Goal: Task Accomplishment & Management: Complete application form

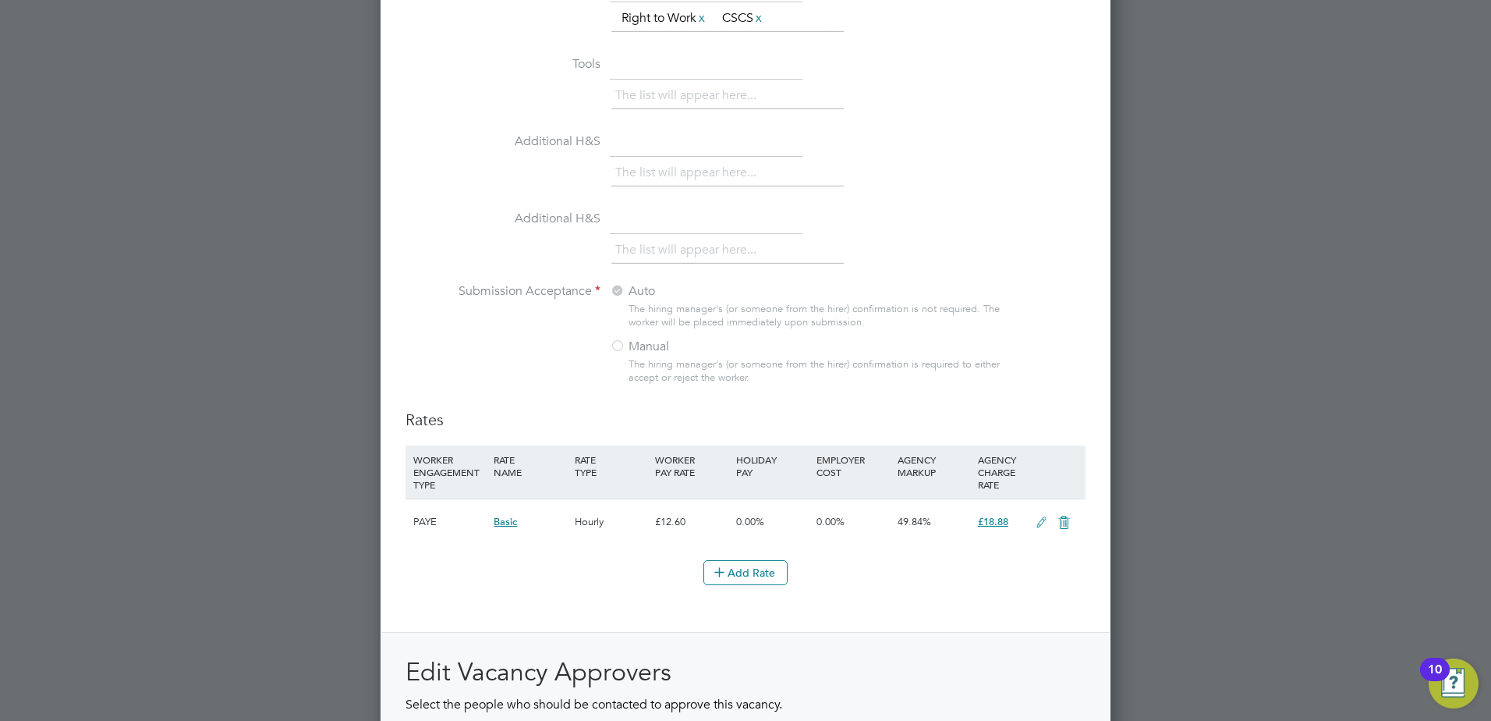
scroll to position [1694, 0]
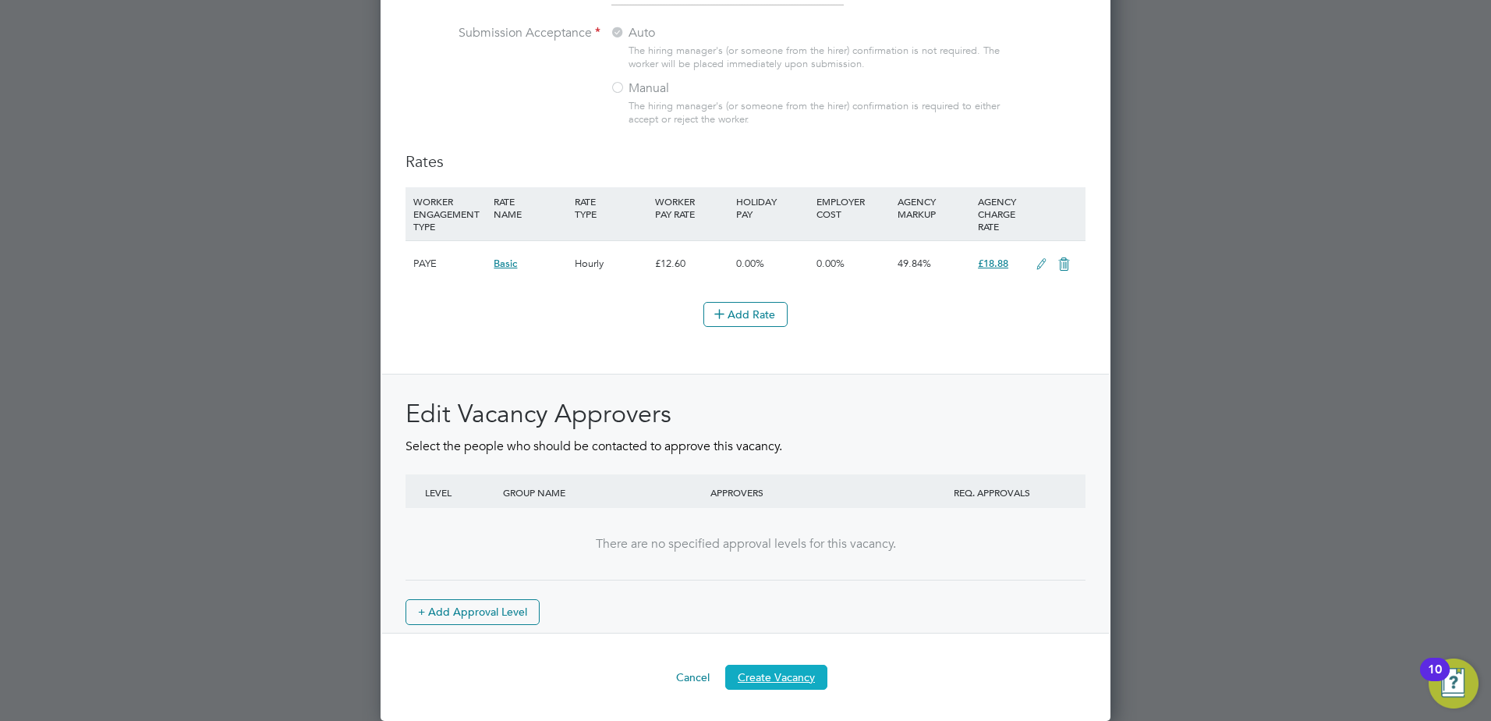
click at [774, 679] on button "Create Vacancy" at bounding box center [776, 677] width 102 height 25
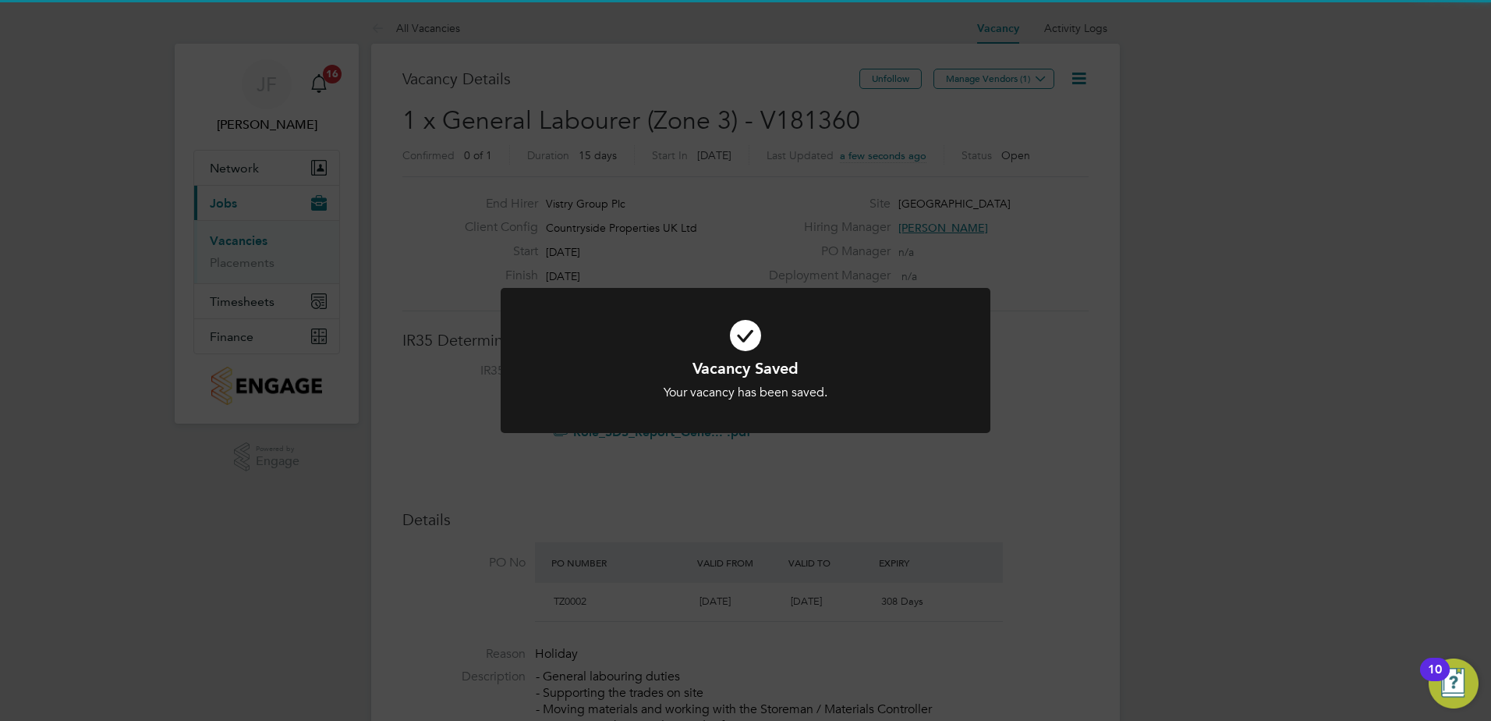
click at [1037, 232] on div "Vacancy Saved Your vacancy has been saved. Cancel Okay" at bounding box center [745, 360] width 1491 height 721
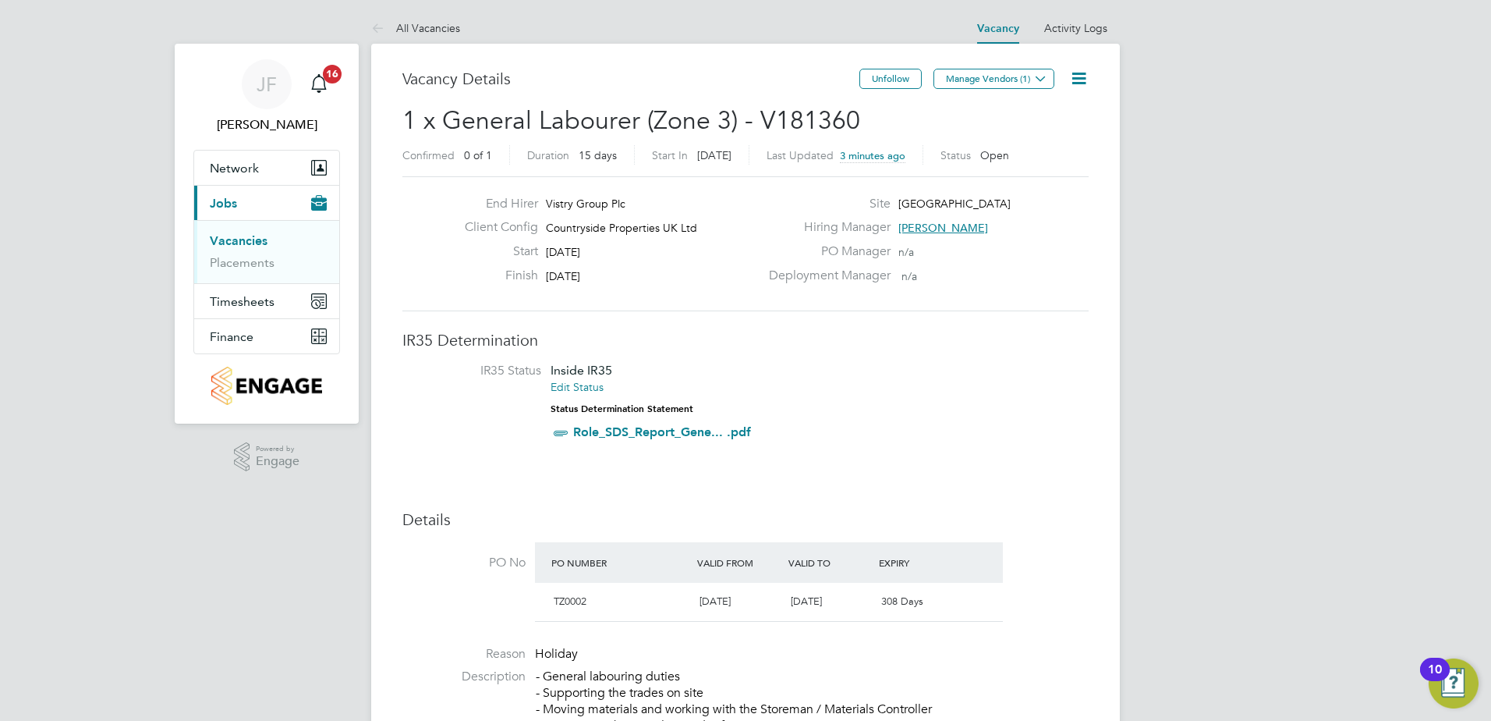
drag, startPoint x: 1050, startPoint y: 126, endPoint x: 1010, endPoint y: 155, distance: 49.6
click at [1009, 155] on span "Open" at bounding box center [995, 155] width 29 height 14
drag, startPoint x: 1009, startPoint y: 155, endPoint x: 1024, endPoint y: 138, distance: 22.7
click at [1024, 138] on h2 "1 x General Labourer (Zone 3) - V181360 Confirmed 0 of 1 Duration 15 days Start…" at bounding box center [746, 138] width 686 height 66
click at [1037, 78] on icon at bounding box center [1041, 79] width 12 height 12
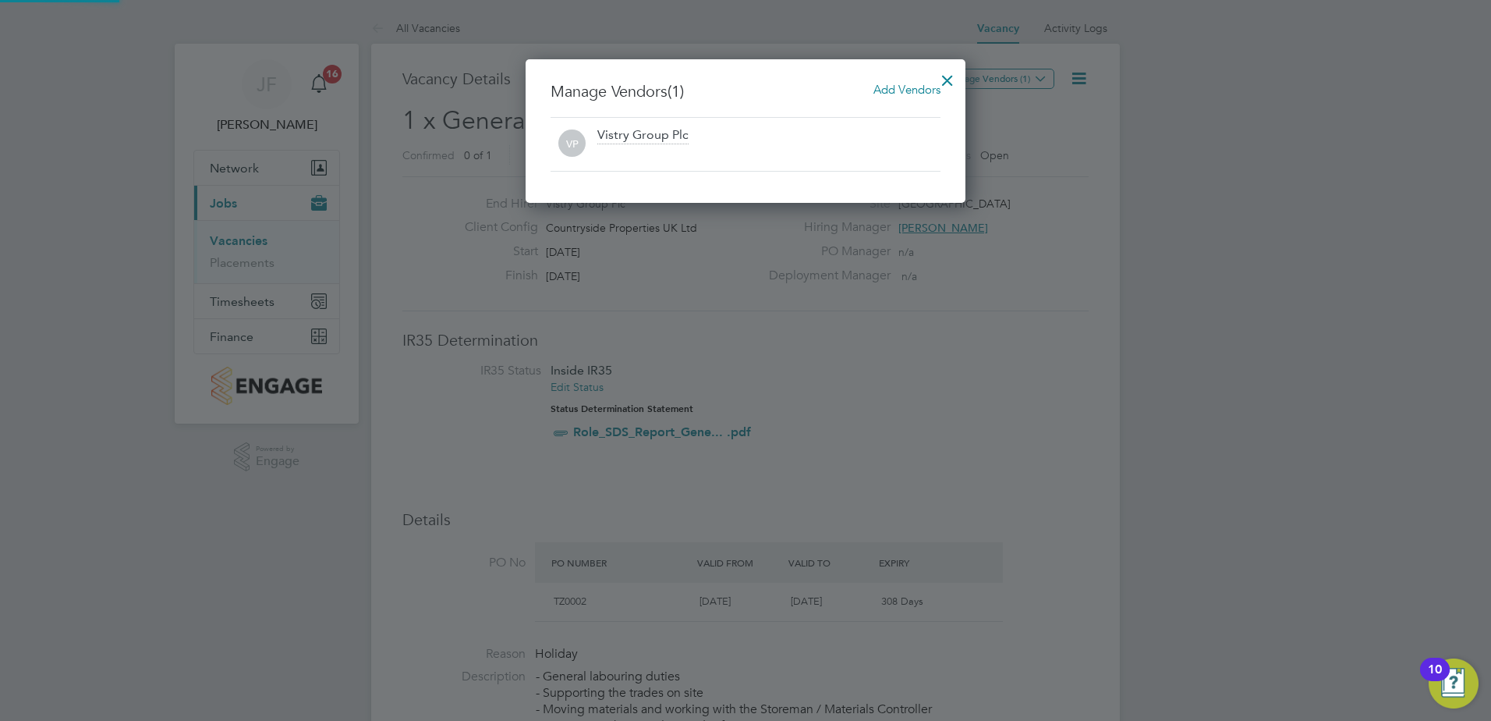
scroll to position [144, 441]
click at [944, 79] on div at bounding box center [948, 76] width 28 height 28
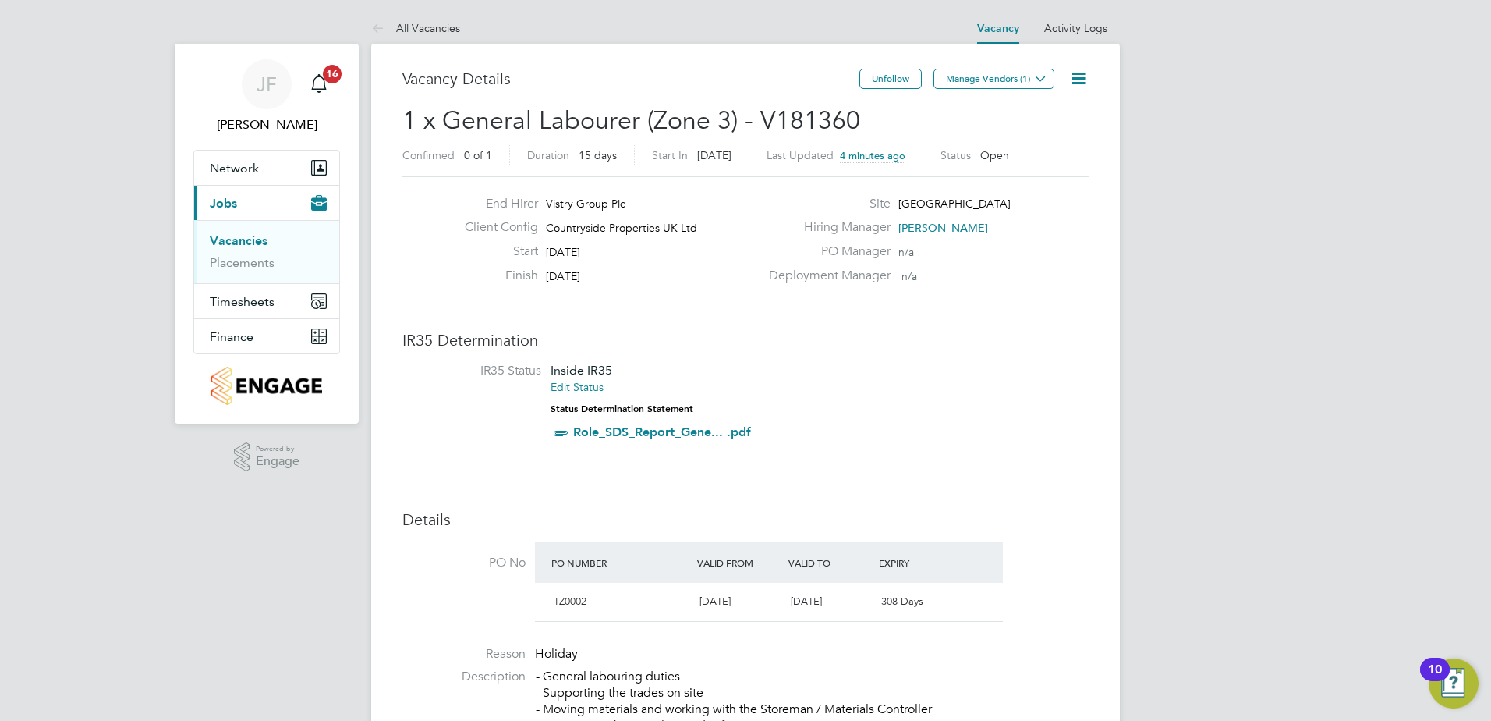
click at [241, 239] on link "Vacancies" at bounding box center [239, 240] width 58 height 15
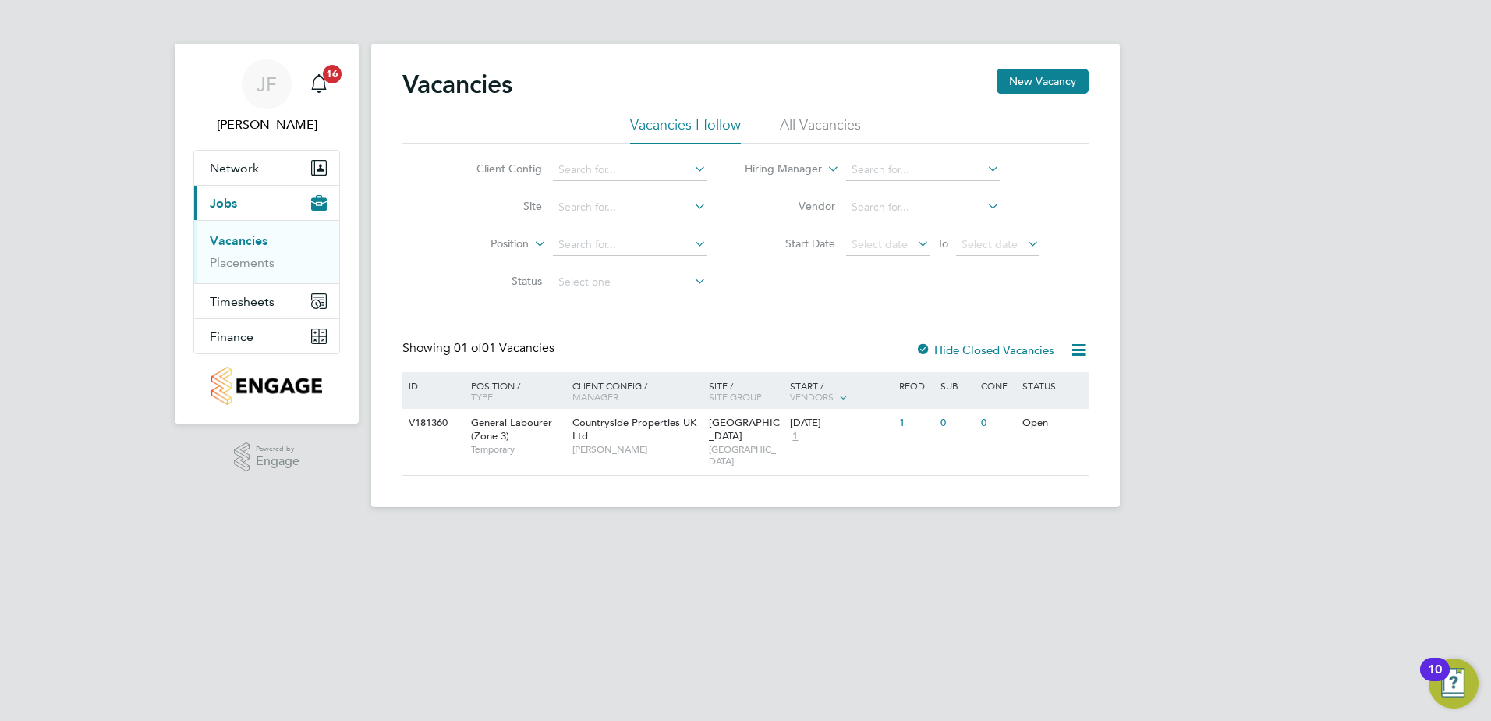
click at [691, 173] on icon at bounding box center [691, 169] width 0 height 22
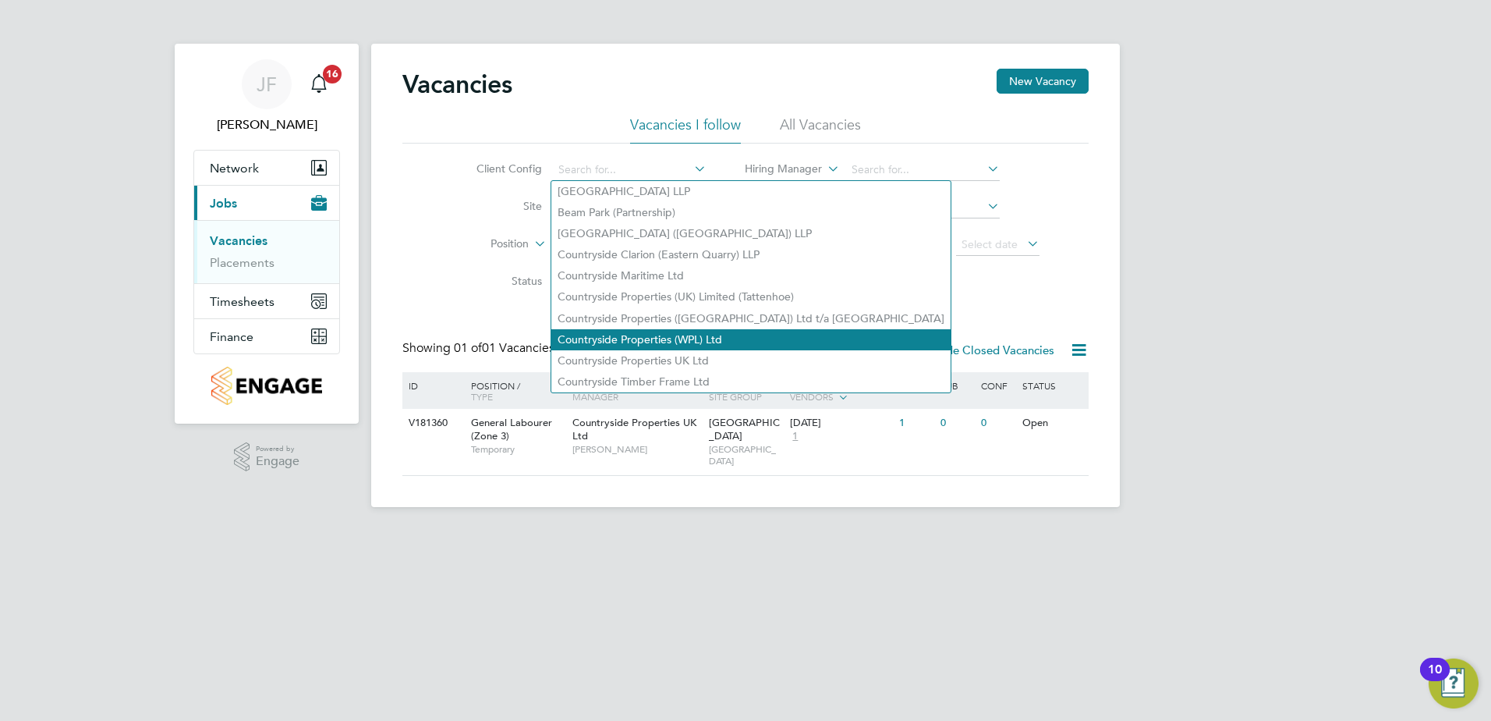
click at [706, 334] on li "Countryside Properties (WPL) Ltd" at bounding box center [751, 339] width 399 height 21
type input "Countryside Properties (WPL) Ltd"
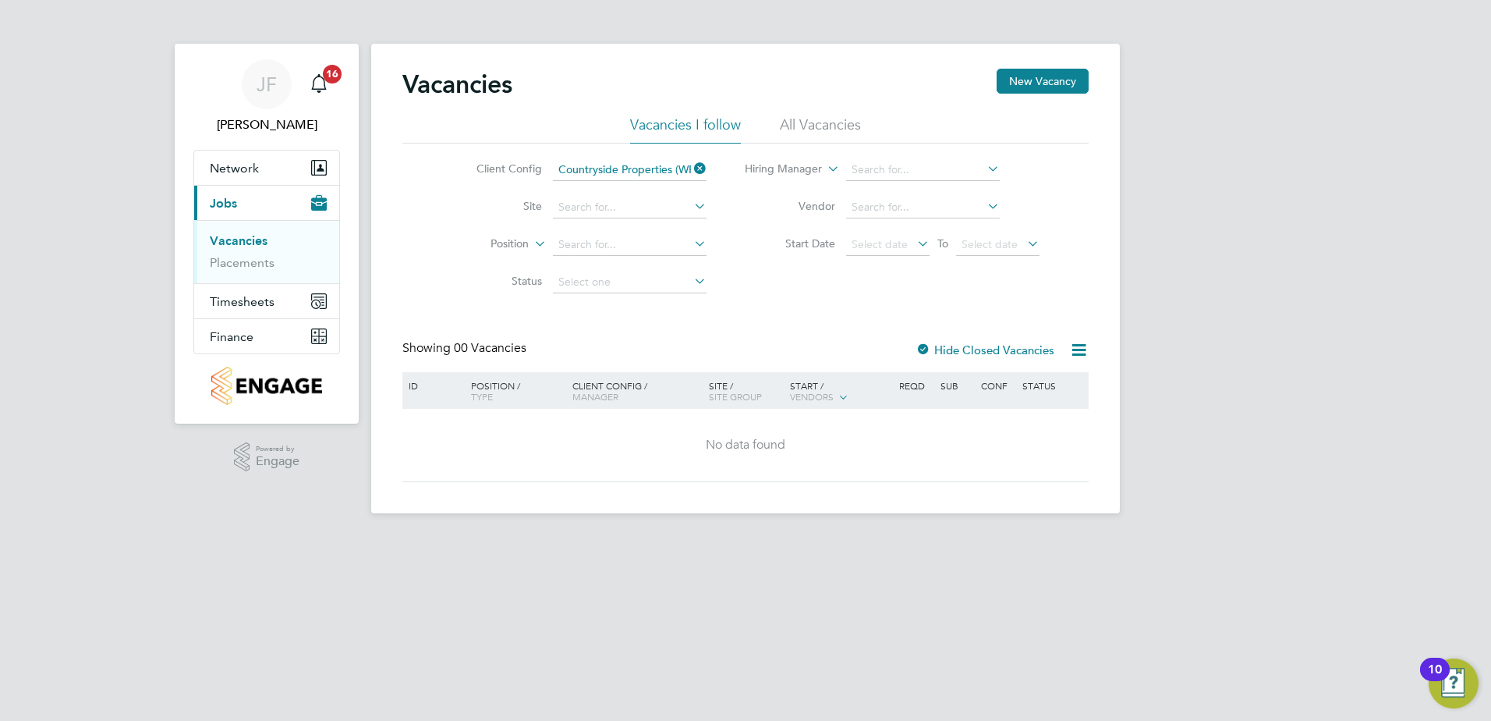
click at [691, 169] on icon at bounding box center [691, 169] width 0 height 22
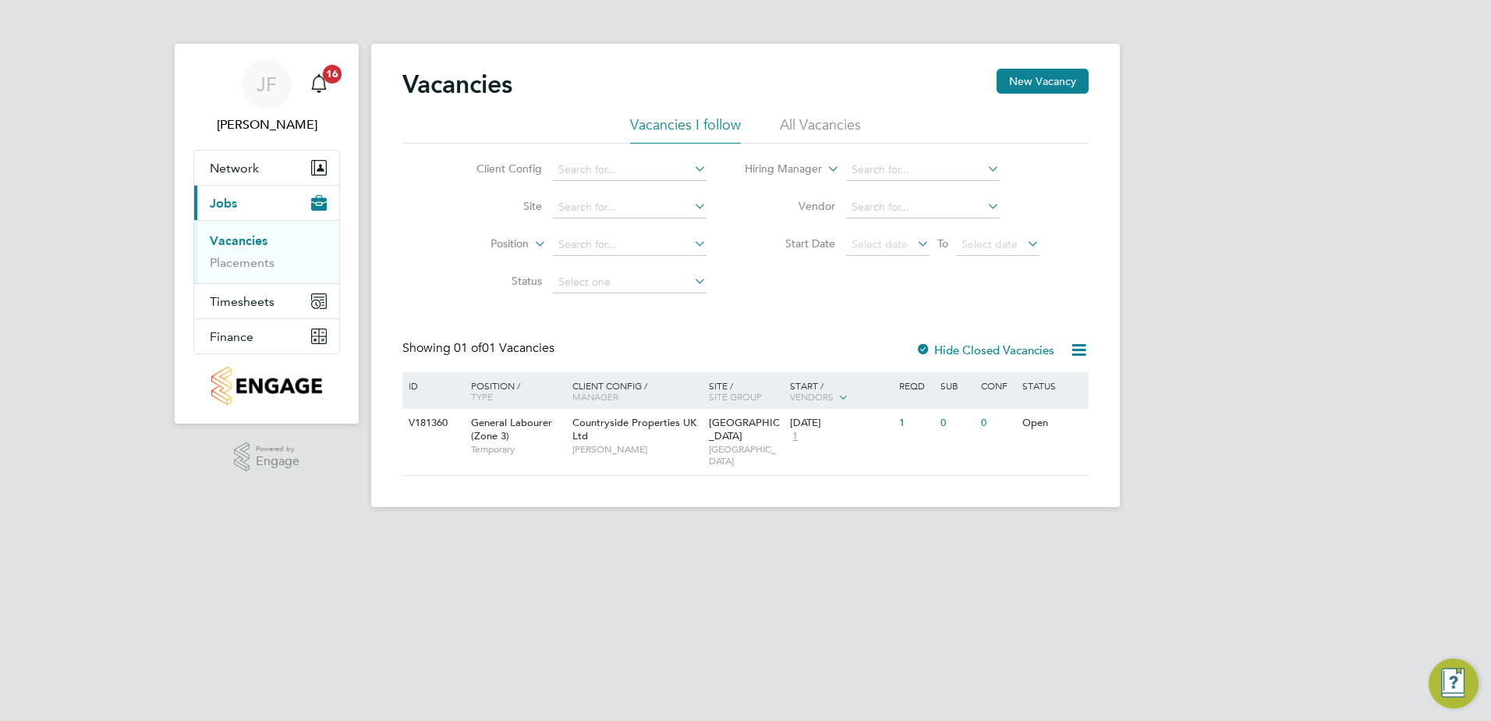
click at [680, 183] on ul "Client Config Site Position Status" at bounding box center [579, 226] width 293 height 150
click at [1045, 71] on button "New Vacancy" at bounding box center [1043, 81] width 92 height 25
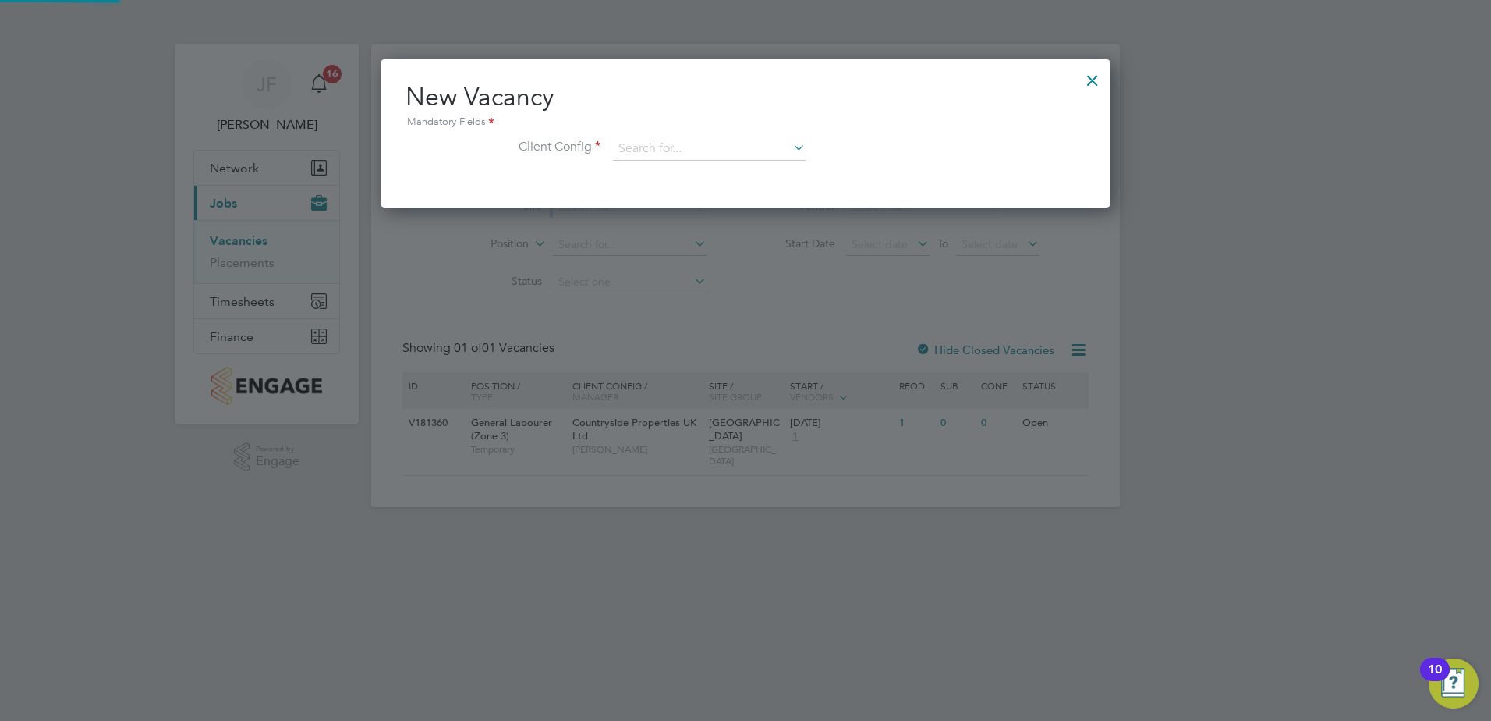
scroll to position [148, 731]
click at [650, 151] on input at bounding box center [709, 148] width 193 height 23
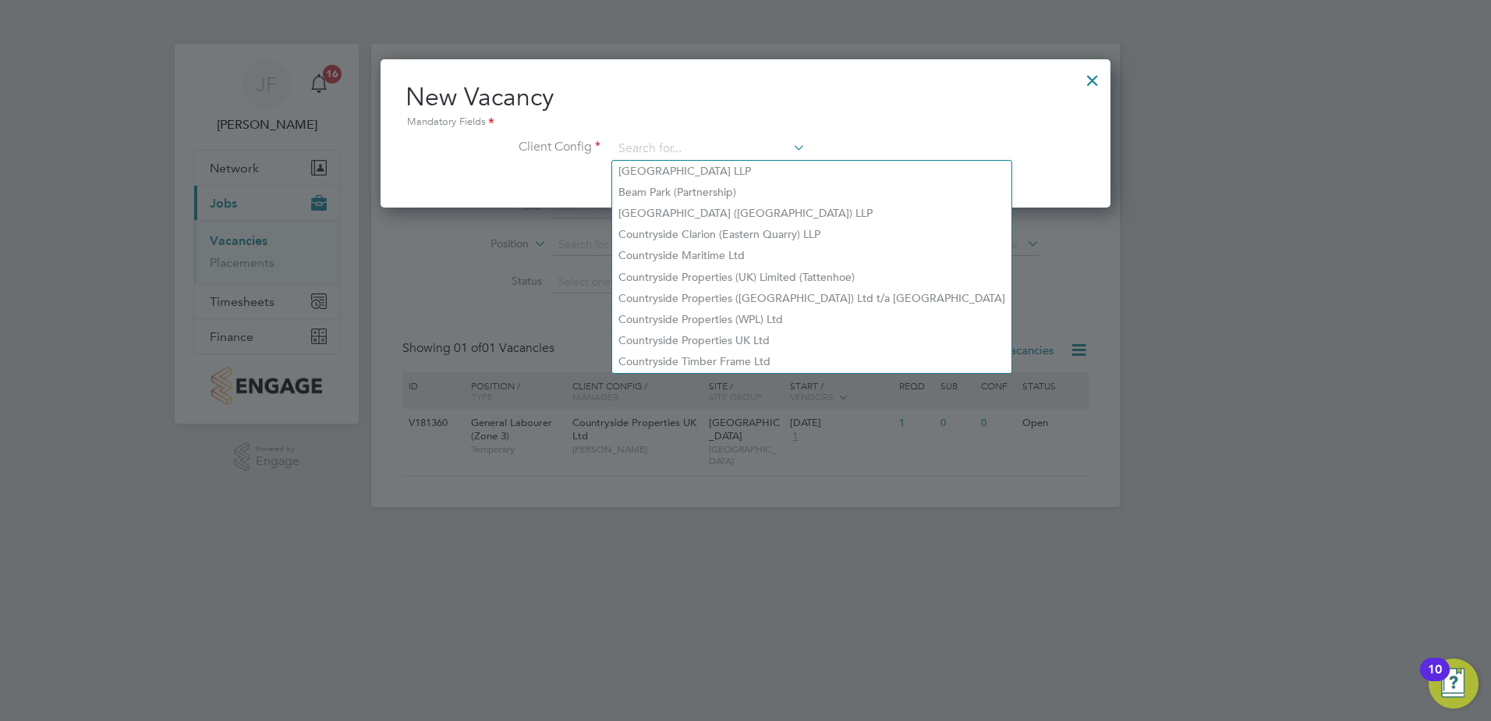
drag, startPoint x: 898, startPoint y: 114, endPoint x: 910, endPoint y: 110, distance: 13.1
click at [910, 110] on h2 "New Vacancy Mandatory Fields" at bounding box center [746, 106] width 680 height 50
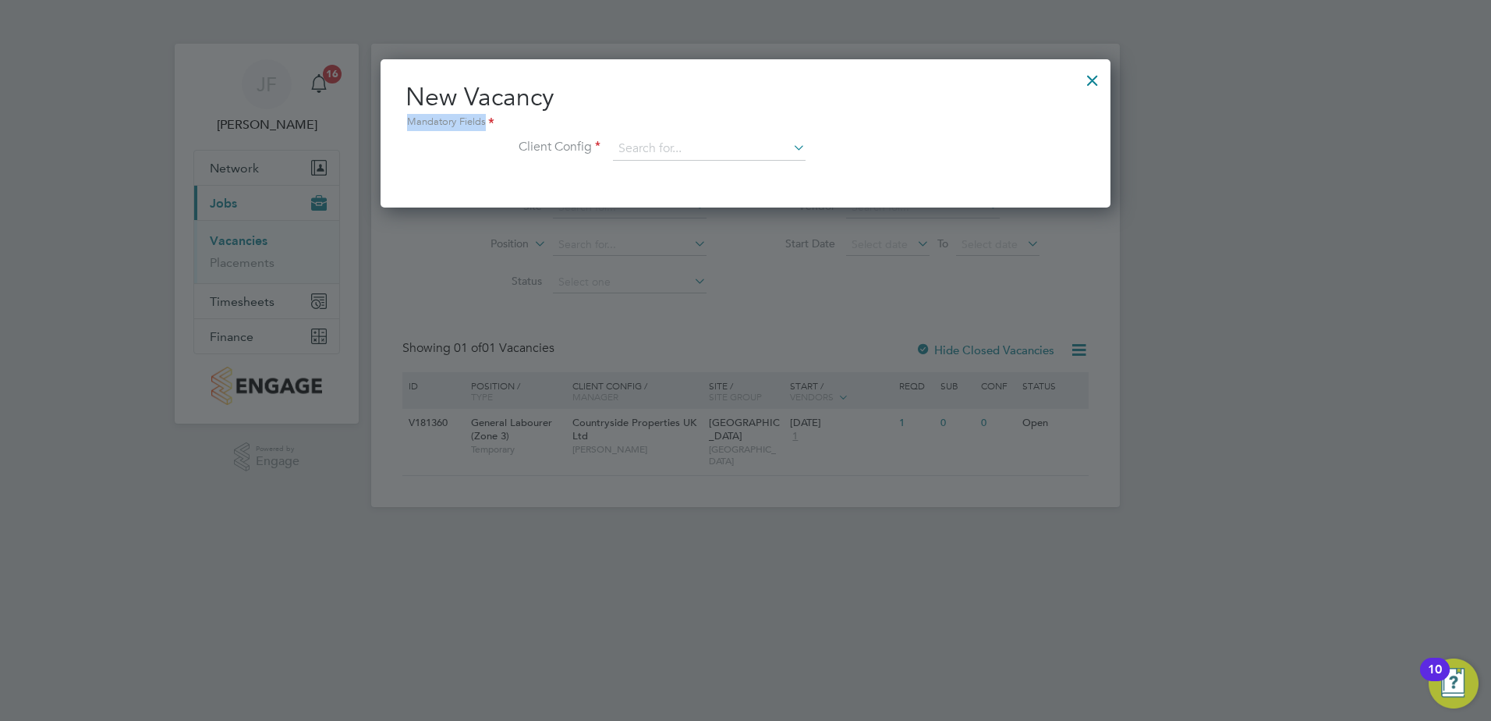
click at [1083, 83] on div at bounding box center [1093, 76] width 28 height 28
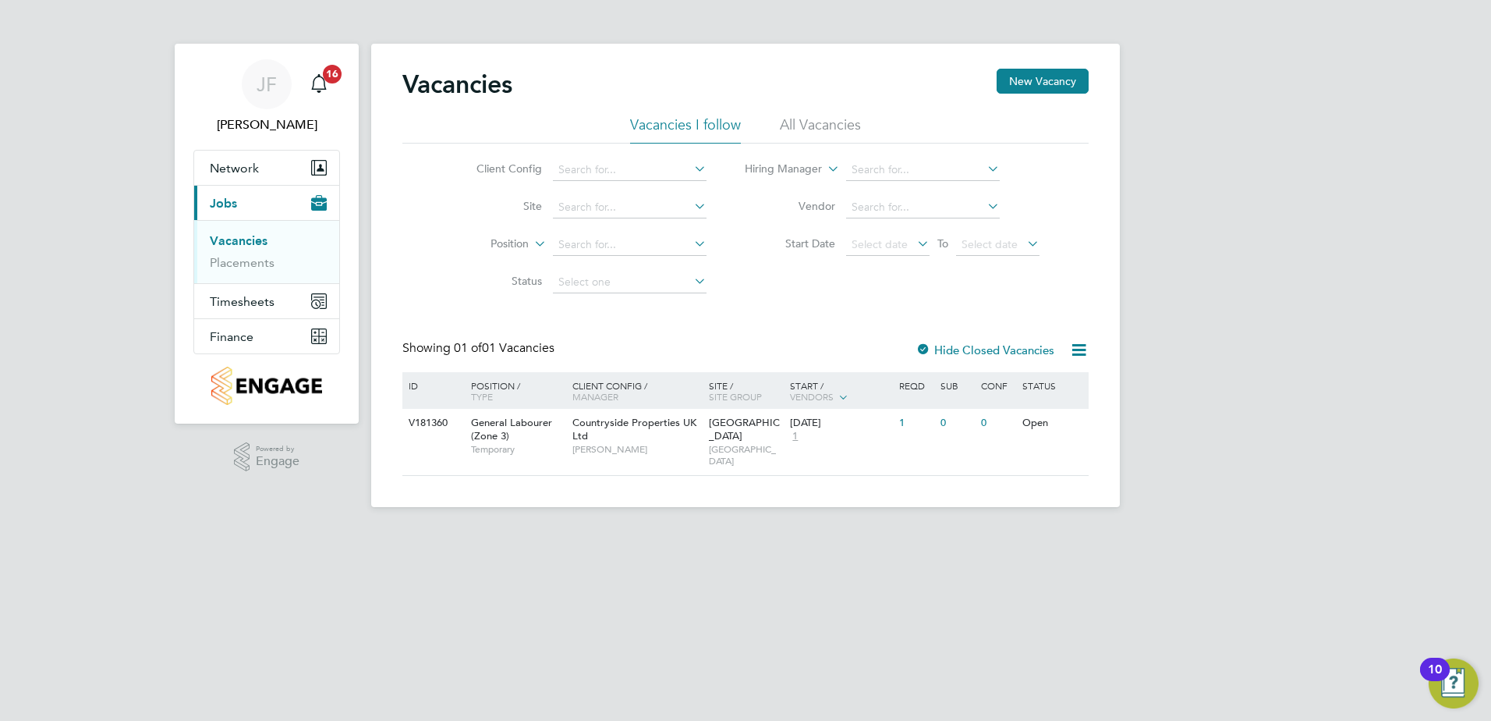
click at [691, 163] on icon at bounding box center [691, 169] width 0 height 22
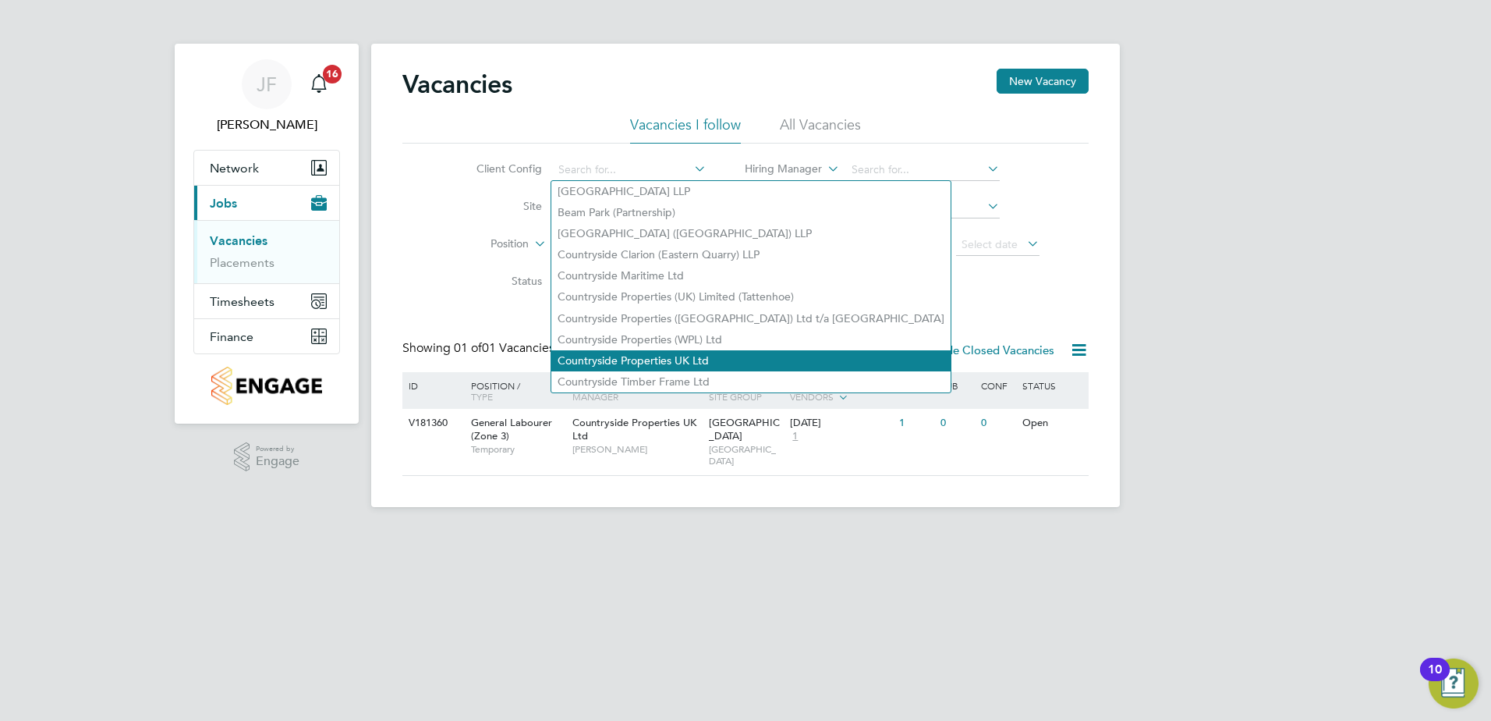
click at [690, 356] on li "Countryside Properties UK Ltd" at bounding box center [751, 360] width 399 height 21
type input "Countryside Properties UK Ltd"
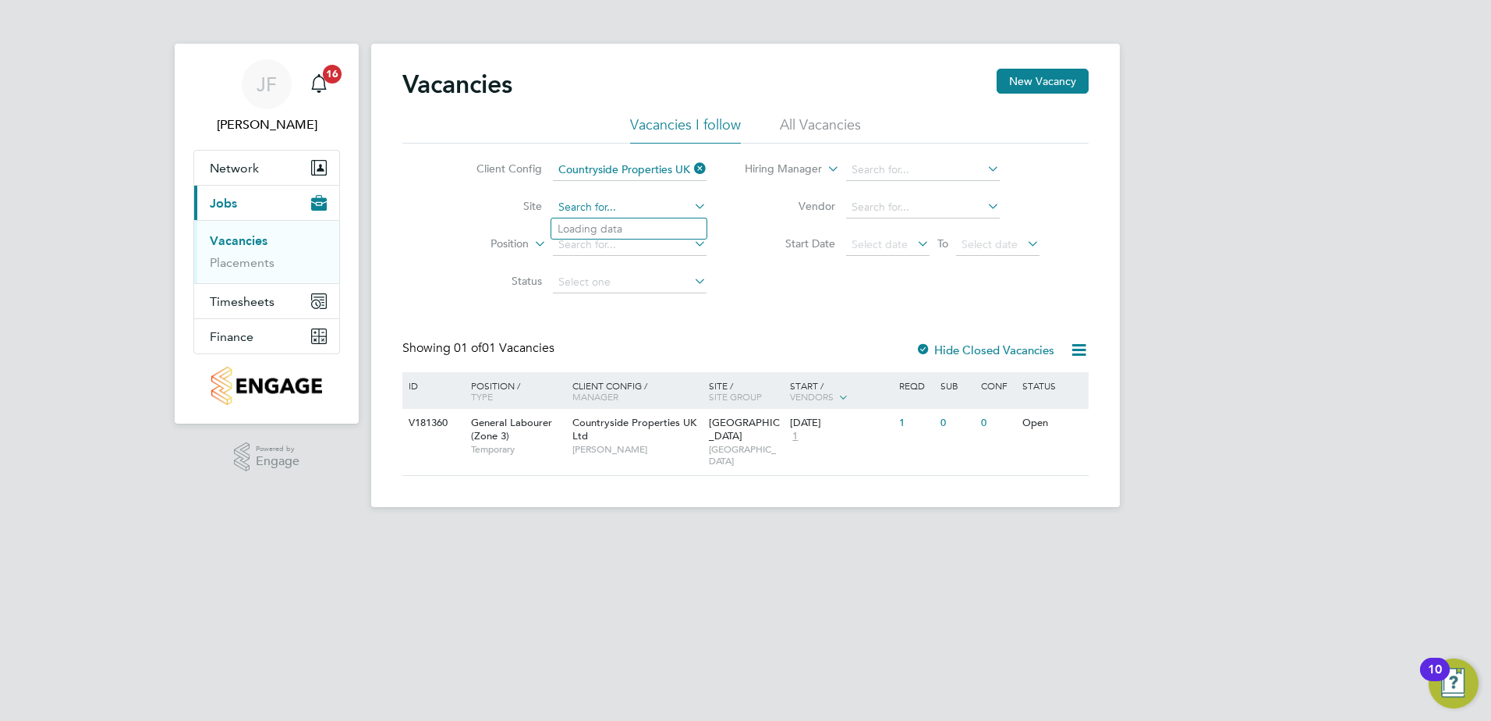
click at [647, 207] on input at bounding box center [630, 208] width 154 height 22
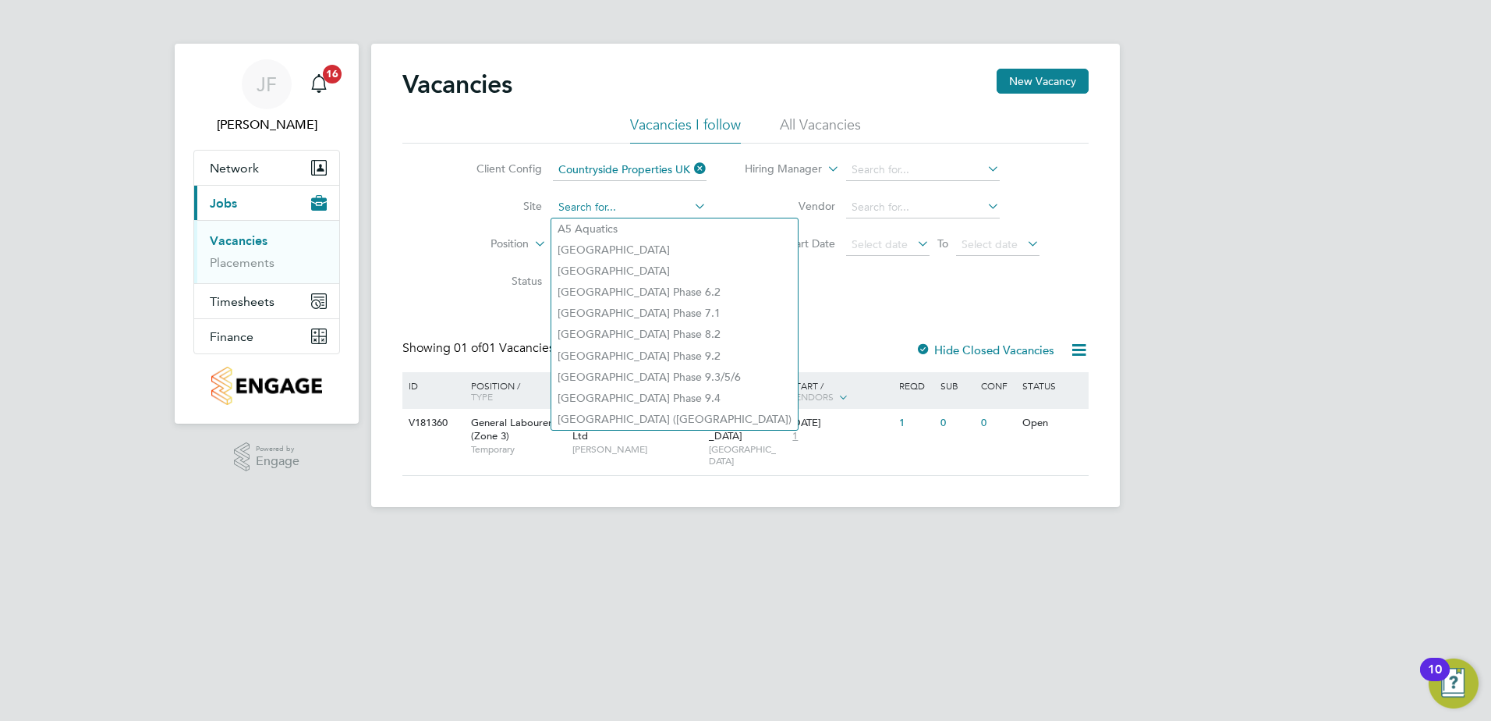
click at [567, 201] on input at bounding box center [630, 208] width 154 height 22
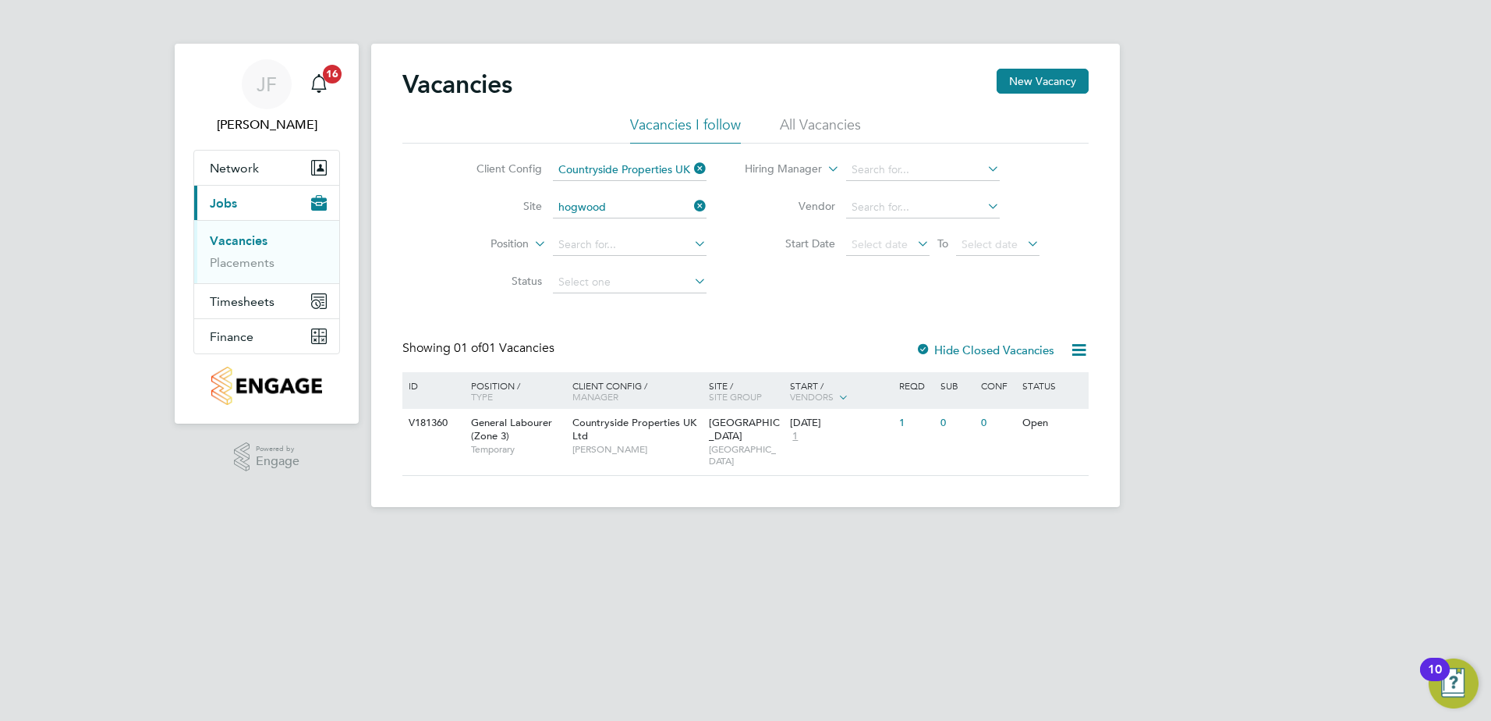
click at [616, 225] on li "Hogwood Park" at bounding box center [629, 228] width 155 height 21
type input "Hogwood Park"
drag, startPoint x: 602, startPoint y: 248, endPoint x: 612, endPoint y: 249, distance: 10.2
click at [601, 249] on input at bounding box center [630, 245] width 154 height 22
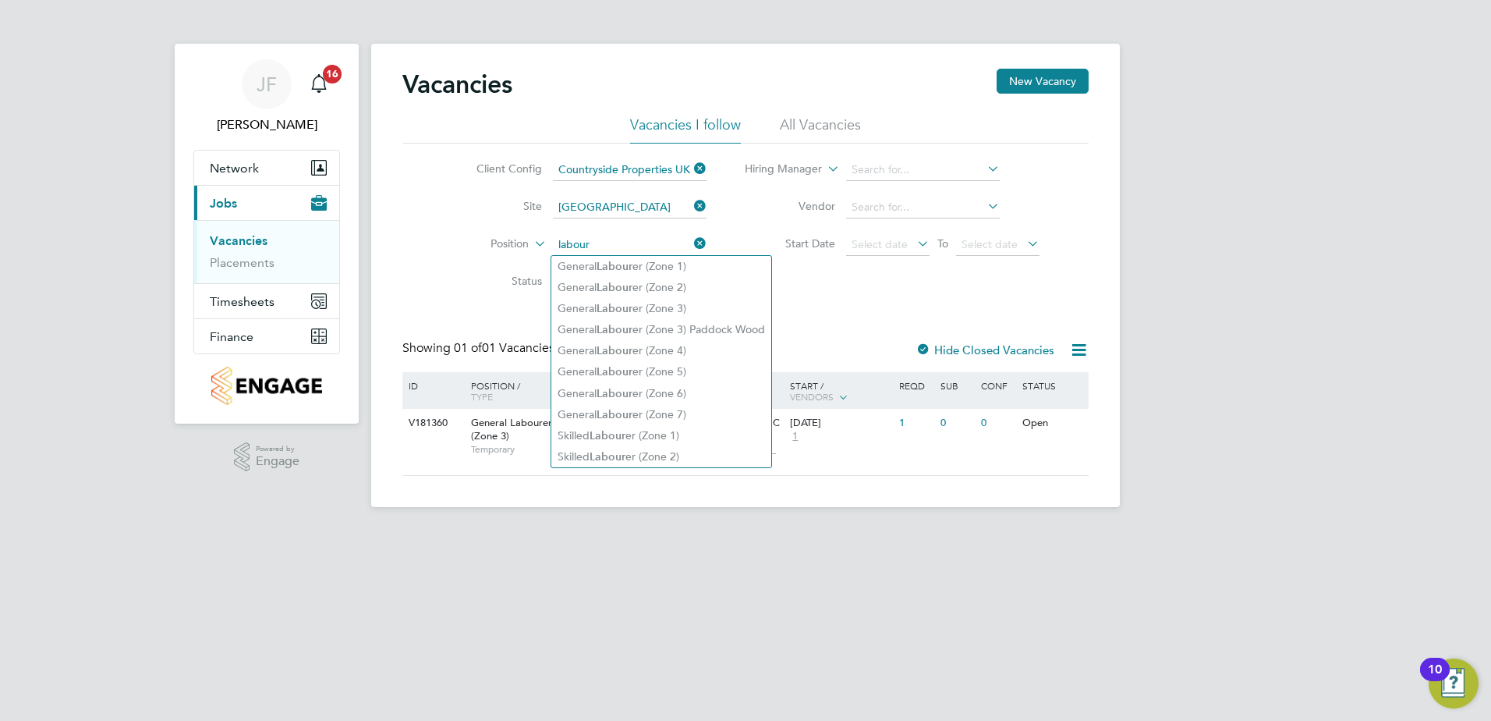
drag, startPoint x: 596, startPoint y: 242, endPoint x: 545, endPoint y: 247, distance: 50.9
click at [545, 247] on li "Position labour" at bounding box center [579, 244] width 293 height 37
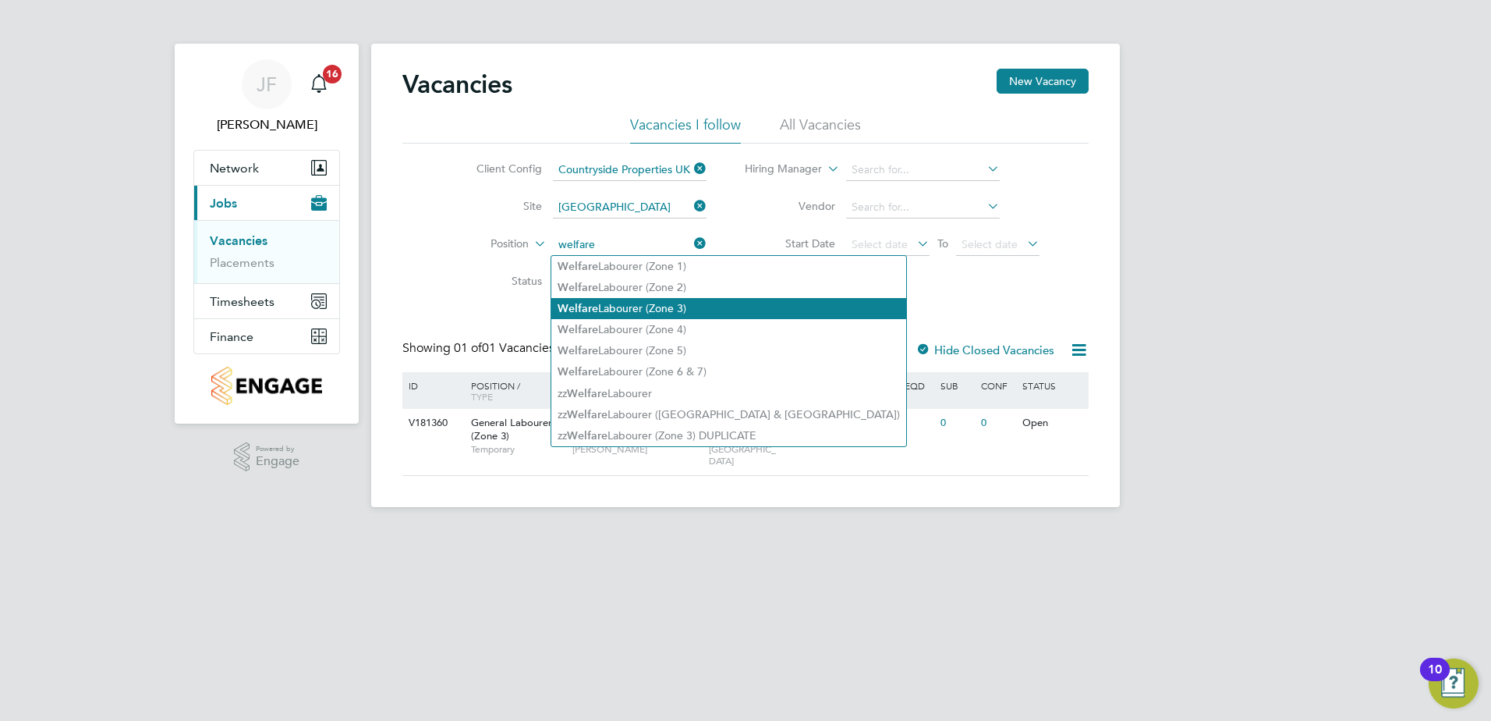
click at [675, 309] on li "Welfare Labourer (Zone 3)" at bounding box center [729, 308] width 355 height 21
type input "Welfare Labourer (Zone 3)"
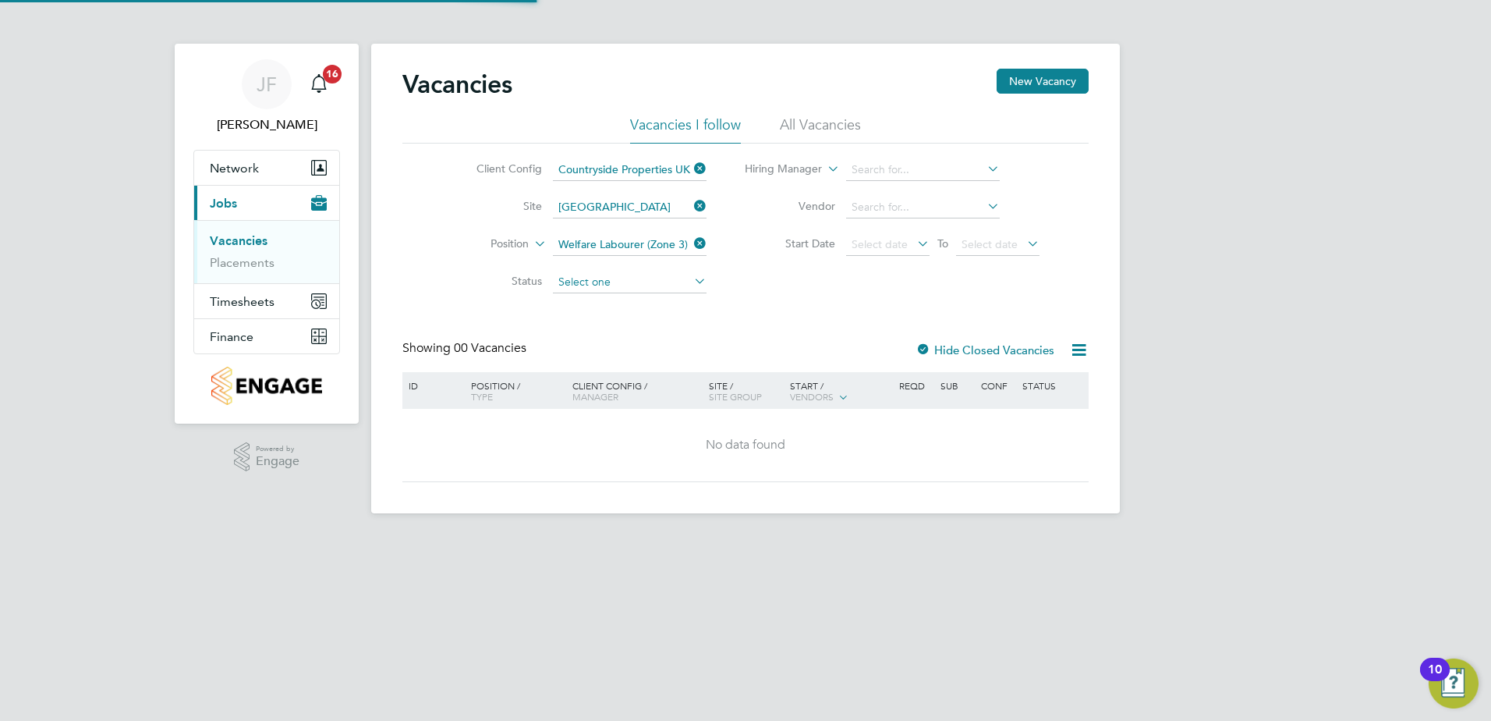
click at [611, 284] on input at bounding box center [630, 282] width 154 height 22
click at [787, 290] on div "Client Config Countryside Properties UK Ltd Site Hogwood Park Position Welfare …" at bounding box center [746, 223] width 686 height 158
click at [975, 344] on label "Hide Closed Vacancies" at bounding box center [985, 349] width 139 height 15
click at [662, 206] on ul "Client Config Countryside Properties UK Ltd Site Position Welfare Labourer (Zon…" at bounding box center [579, 226] width 293 height 150
click at [635, 232] on li "Buckler s Ride, Crowthorne" at bounding box center [651, 228] width 199 height 21
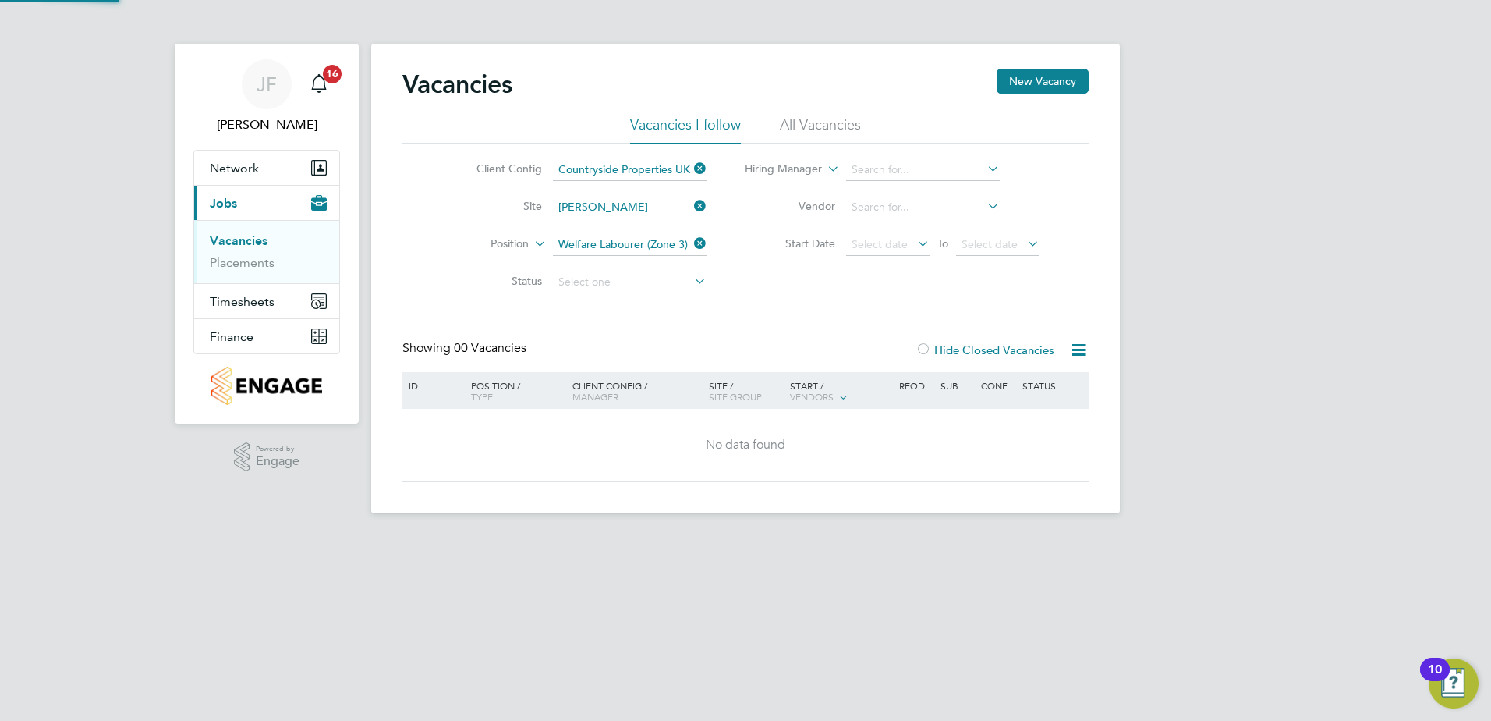
type input "Bucklers Ride, Crowthorne"
click at [926, 353] on div at bounding box center [924, 351] width 16 height 16
click at [945, 350] on label "Hide Closed Vacancies" at bounding box center [985, 349] width 139 height 15
click at [945, 349] on label "Hide Closed Vacancies" at bounding box center [985, 349] width 139 height 15
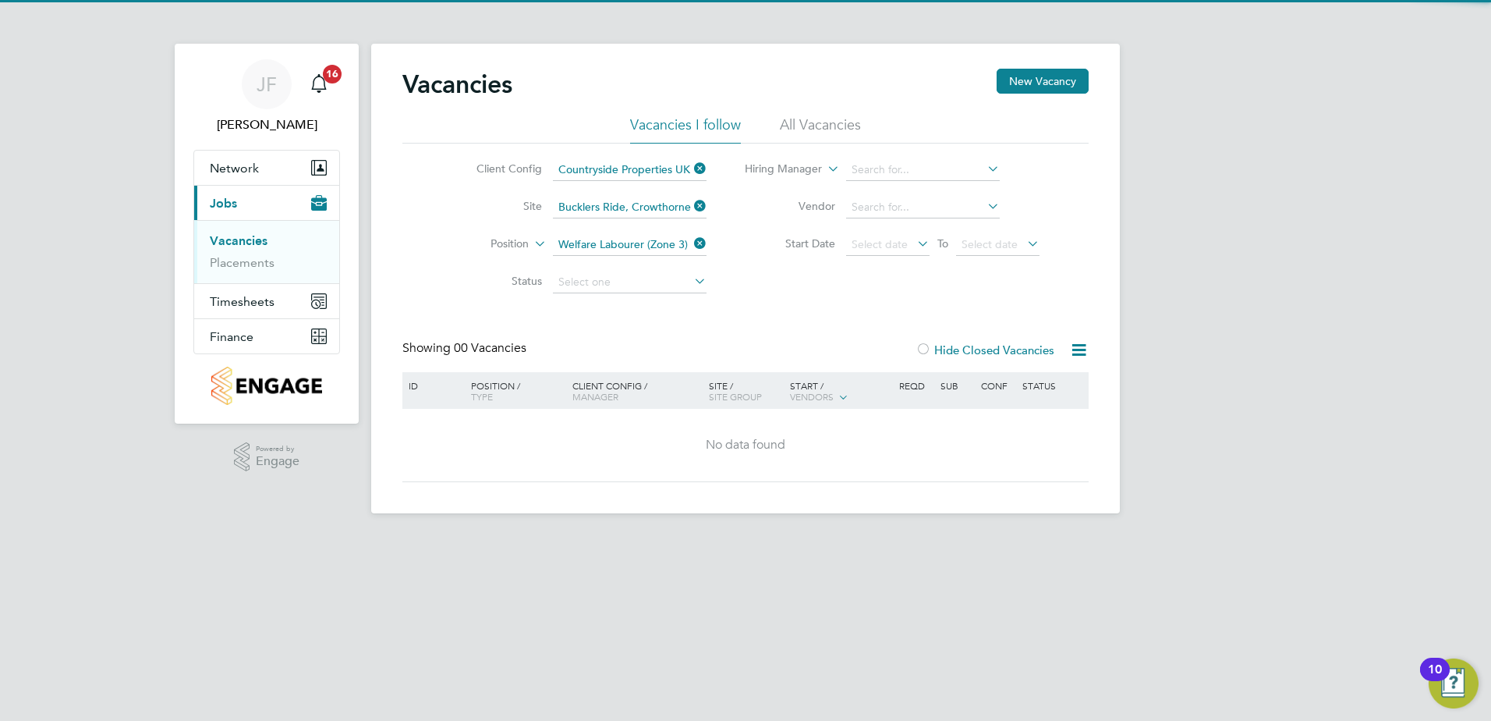
click at [920, 347] on div at bounding box center [924, 351] width 16 height 16
click at [970, 342] on label "Hide Closed Vacancies" at bounding box center [985, 349] width 139 height 15
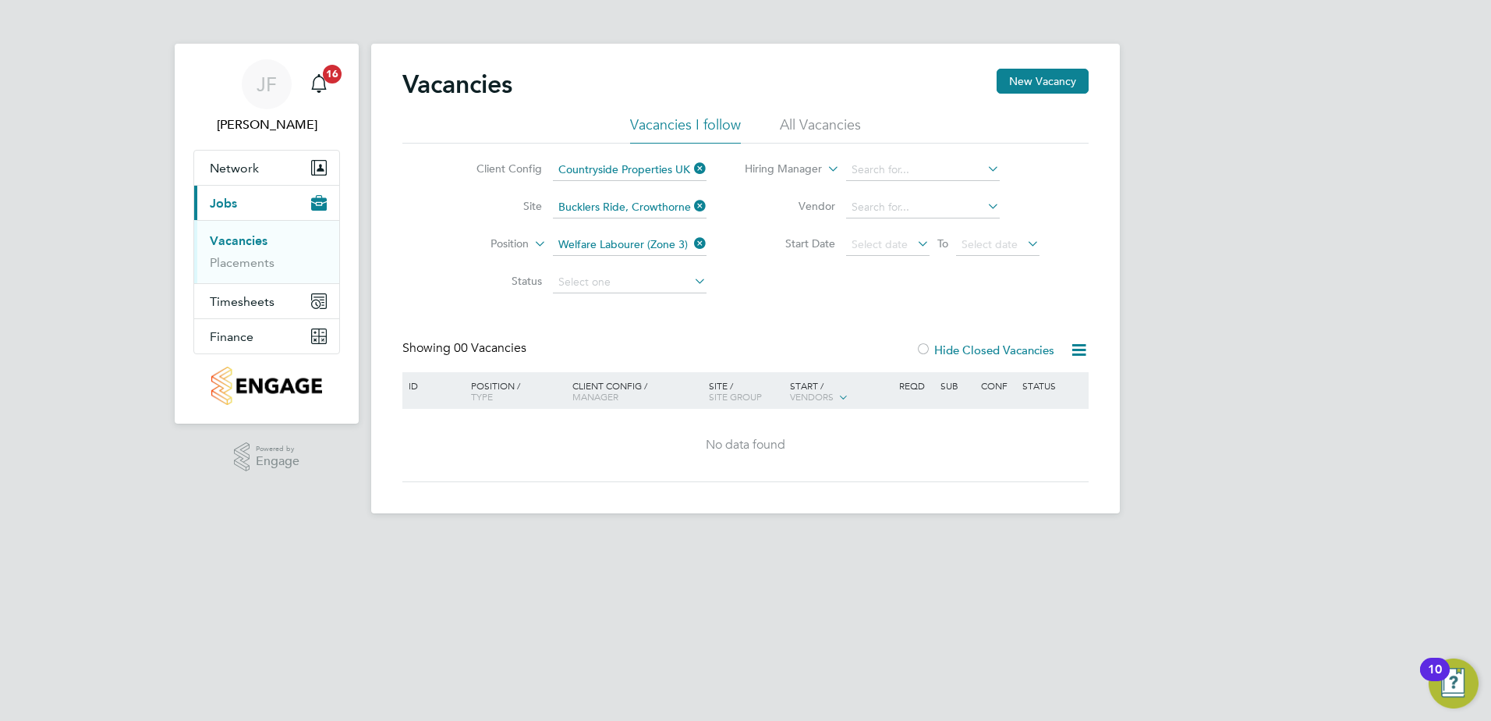
click at [811, 122] on li "All Vacancies" at bounding box center [820, 129] width 81 height 28
click at [965, 345] on label "Hide Closed Vacancies" at bounding box center [985, 349] width 139 height 15
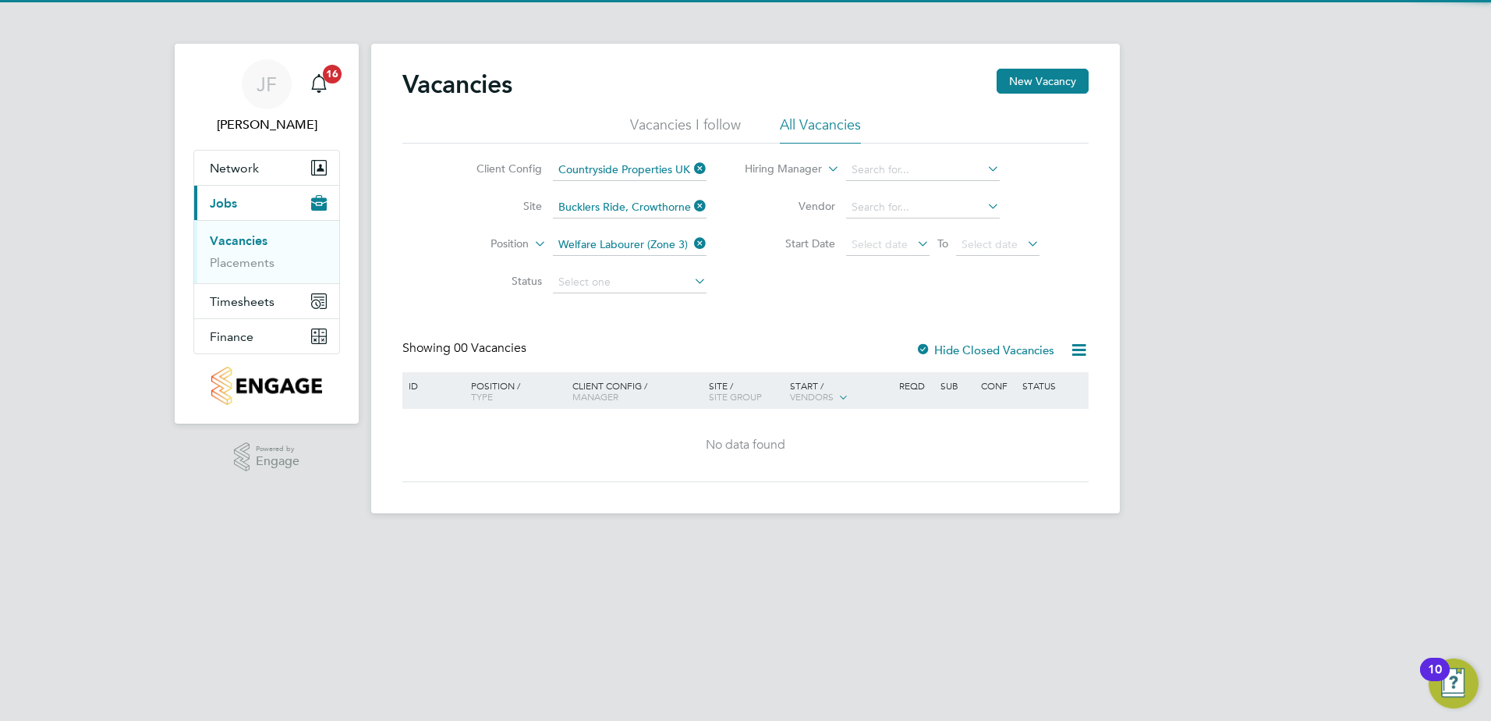
click at [965, 349] on label "Hide Closed Vacancies" at bounding box center [985, 349] width 139 height 15
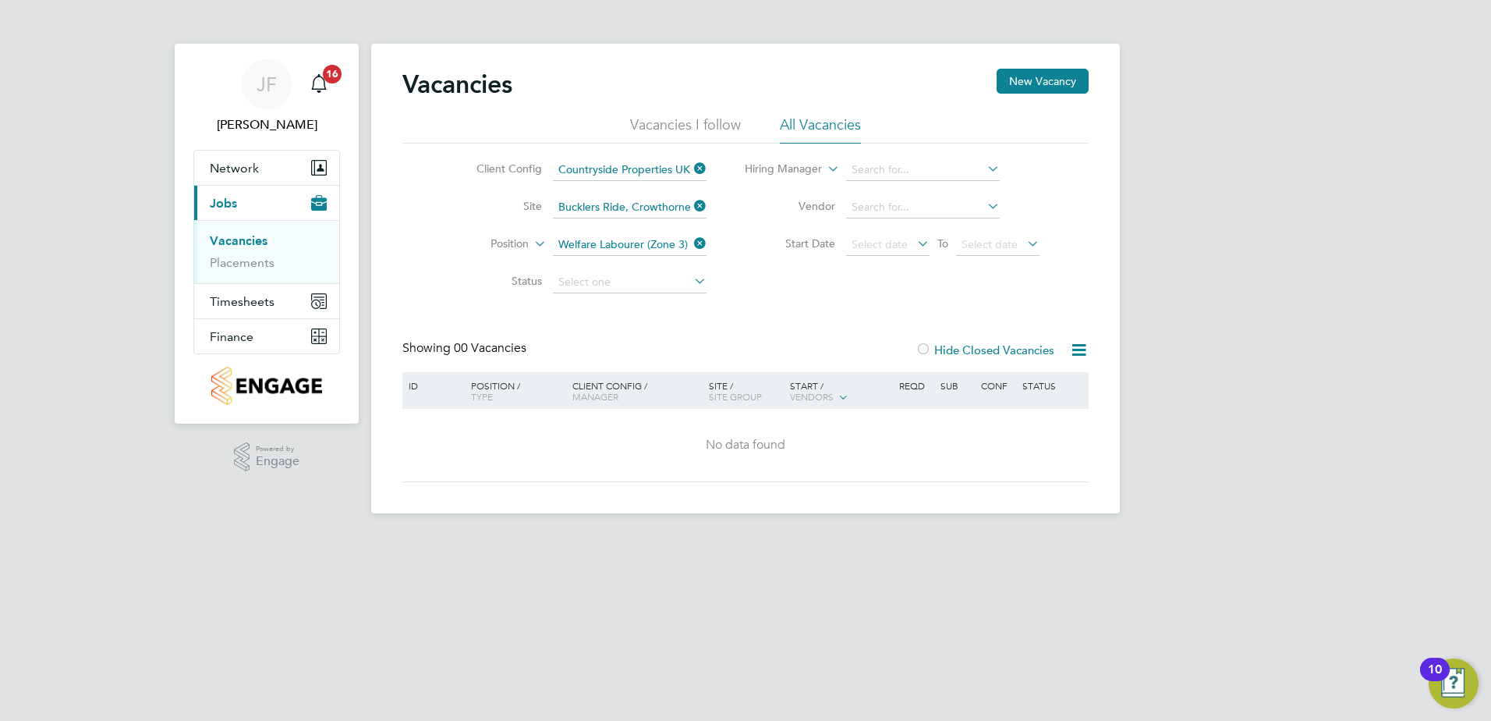
click at [691, 242] on icon at bounding box center [691, 243] width 0 height 22
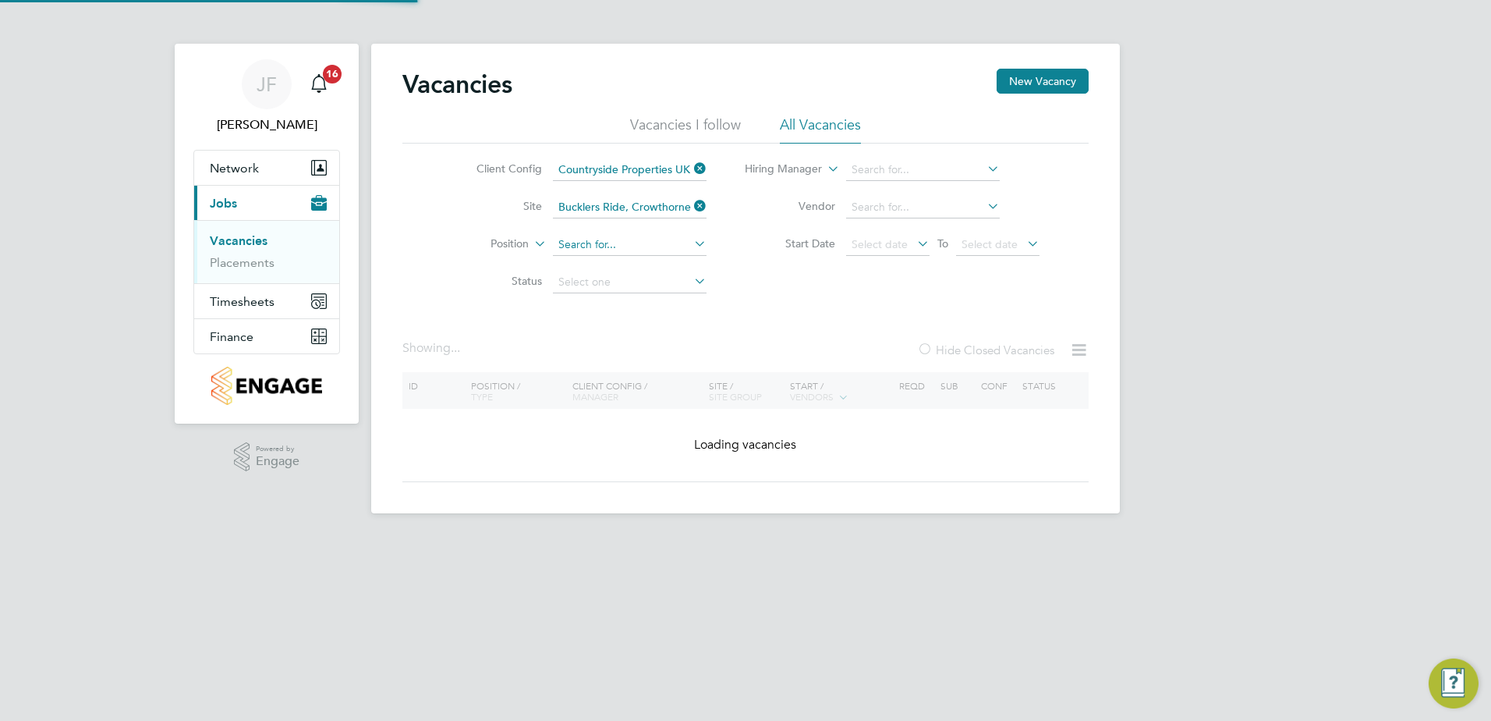
click at [617, 244] on input at bounding box center [630, 245] width 154 height 22
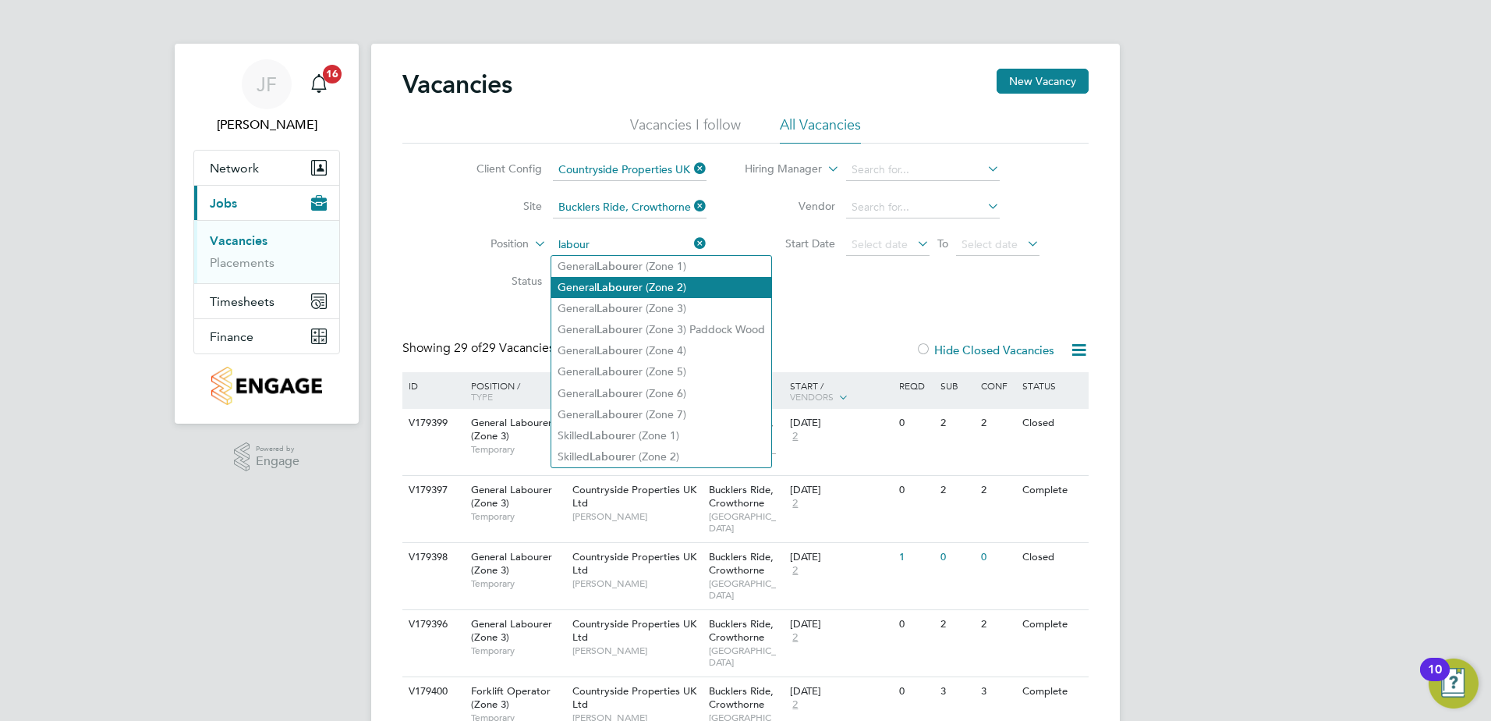
type input "labour"
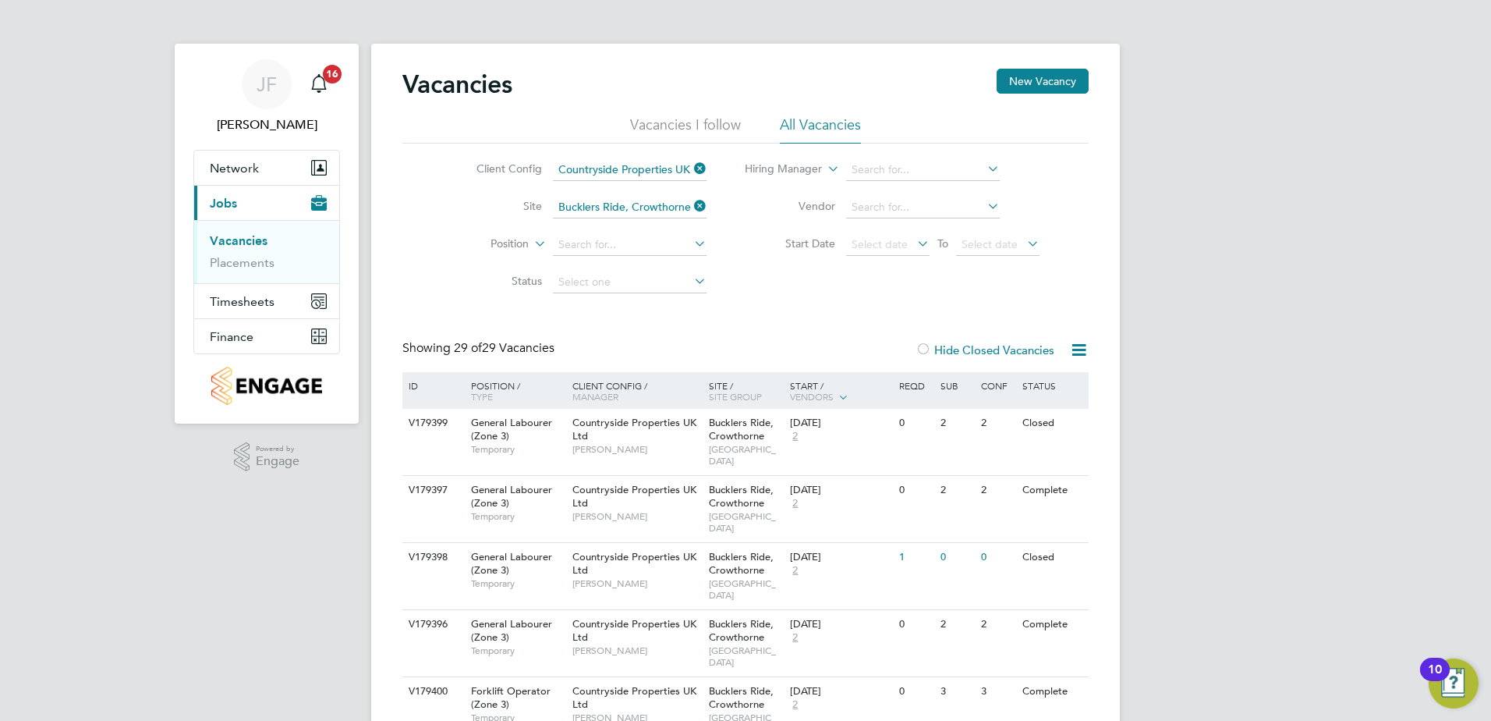
drag, startPoint x: 709, startPoint y: 295, endPoint x: 703, endPoint y: 308, distance: 14.7
click at [695, 115] on div "Vacancies New Vacancy" at bounding box center [746, 92] width 686 height 47
click at [696, 117] on li "Vacancies I follow" at bounding box center [685, 129] width 111 height 28
drag, startPoint x: 517, startPoint y: 384, endPoint x: 560, endPoint y: 379, distance: 43.2
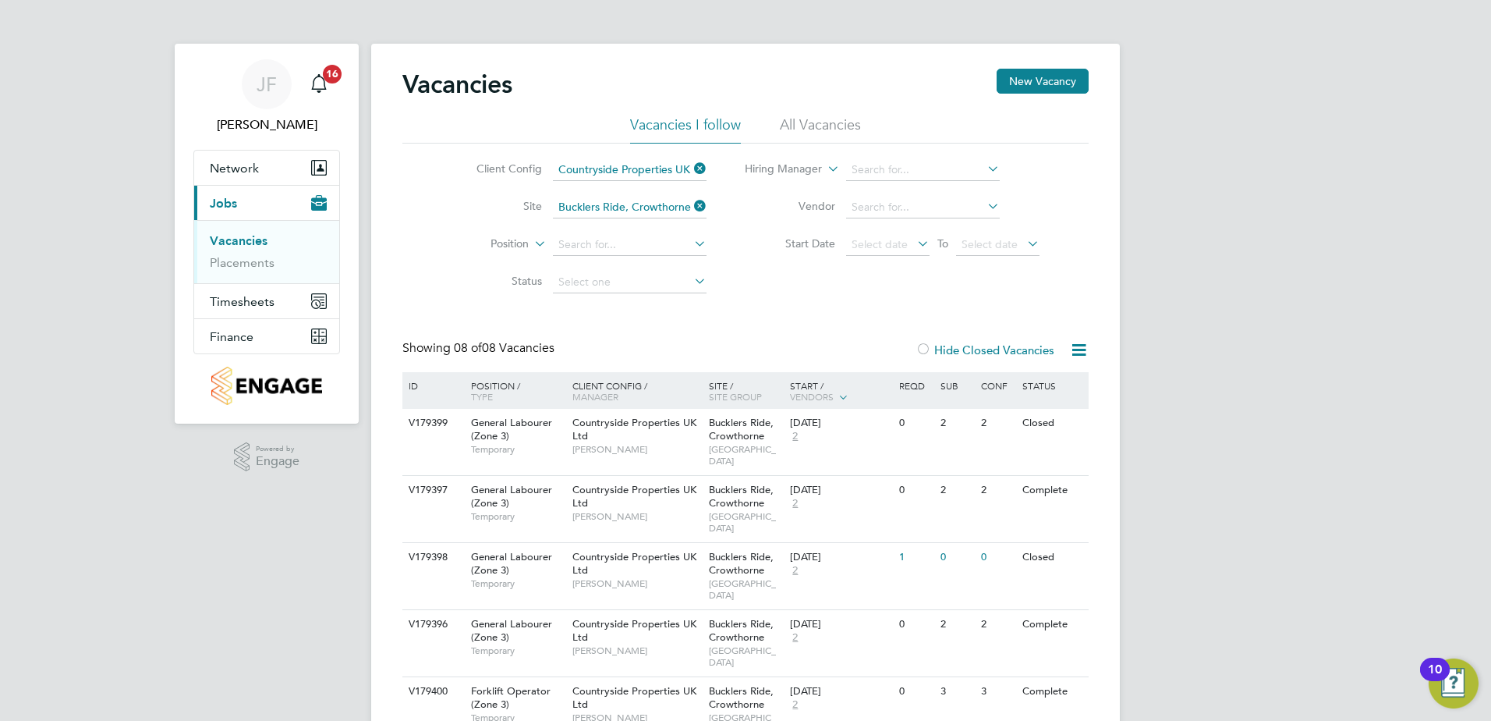
click at [516, 385] on div "Position / Type" at bounding box center [513, 390] width 109 height 37
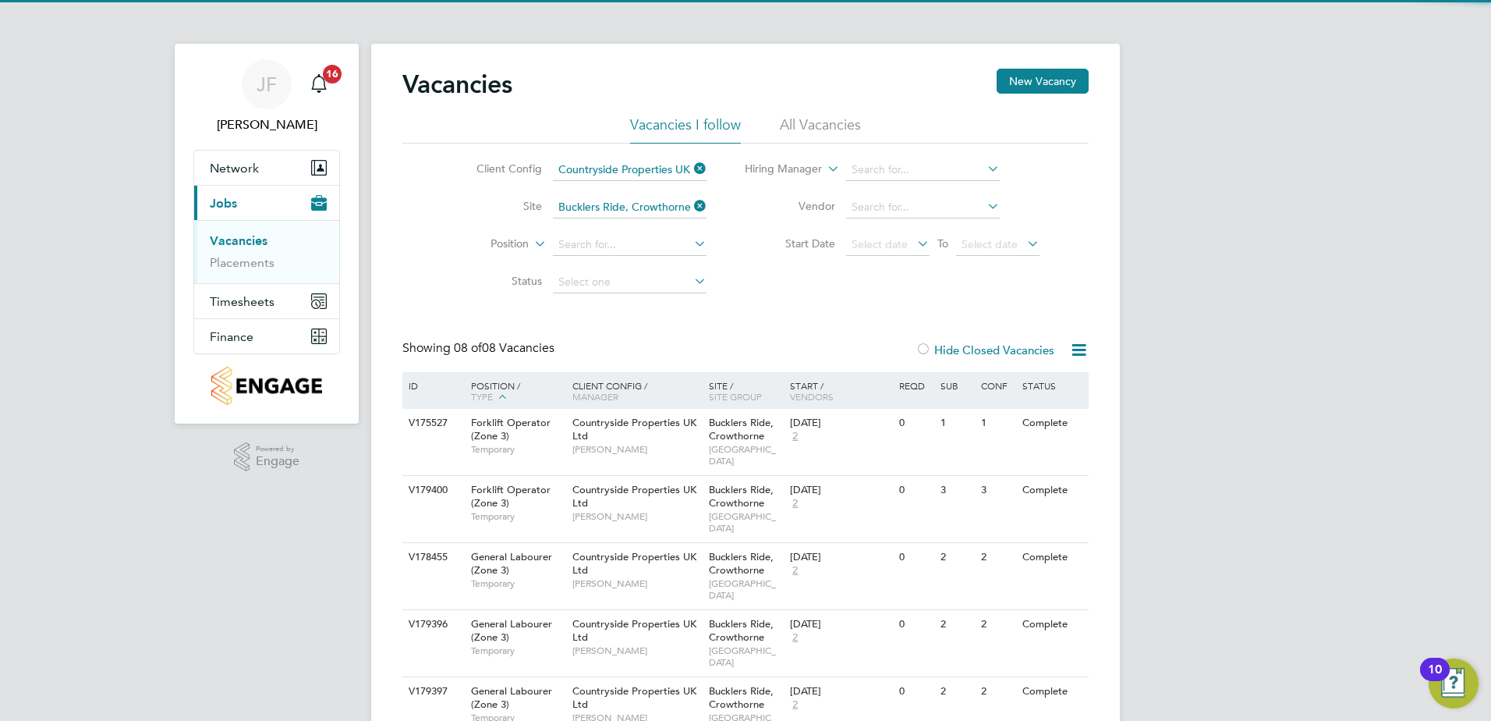
click at [1078, 353] on icon at bounding box center [1079, 350] width 20 height 20
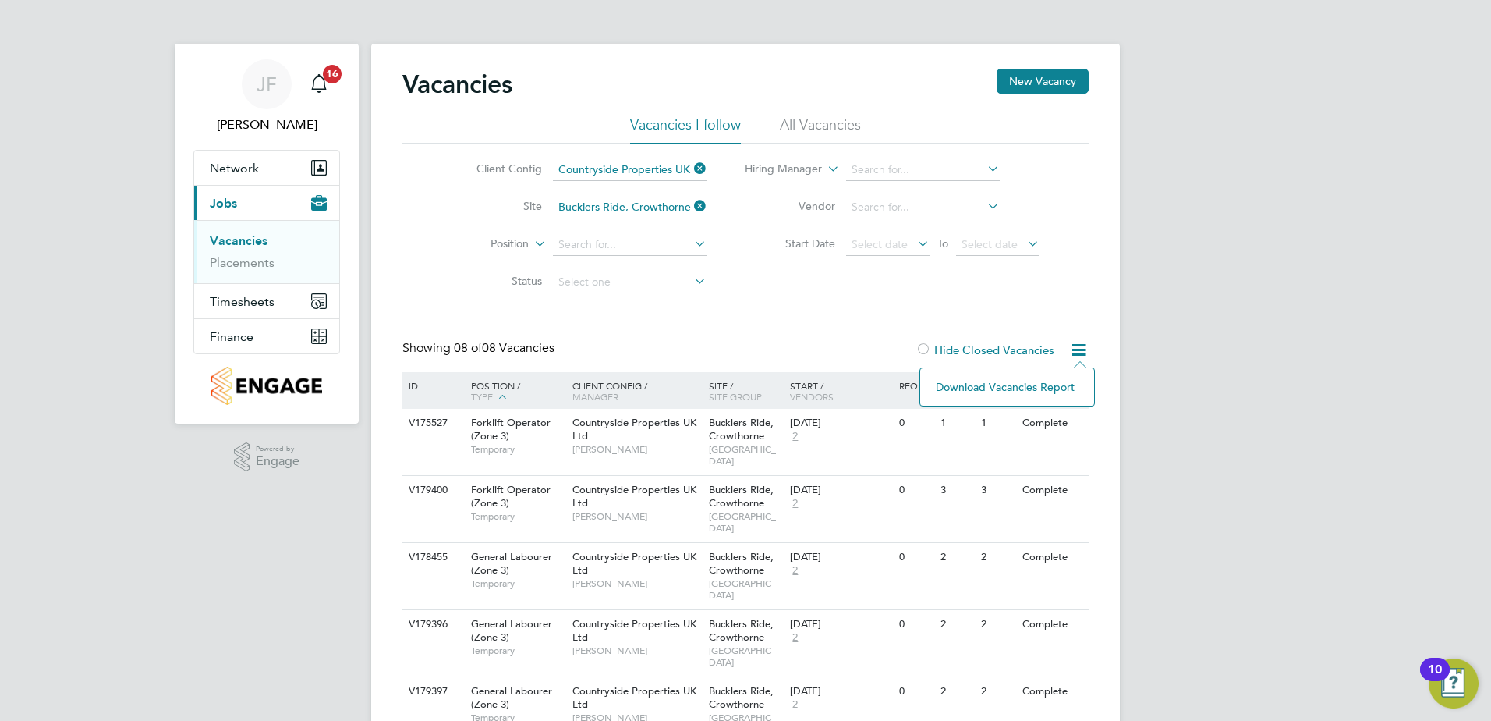
click at [1079, 353] on icon at bounding box center [1079, 350] width 20 height 20
drag, startPoint x: 1063, startPoint y: 264, endPoint x: 1006, endPoint y: 285, distance: 61.4
click at [1062, 264] on div "Client Config Countryside Properties UK Ltd Site Bucklers Ride, Crowthorne Posi…" at bounding box center [746, 223] width 686 height 158
click at [876, 198] on input at bounding box center [923, 208] width 154 height 22
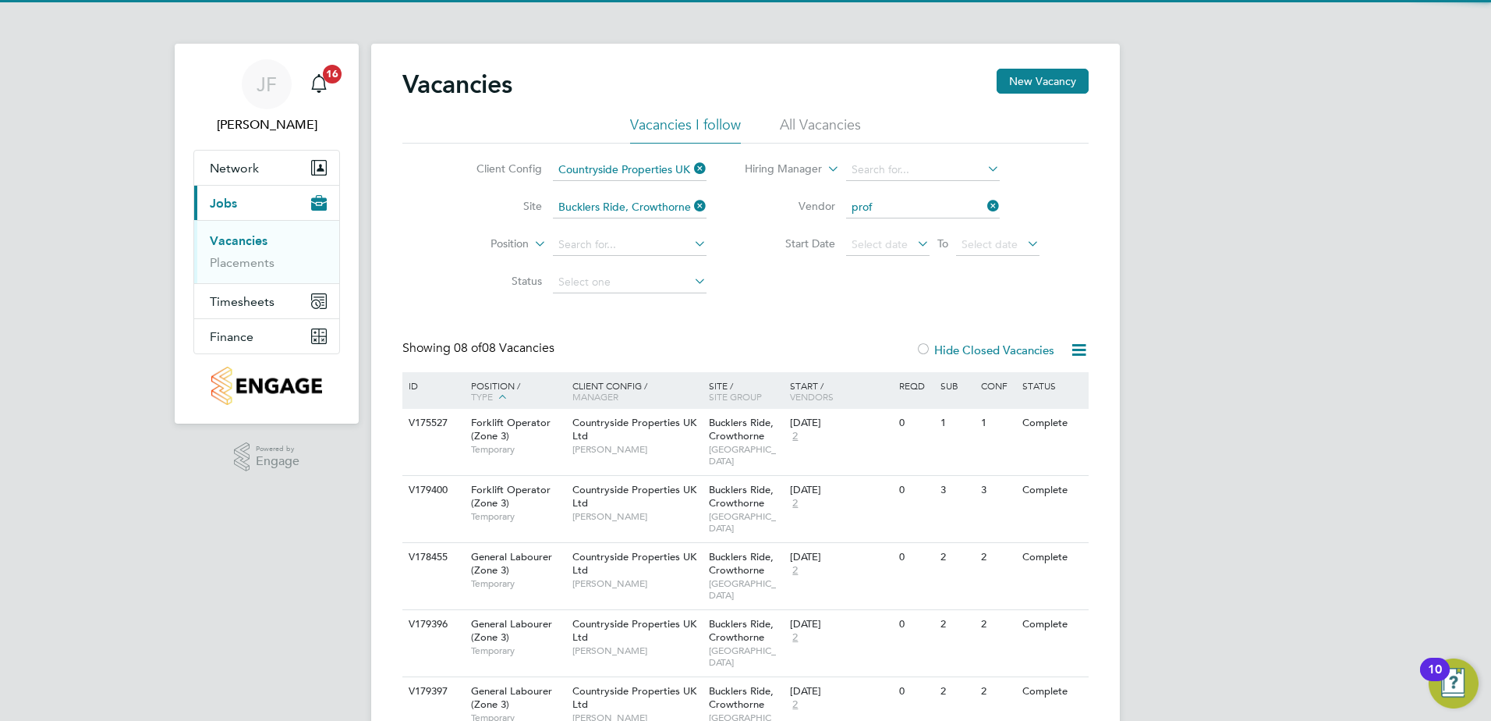
click at [936, 225] on li "Prof essional Construction Recruitment Limited" at bounding box center [966, 228] width 243 height 21
type input "Professional Construction Recruitment Limited"
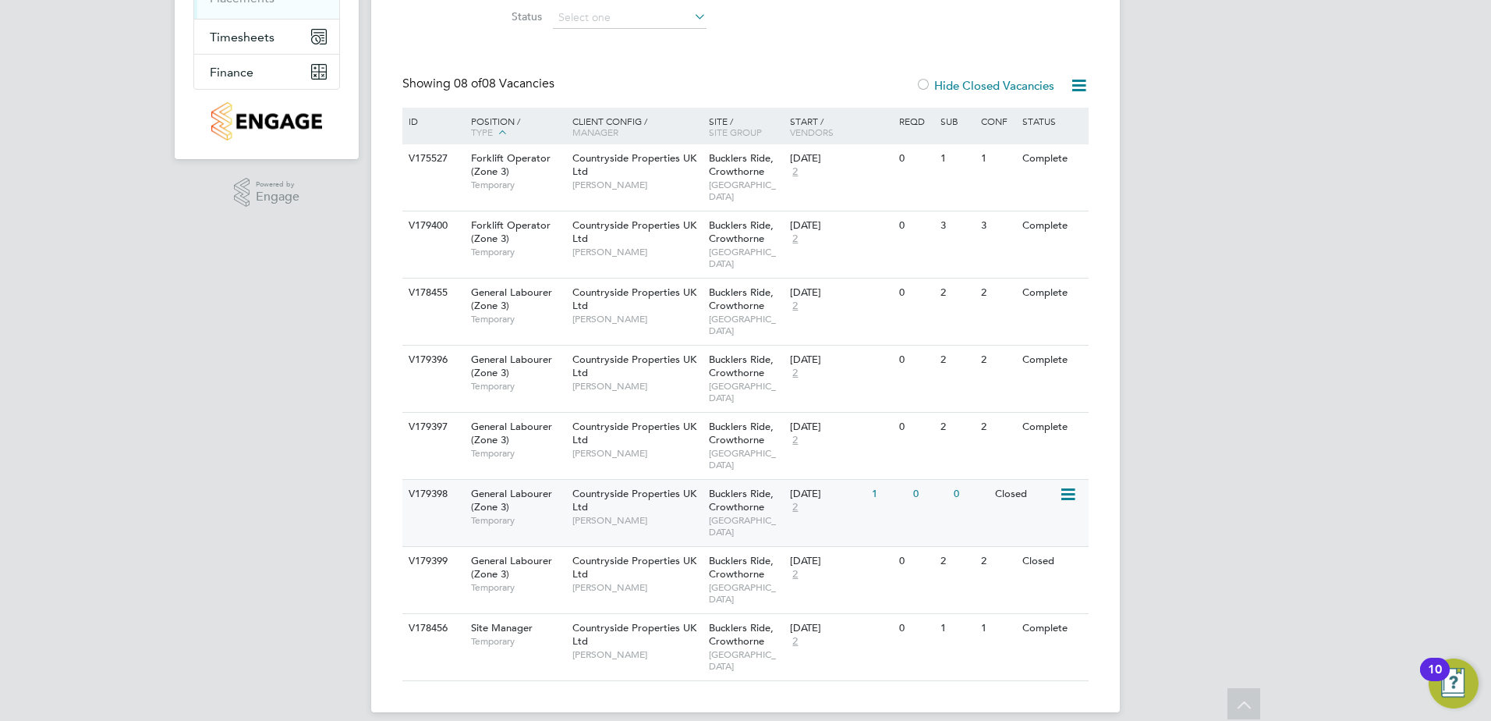
scroll to position [281, 0]
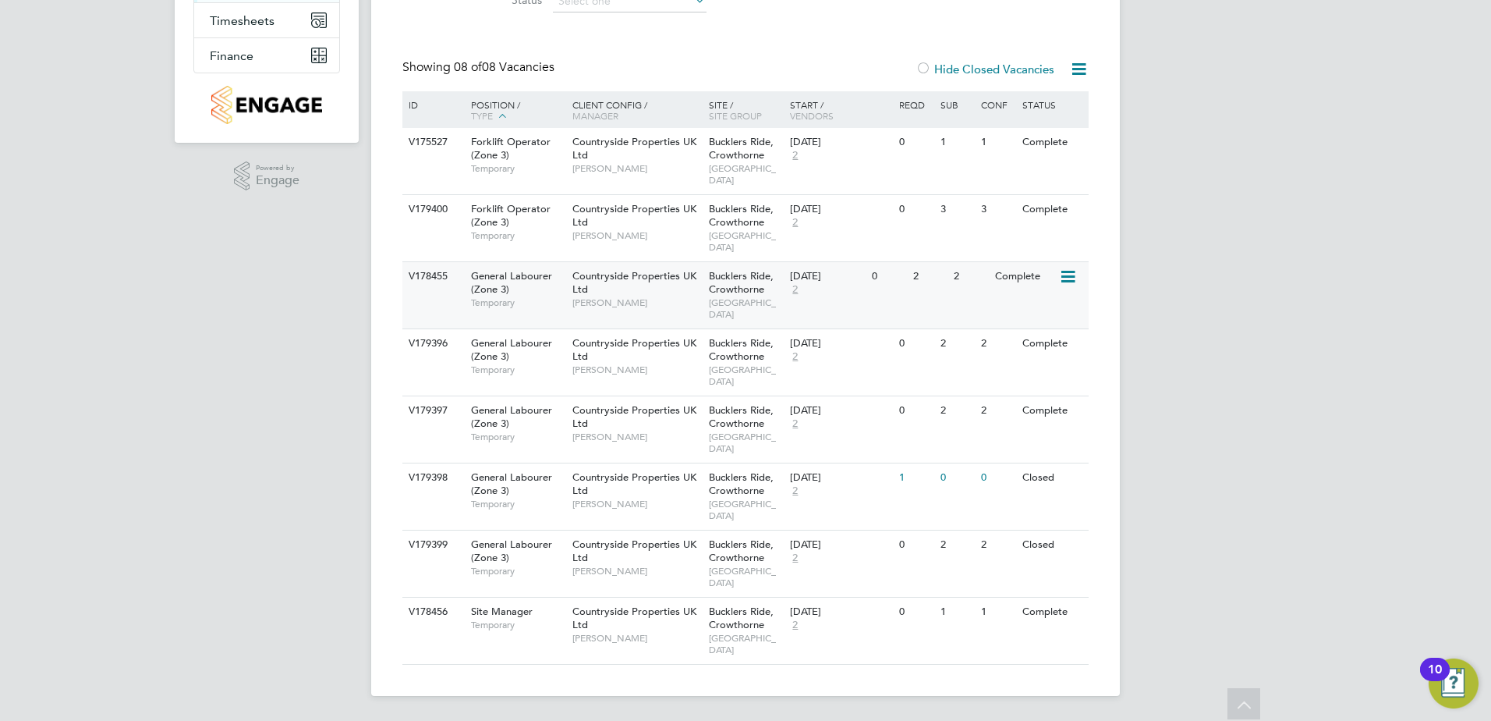
click at [1066, 277] on icon at bounding box center [1067, 277] width 16 height 19
click at [1044, 354] on li "Update Status" at bounding box center [1029, 357] width 90 height 22
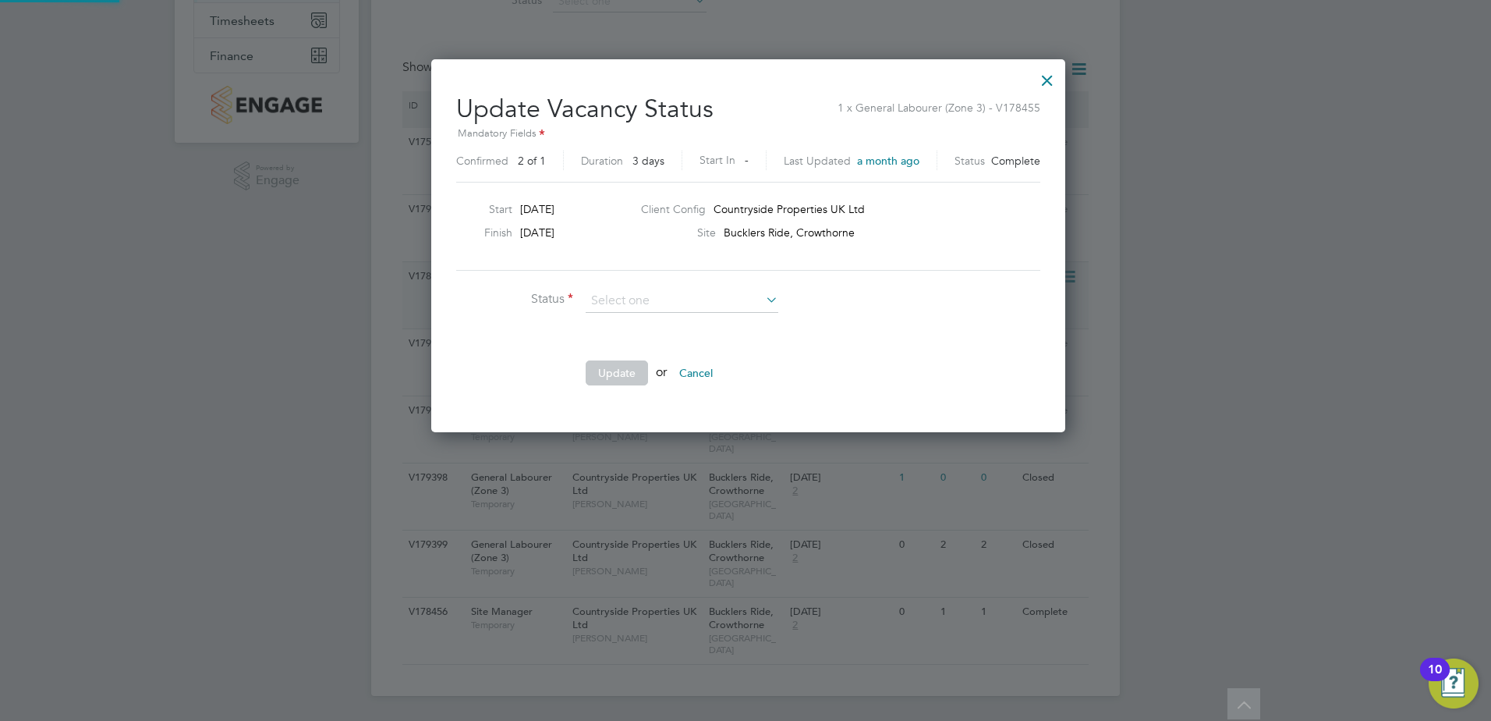
scroll to position [372, 630]
click at [617, 317] on li "Open" at bounding box center [682, 322] width 194 height 20
type input "Open"
click at [763, 301] on icon at bounding box center [763, 300] width 0 height 22
drag, startPoint x: 1032, startPoint y: 76, endPoint x: 1034, endPoint y: 92, distance: 15.8
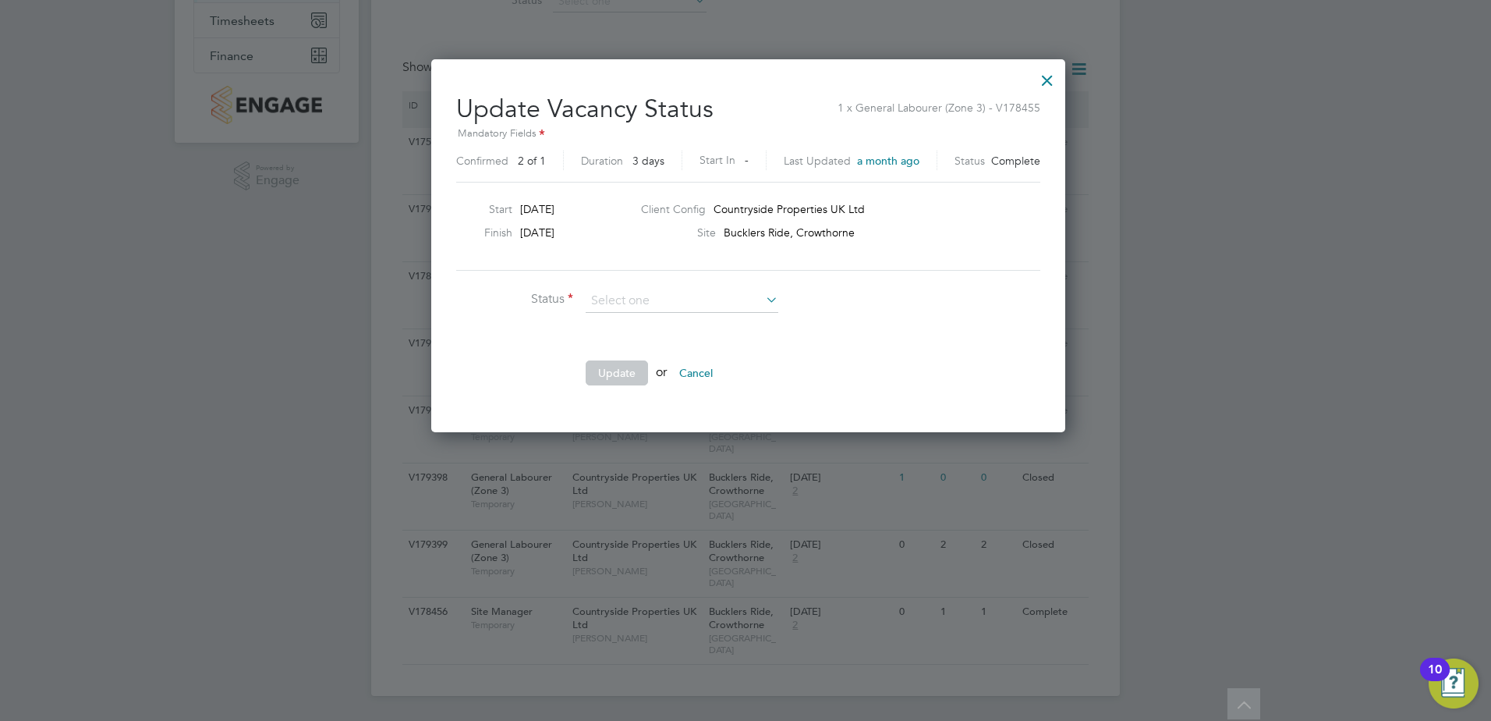
click at [1034, 78] on div at bounding box center [1048, 76] width 28 height 28
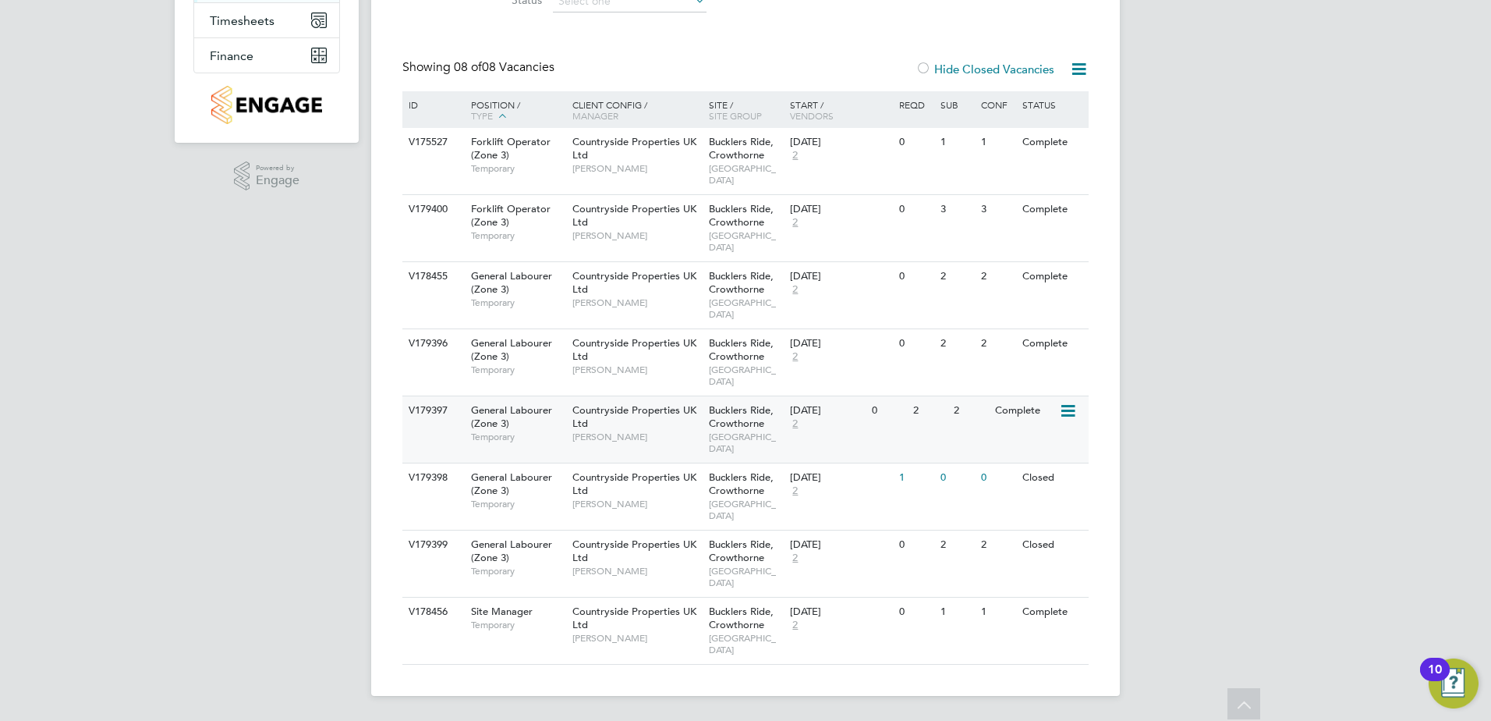
click at [642, 426] on div "Countryside Properties UK Ltd Nick Wilcock" at bounding box center [637, 423] width 137 height 54
click at [1075, 283] on icon at bounding box center [1067, 277] width 16 height 19
click at [1042, 312] on li "View Details" at bounding box center [1029, 313] width 90 height 22
click at [1068, 349] on icon at bounding box center [1067, 344] width 16 height 19
click at [1050, 378] on li "View Details" at bounding box center [1029, 380] width 90 height 22
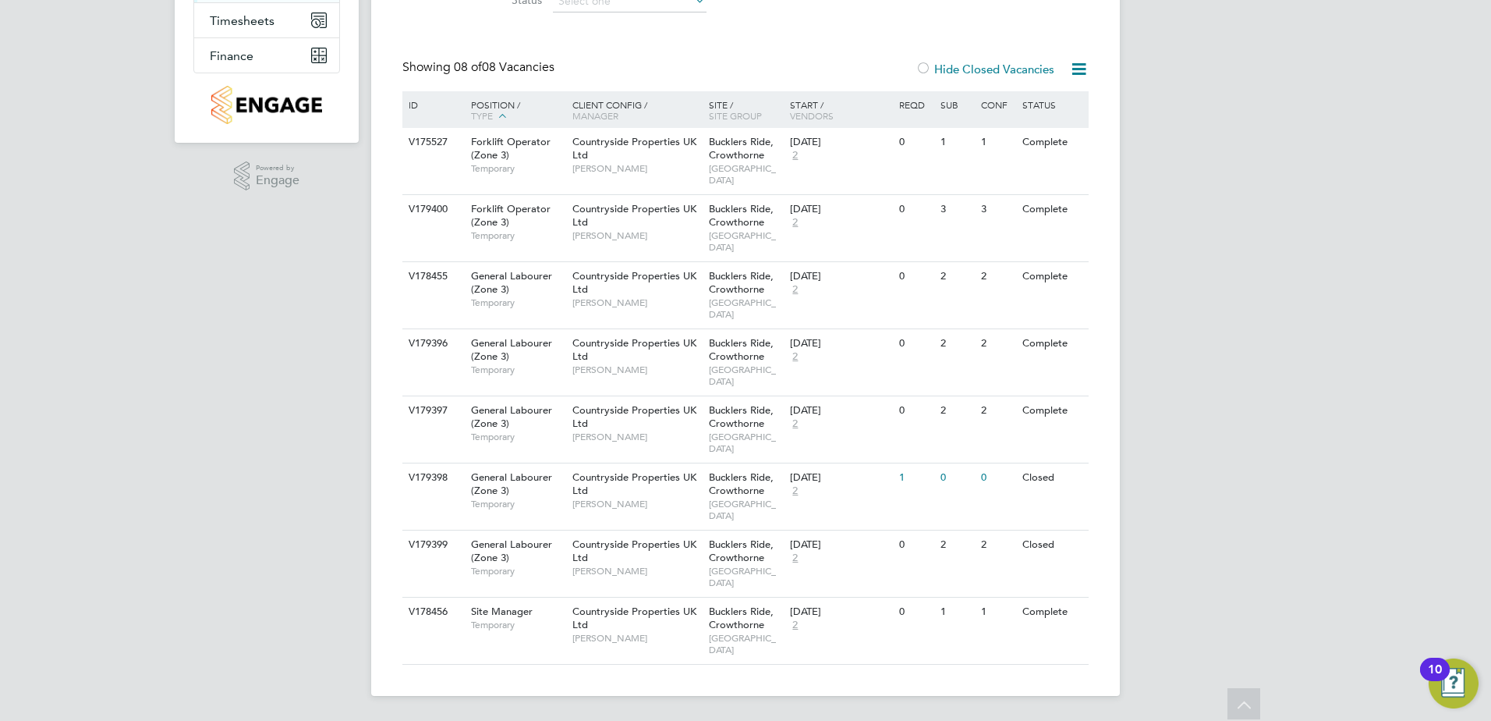
click at [959, 66] on label "Hide Closed Vacancies" at bounding box center [985, 69] width 139 height 15
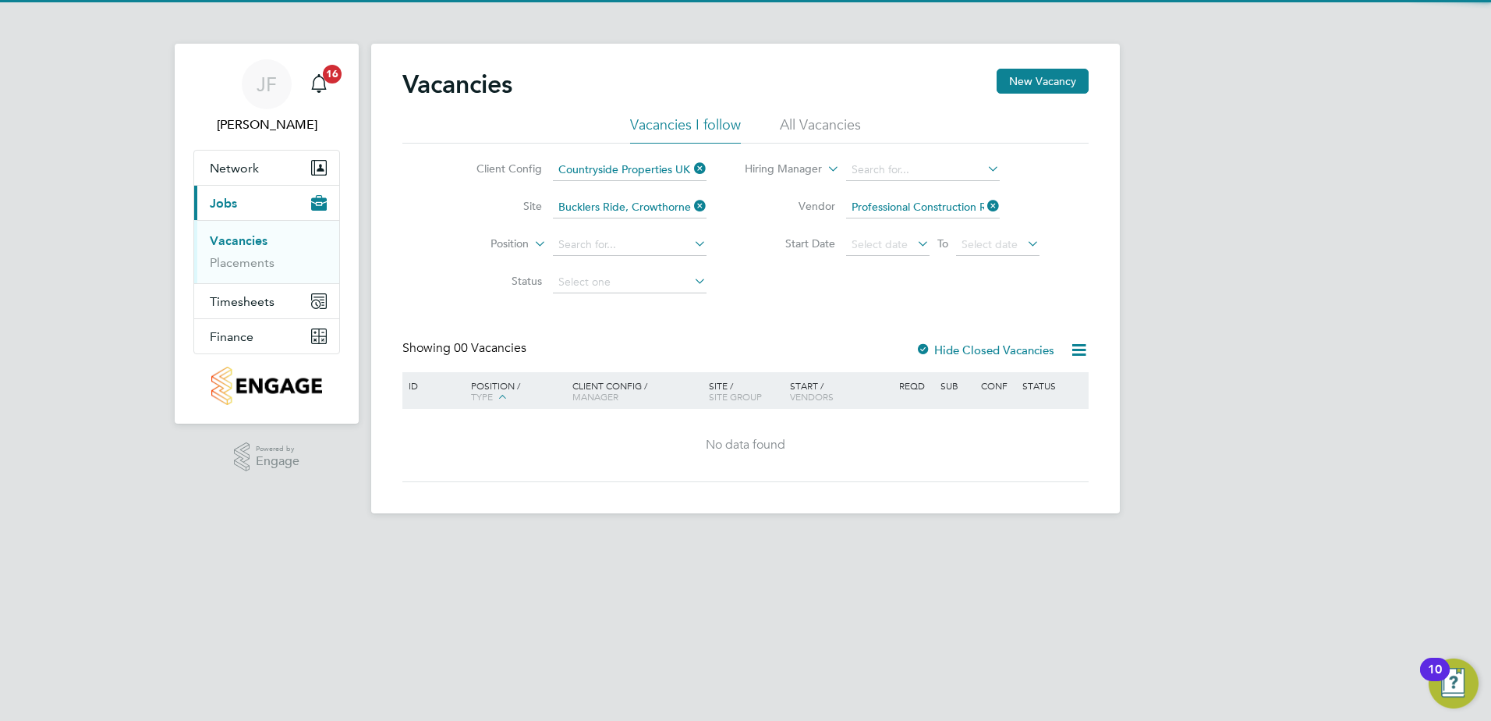
click at [929, 343] on div at bounding box center [924, 351] width 16 height 16
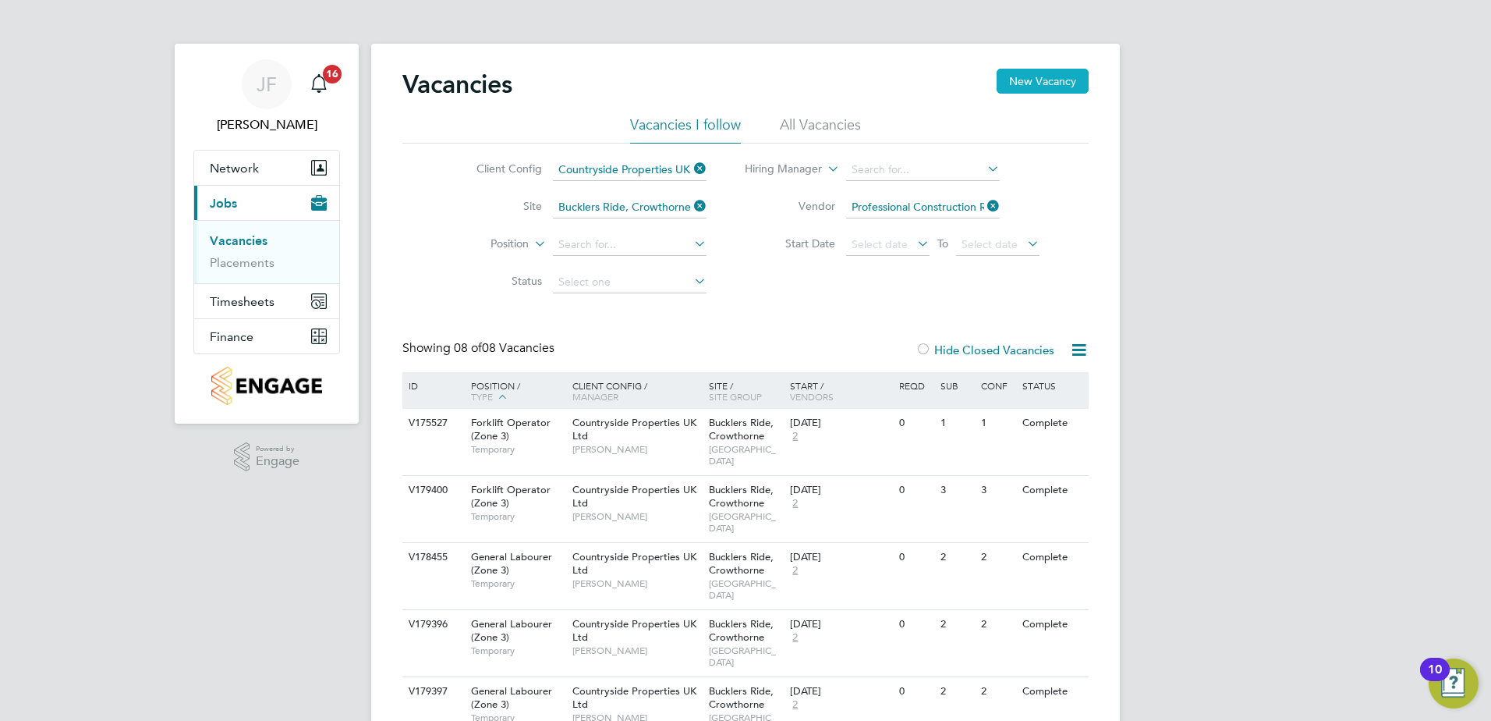
click at [1035, 83] on button "New Vacancy" at bounding box center [1043, 81] width 92 height 25
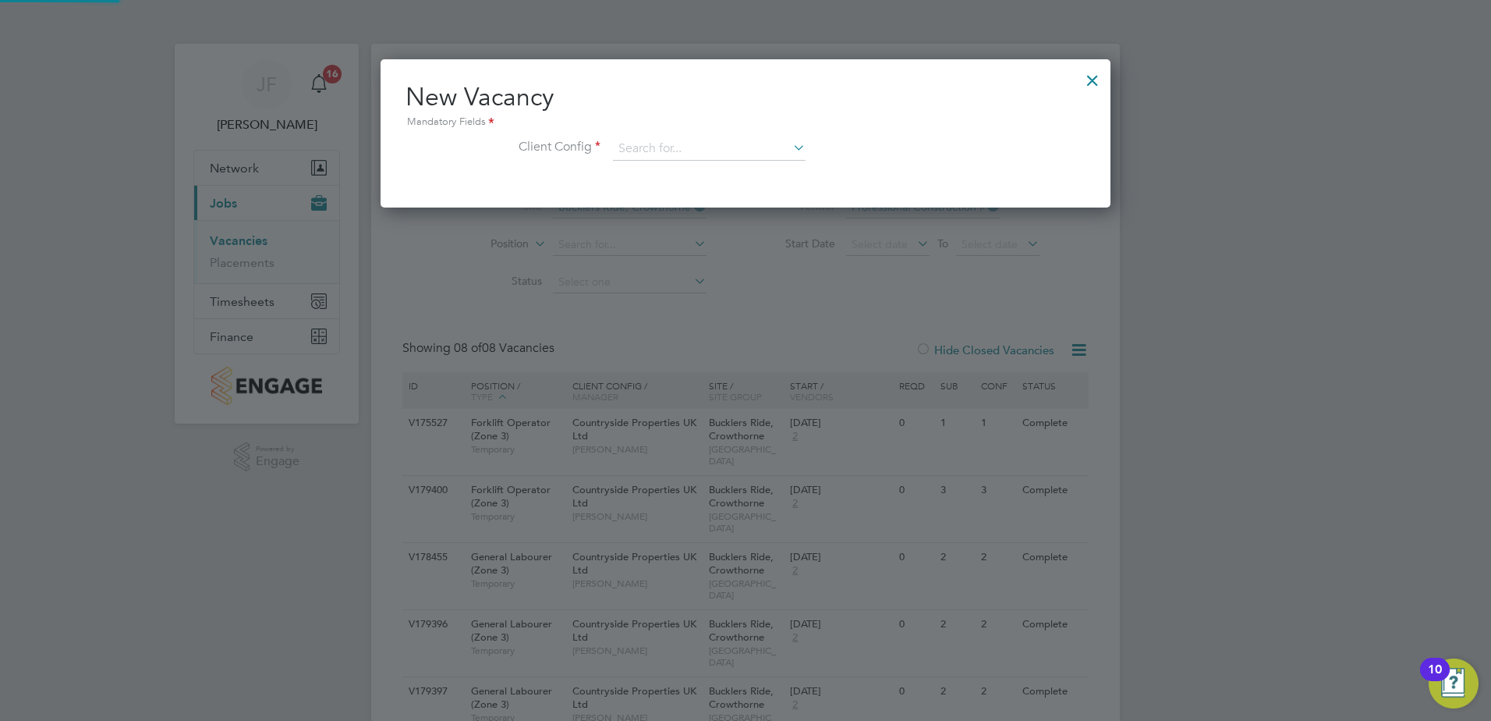
scroll to position [148, 731]
click at [672, 158] on input at bounding box center [709, 148] width 193 height 23
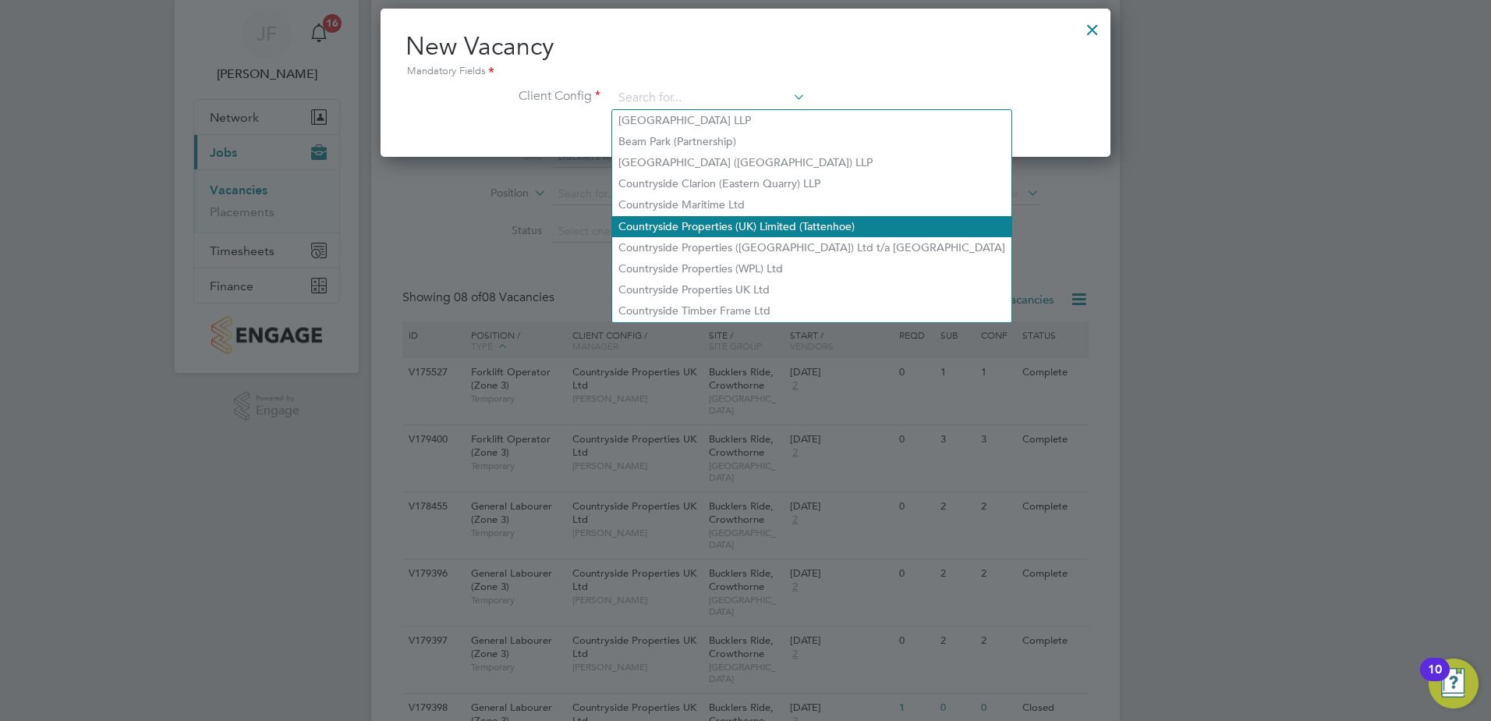
scroll to position [78, 0]
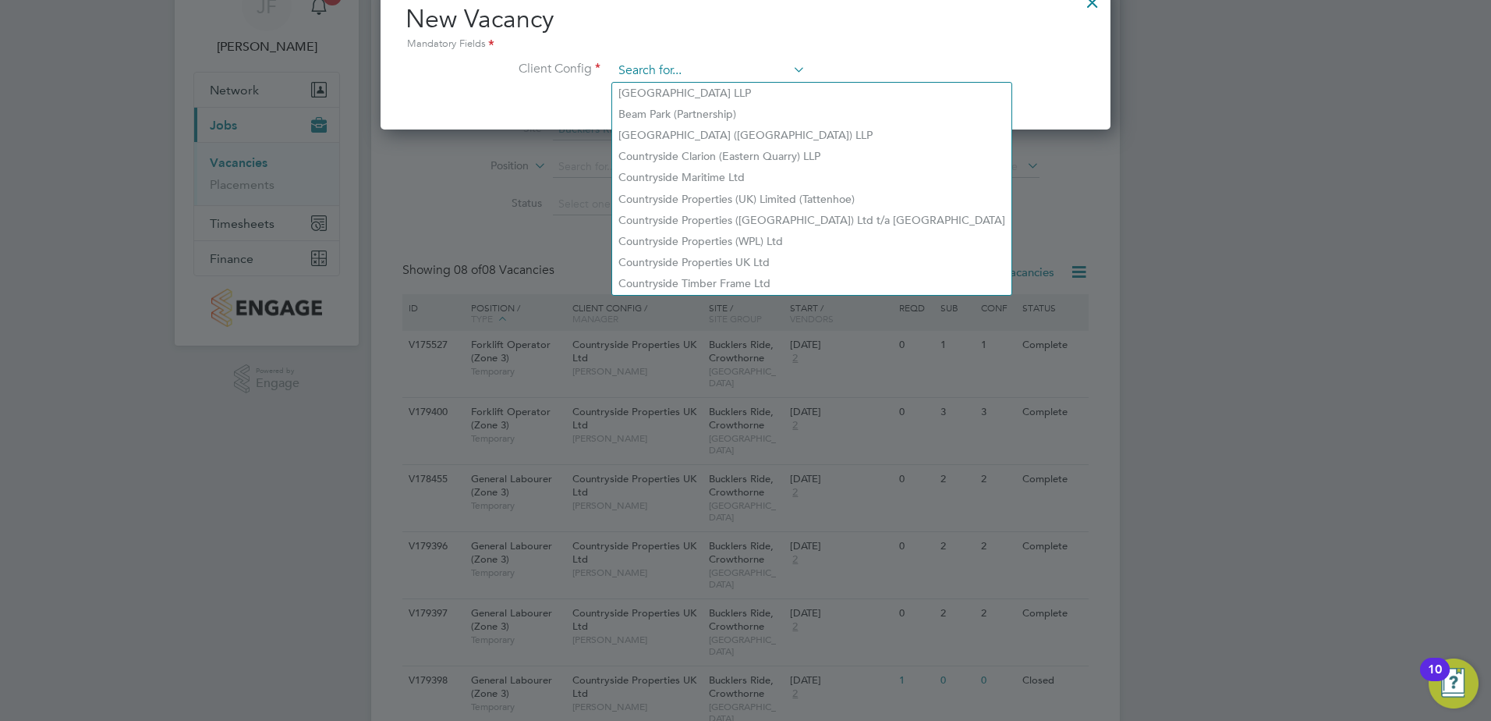
click at [681, 66] on input at bounding box center [709, 70] width 193 height 23
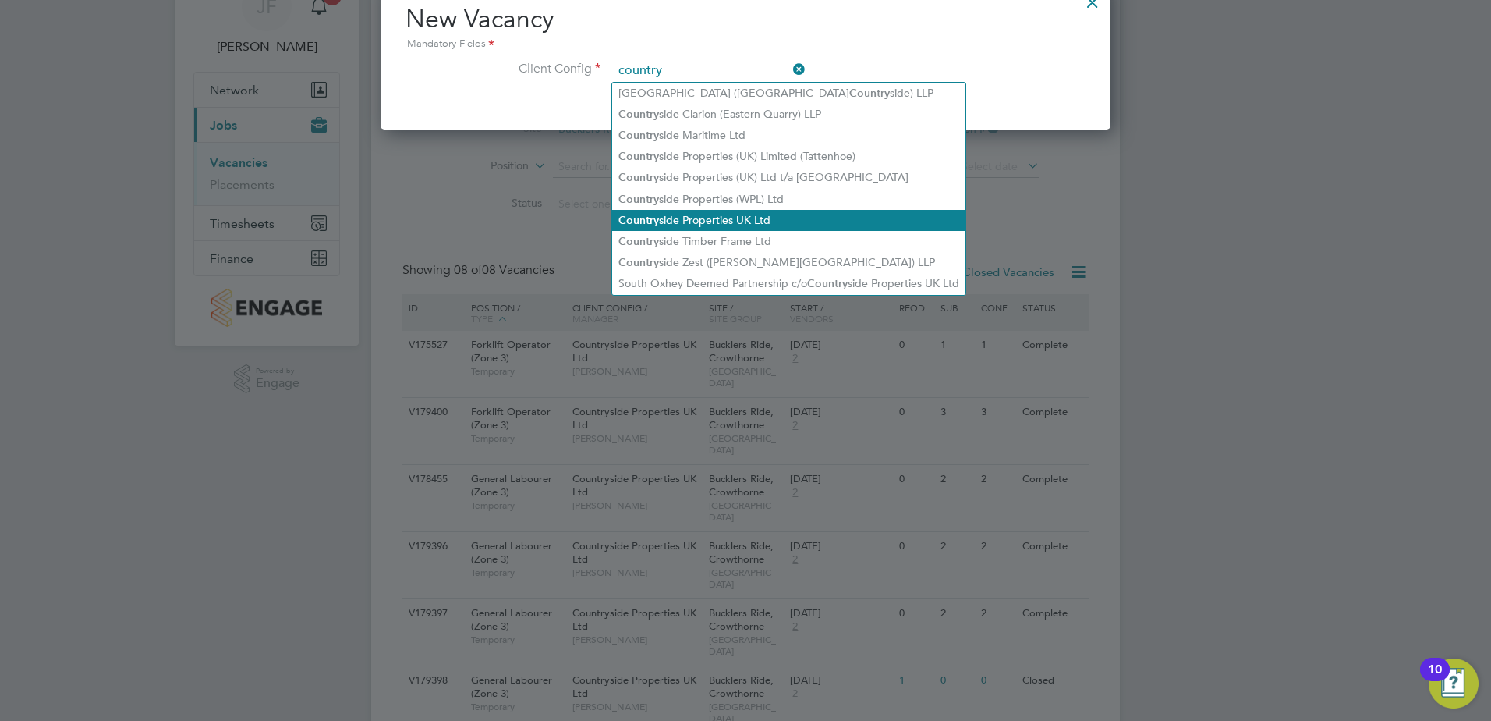
click at [839, 213] on li "Country side Properties UK Ltd" at bounding box center [788, 220] width 353 height 21
type input "Countryside Properties UK Ltd"
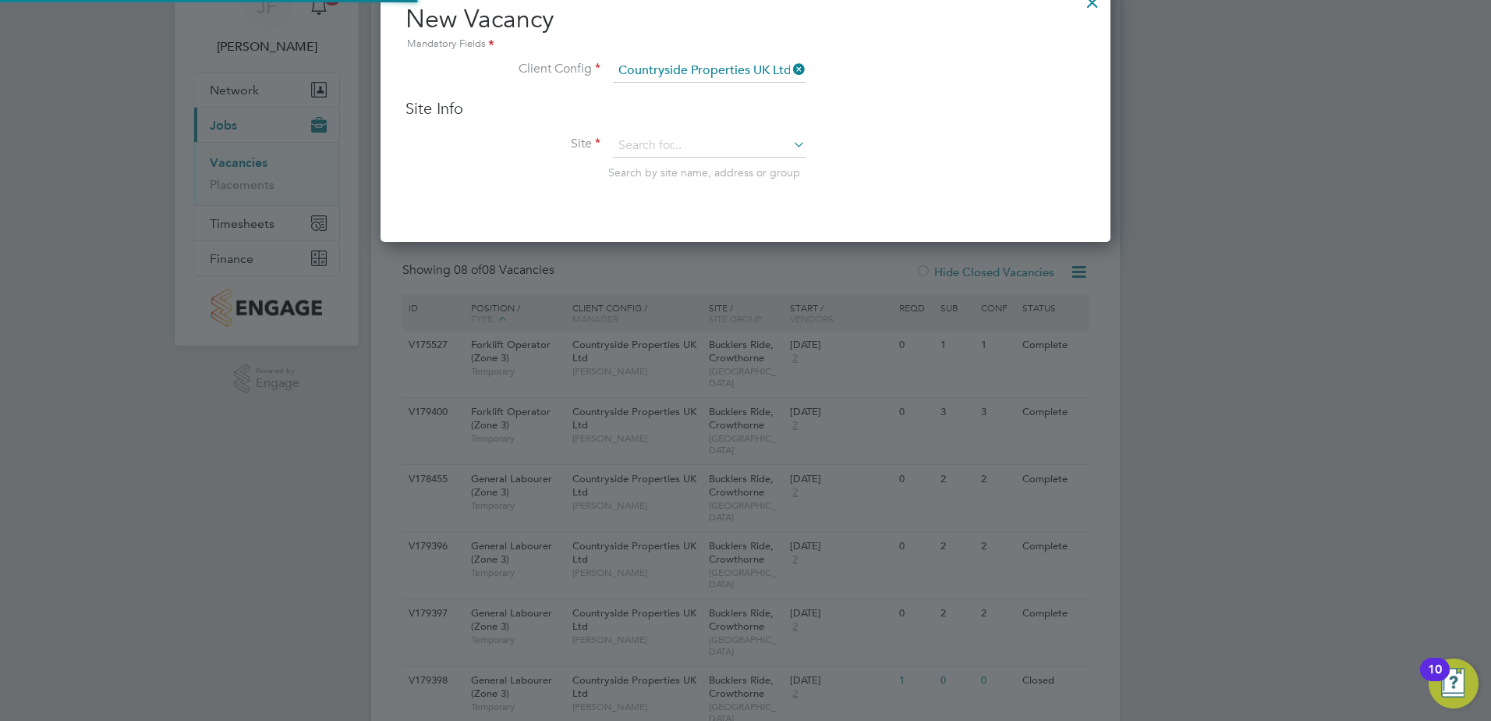
scroll to position [261, 731]
click at [689, 134] on input at bounding box center [709, 145] width 193 height 23
click at [691, 169] on li "Buckler s Ride, Crowthorne" at bounding box center [711, 168] width 199 height 21
type input "Bucklers Ride, Crowthorne"
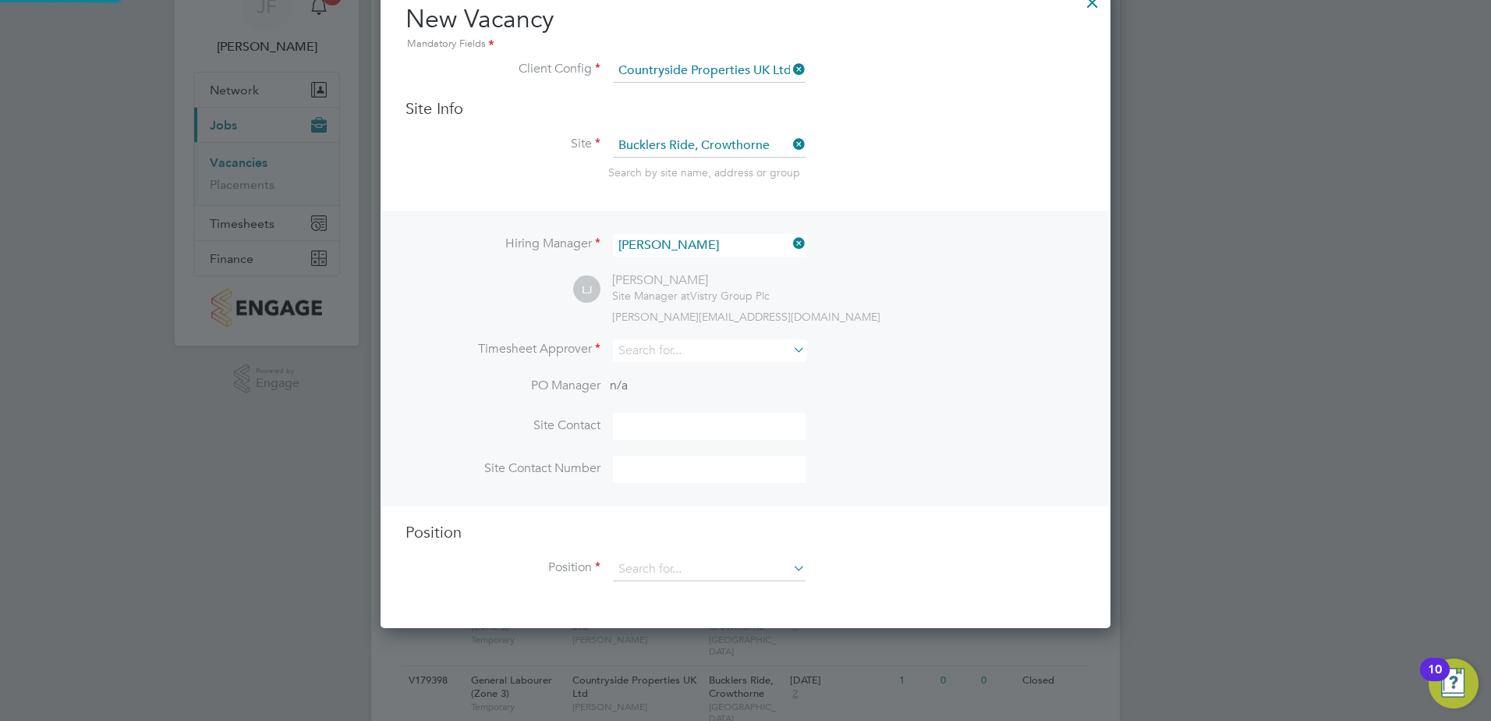
scroll to position [647, 731]
drag, startPoint x: 801, startPoint y: 245, endPoint x: 762, endPoint y: 246, distance: 39.0
click at [790, 245] on icon at bounding box center [790, 243] width 0 height 22
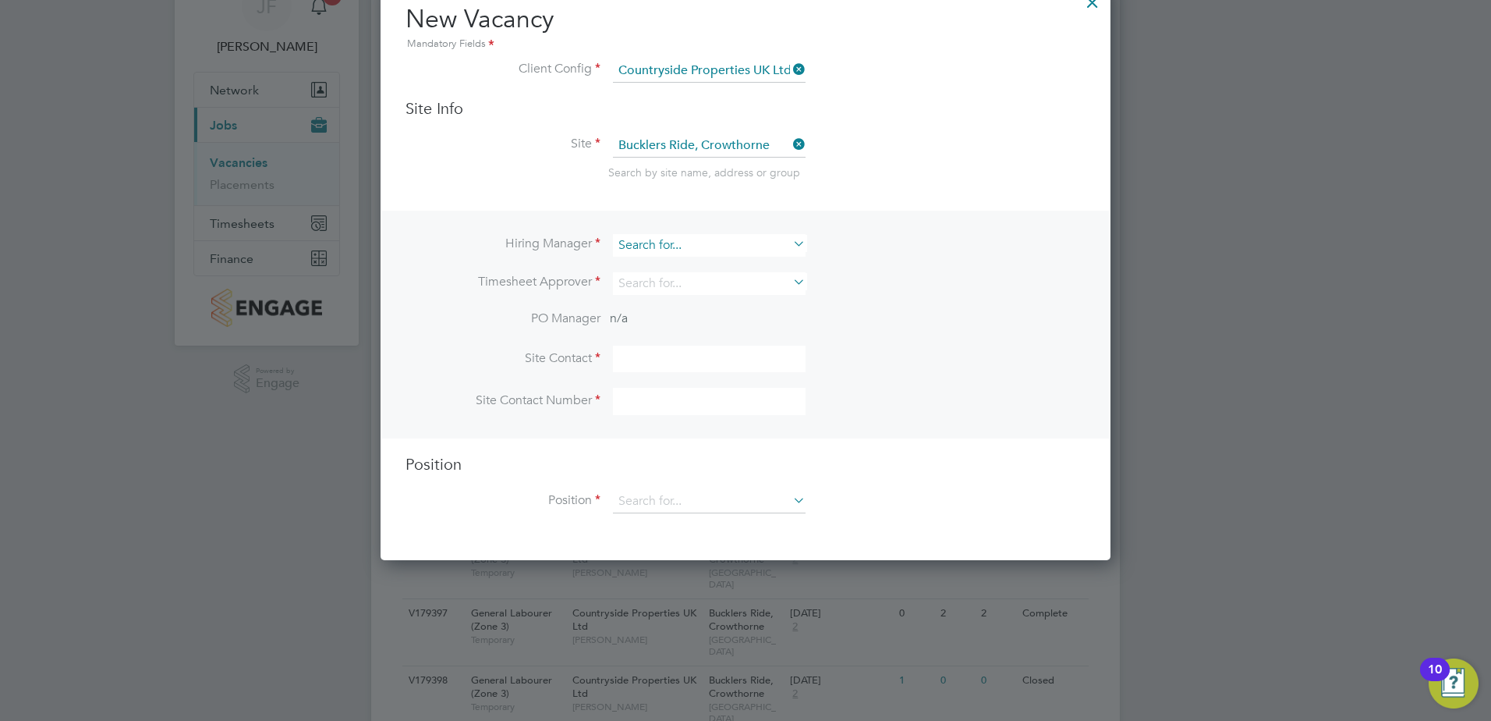
scroll to position [580, 731]
click at [697, 248] on input at bounding box center [709, 245] width 193 height 23
click at [690, 275] on li "Nick Wi lcock" at bounding box center [709, 267] width 194 height 21
type input "[PERSON_NAME]"
drag, startPoint x: 711, startPoint y: 240, endPoint x: 616, endPoint y: 250, distance: 95.6
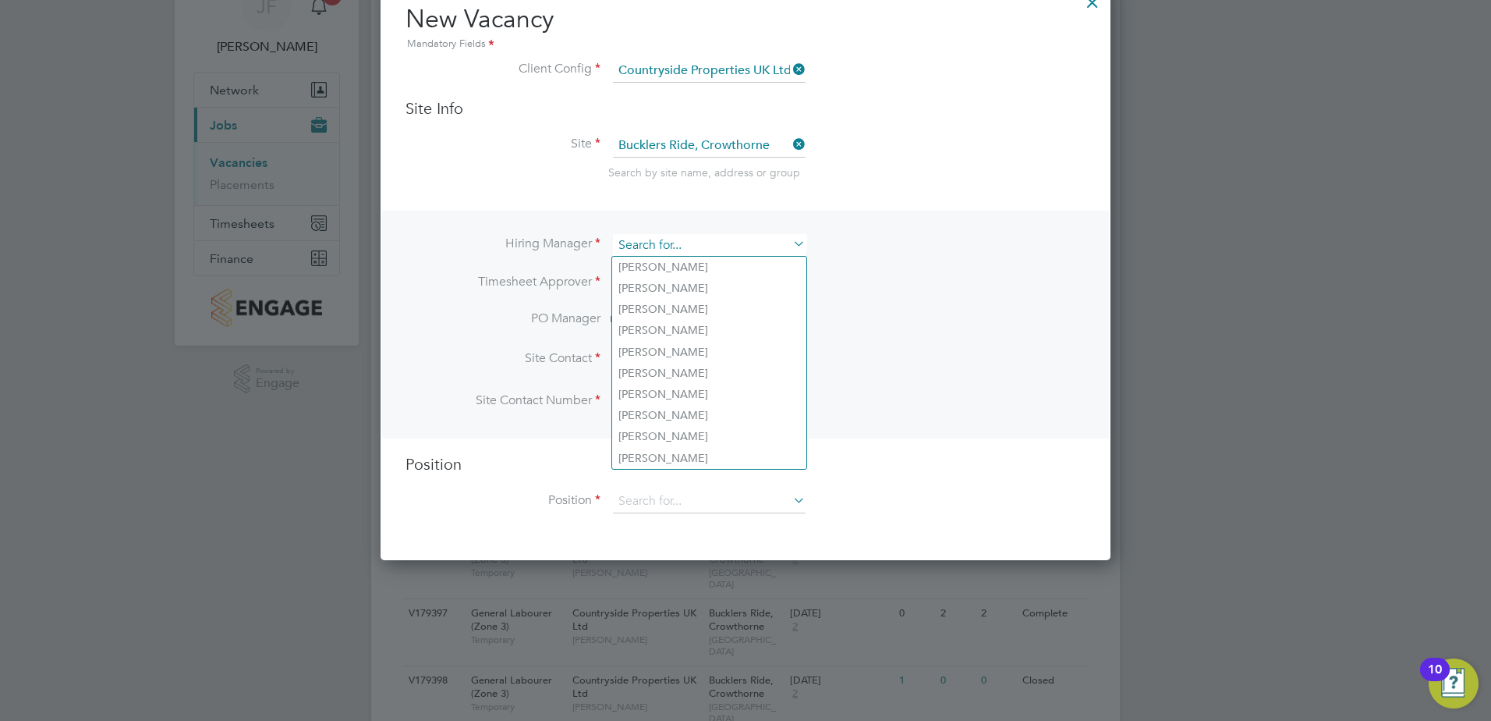
click at [602, 250] on li "Hiring Manager" at bounding box center [746, 253] width 680 height 38
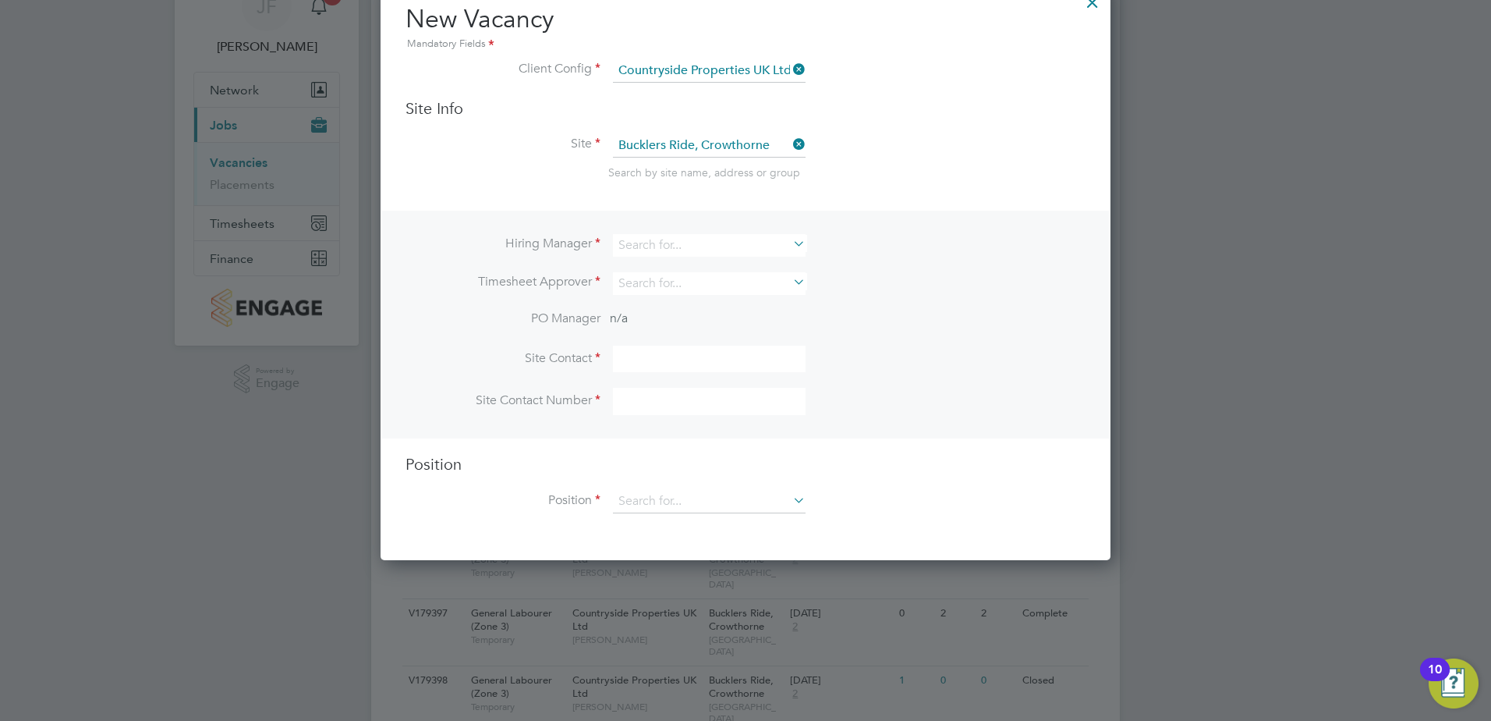
click at [945, 307] on li "Timesheet Approver" at bounding box center [746, 291] width 680 height 38
drag, startPoint x: 728, startPoint y: 242, endPoint x: 706, endPoint y: 243, distance: 21.9
click at [726, 242] on input at bounding box center [709, 245] width 193 height 23
type input "i"
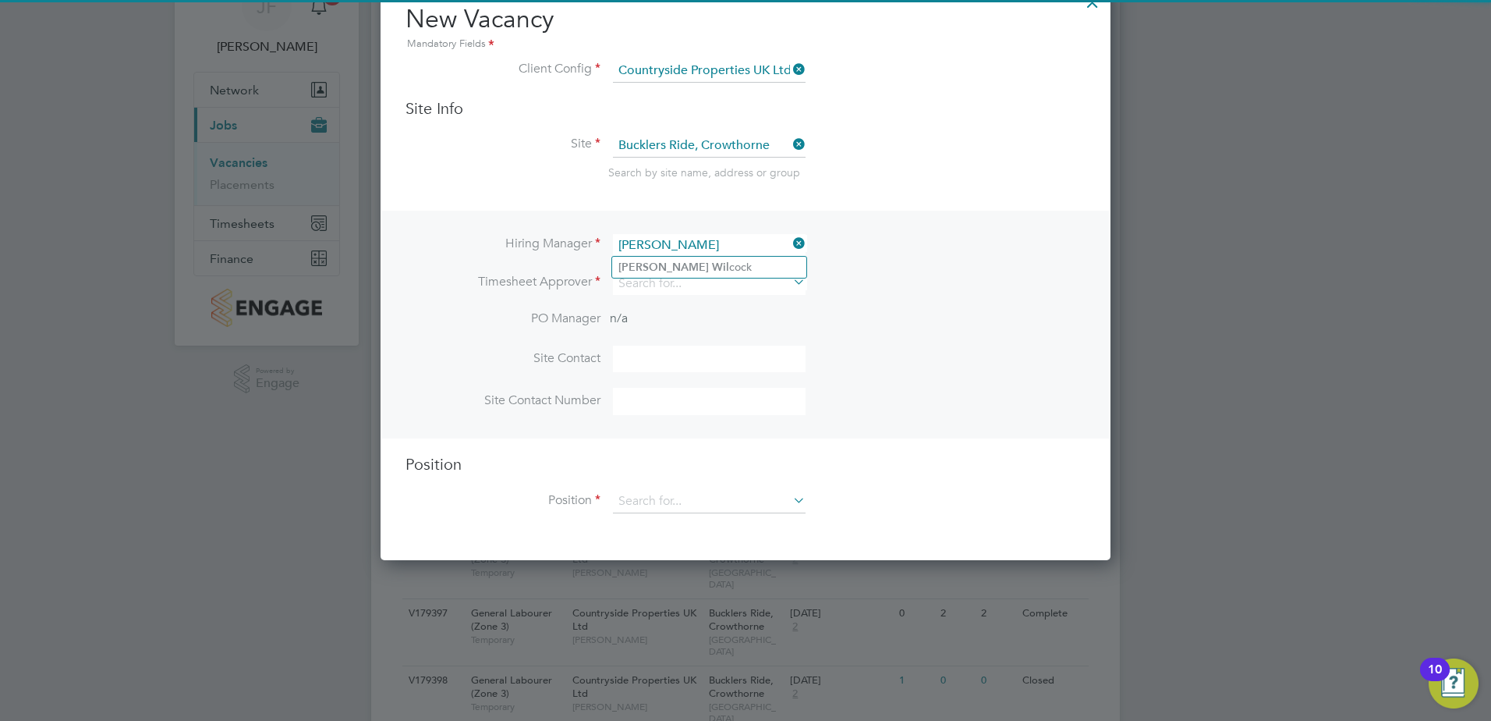
drag, startPoint x: 697, startPoint y: 271, endPoint x: 680, endPoint y: 338, distance: 69.2
click at [697, 271] on li "Nick Wil cock" at bounding box center [709, 267] width 194 height 21
type input "[PERSON_NAME]"
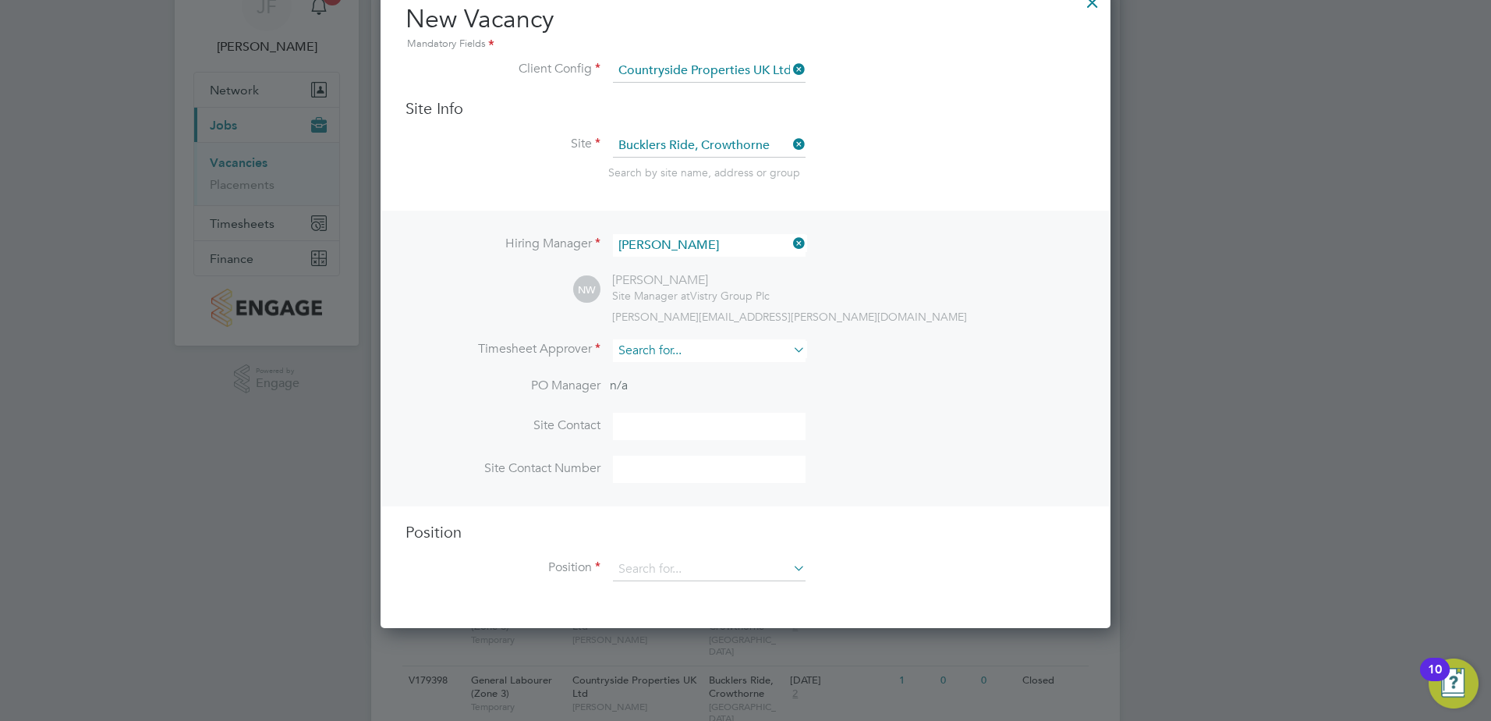
click at [667, 351] on input at bounding box center [709, 350] width 193 height 23
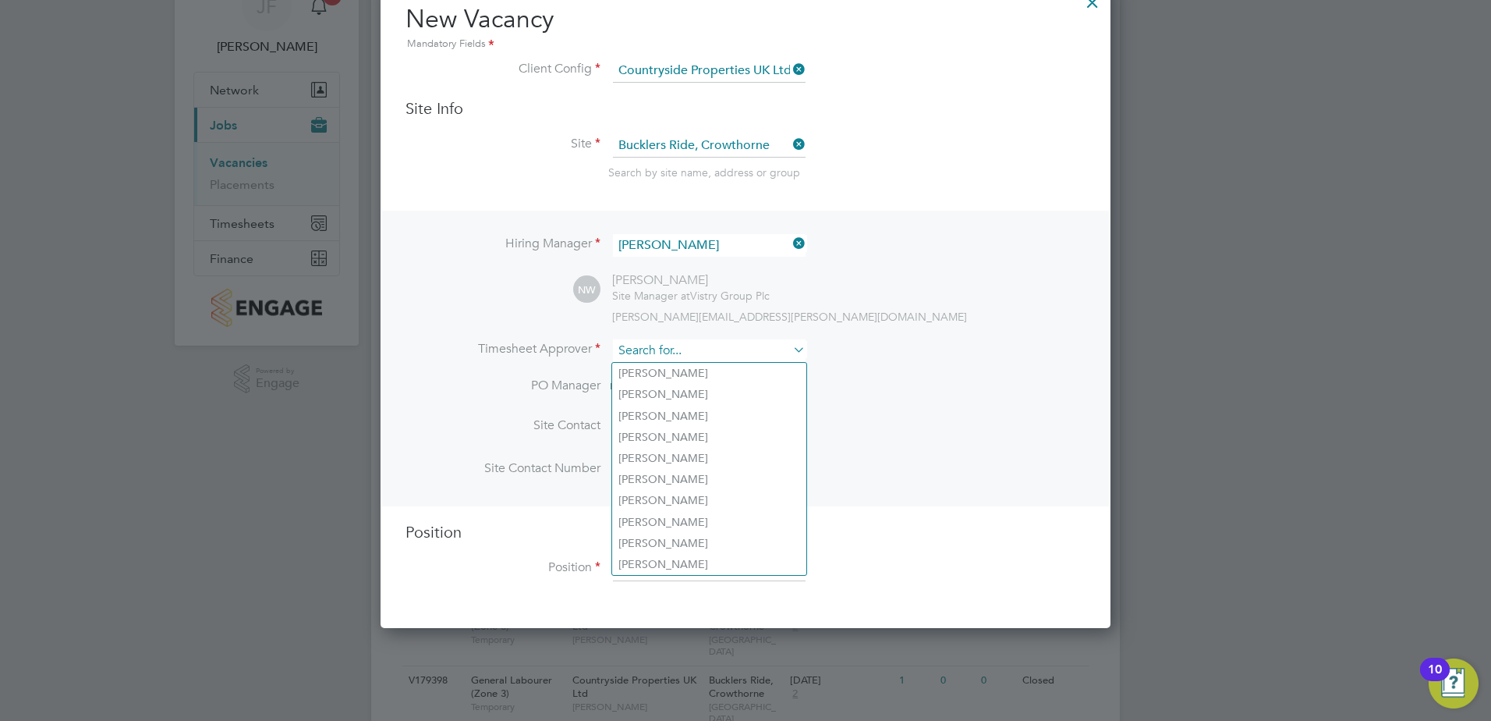
type input "w"
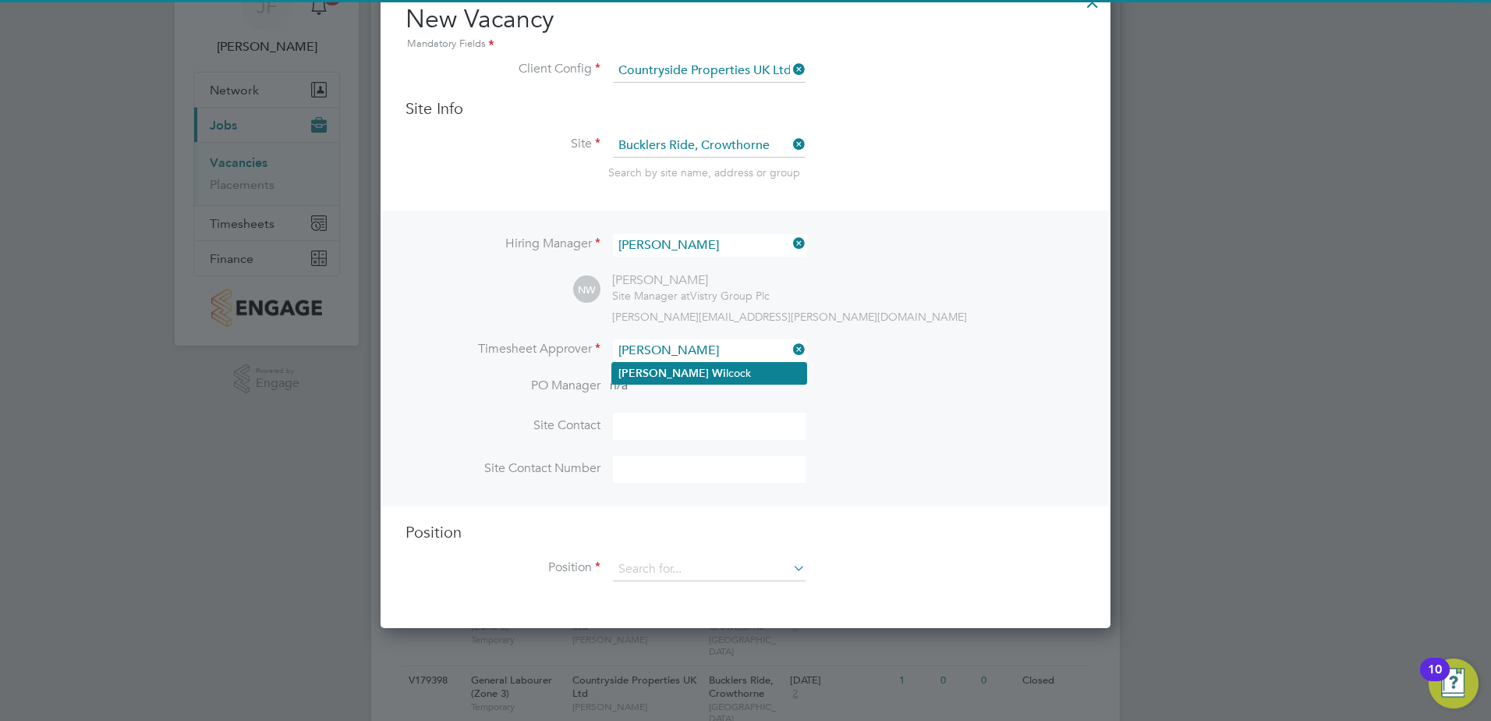
click at [694, 378] on li "Nick Wi lcock" at bounding box center [709, 373] width 194 height 21
type input "[PERSON_NAME]"
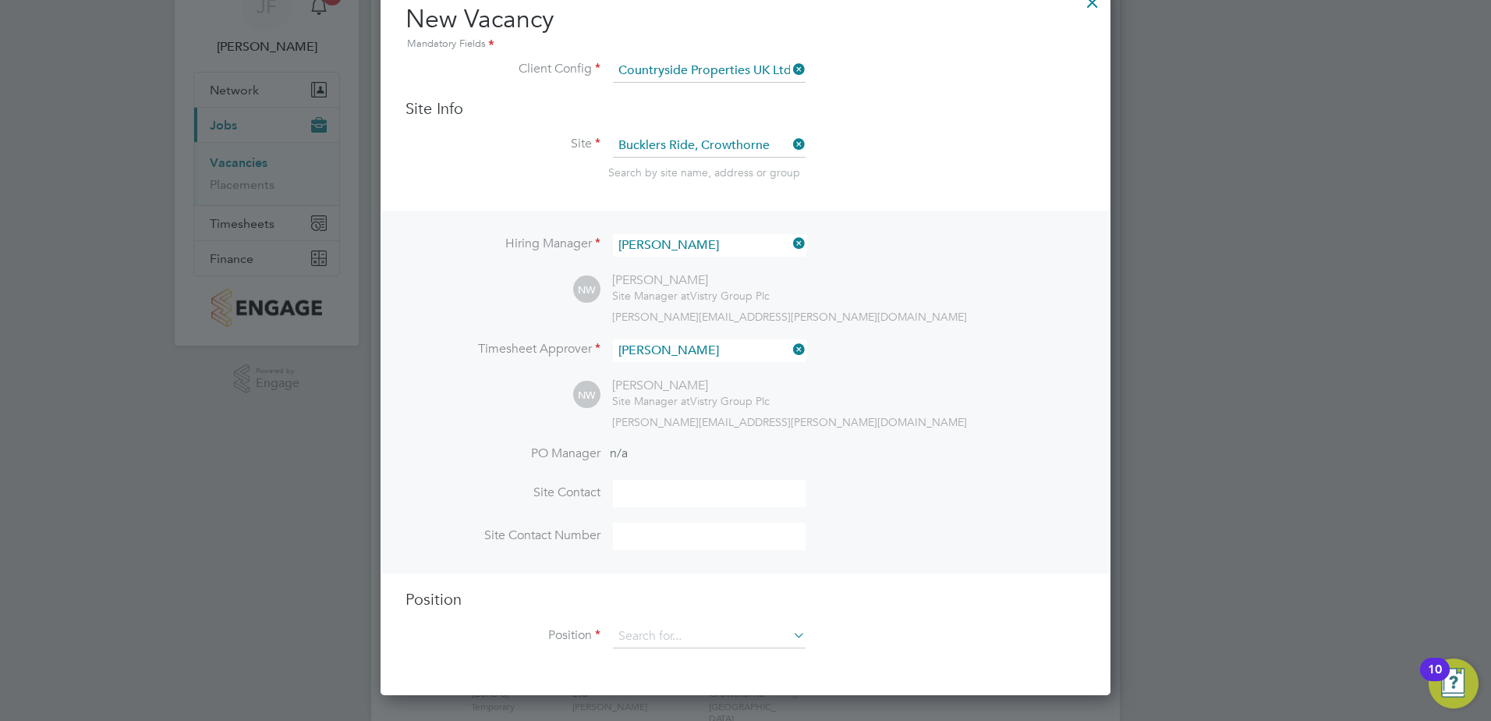
click at [665, 493] on input at bounding box center [709, 493] width 193 height 27
type input "[PERSON_NAME]"
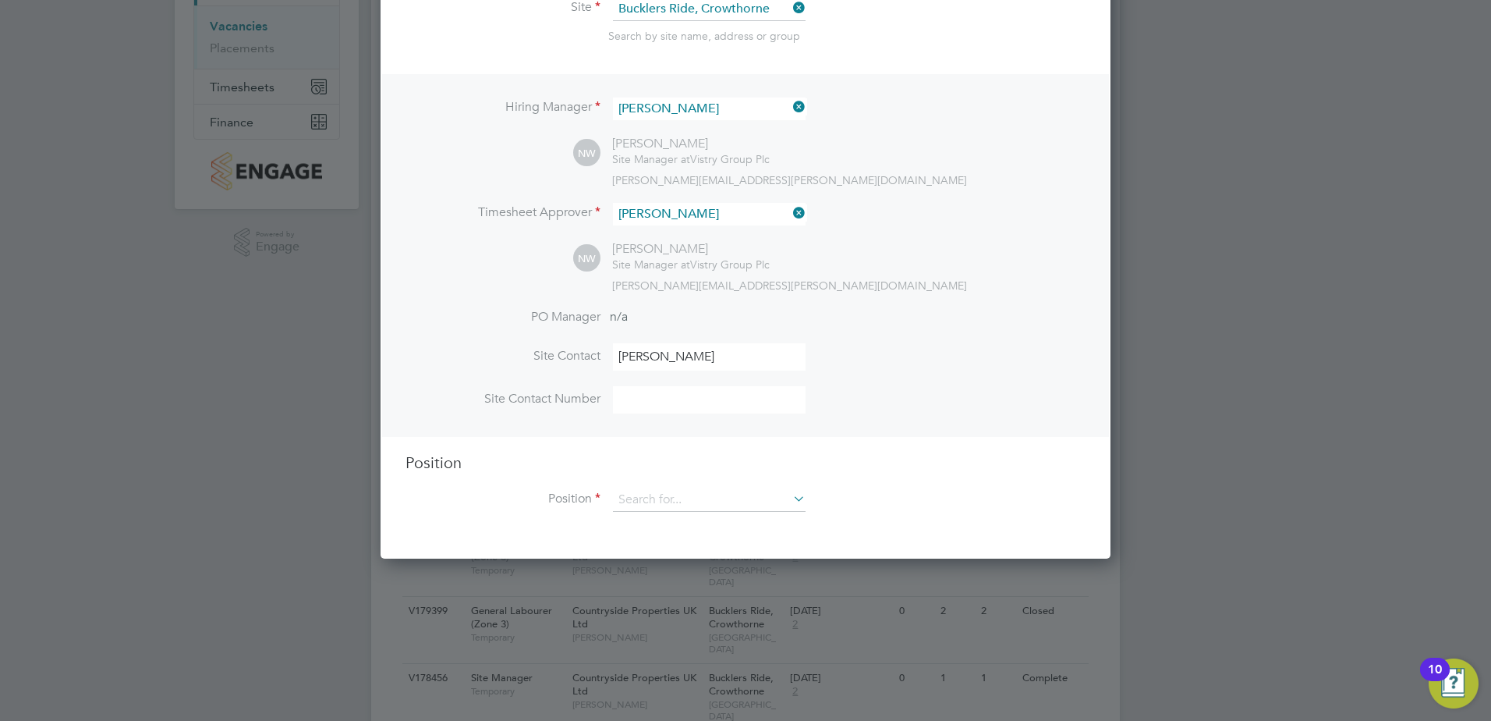
scroll to position [234, 0]
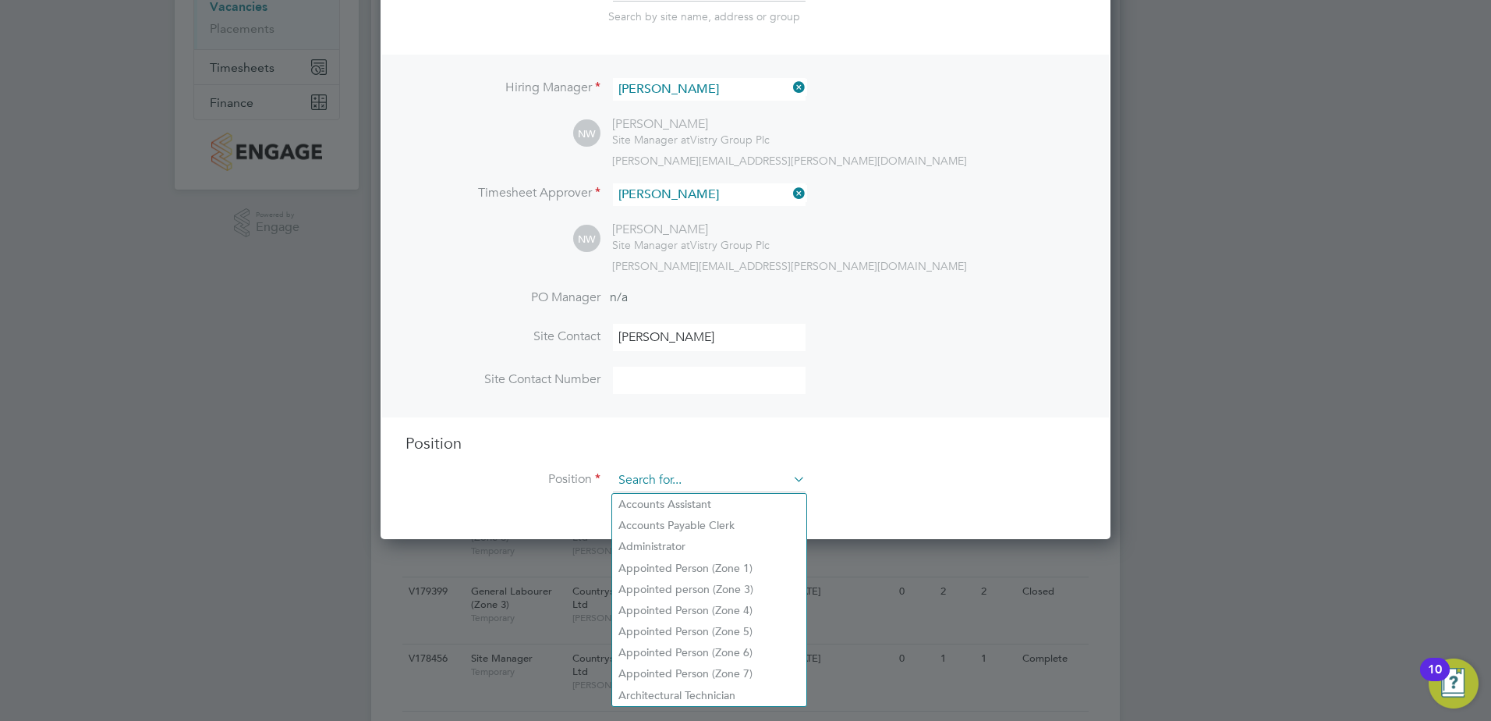
click at [662, 478] on input at bounding box center [709, 480] width 193 height 23
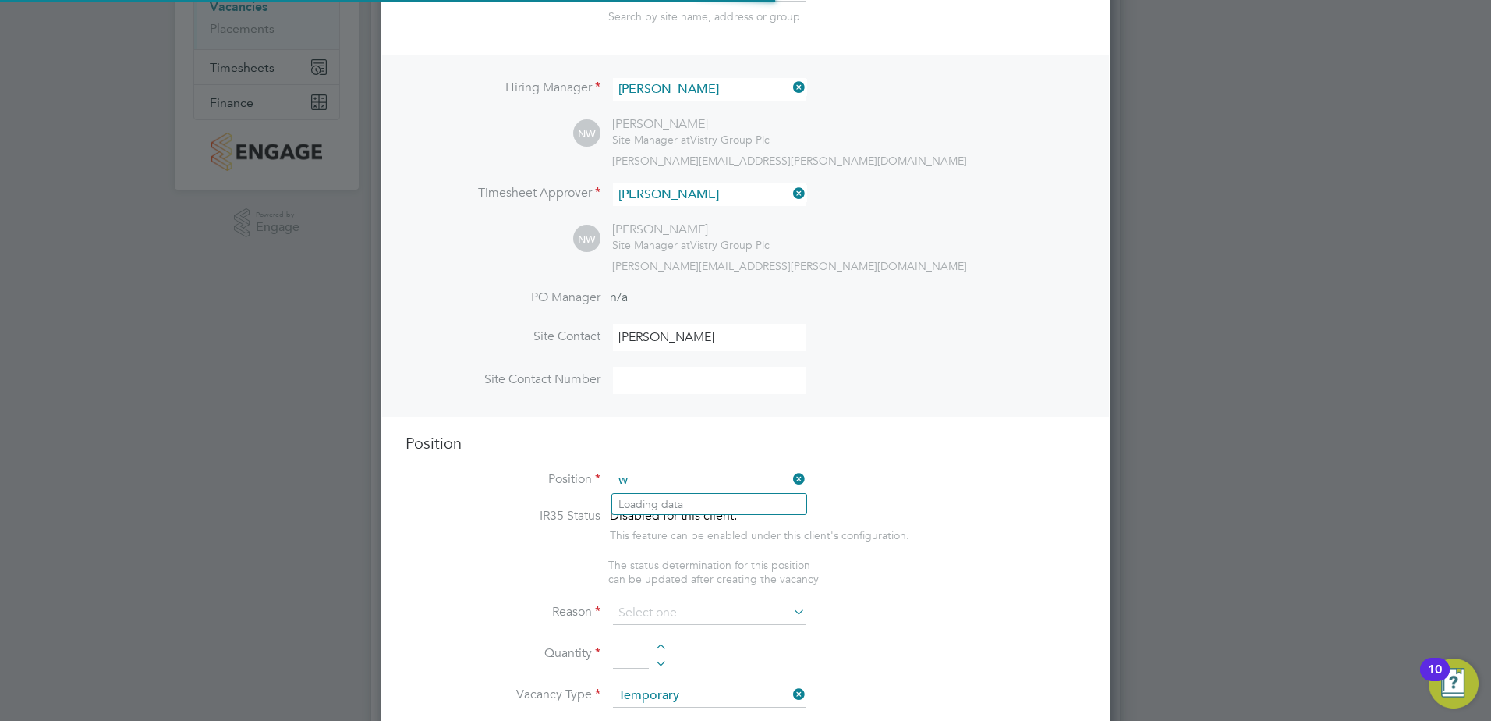
scroll to position [2242, 731]
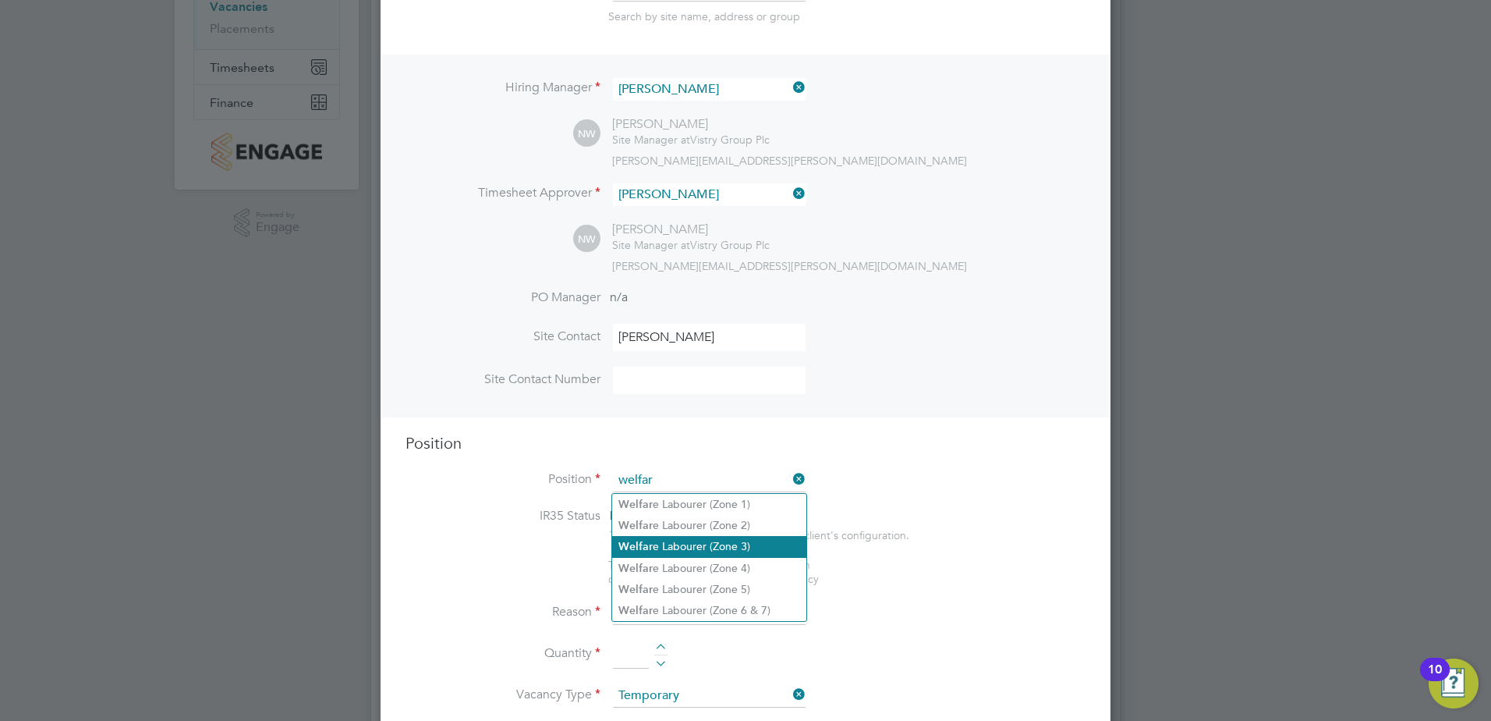
click at [711, 545] on li "Welfar e Labourer (Zone 3)" at bounding box center [709, 546] width 194 height 21
type input "Welfare Labourer (Zone 3)"
type textarea "- General labouring duties - Cleaning the canteen, site changing rooms, toilets…"
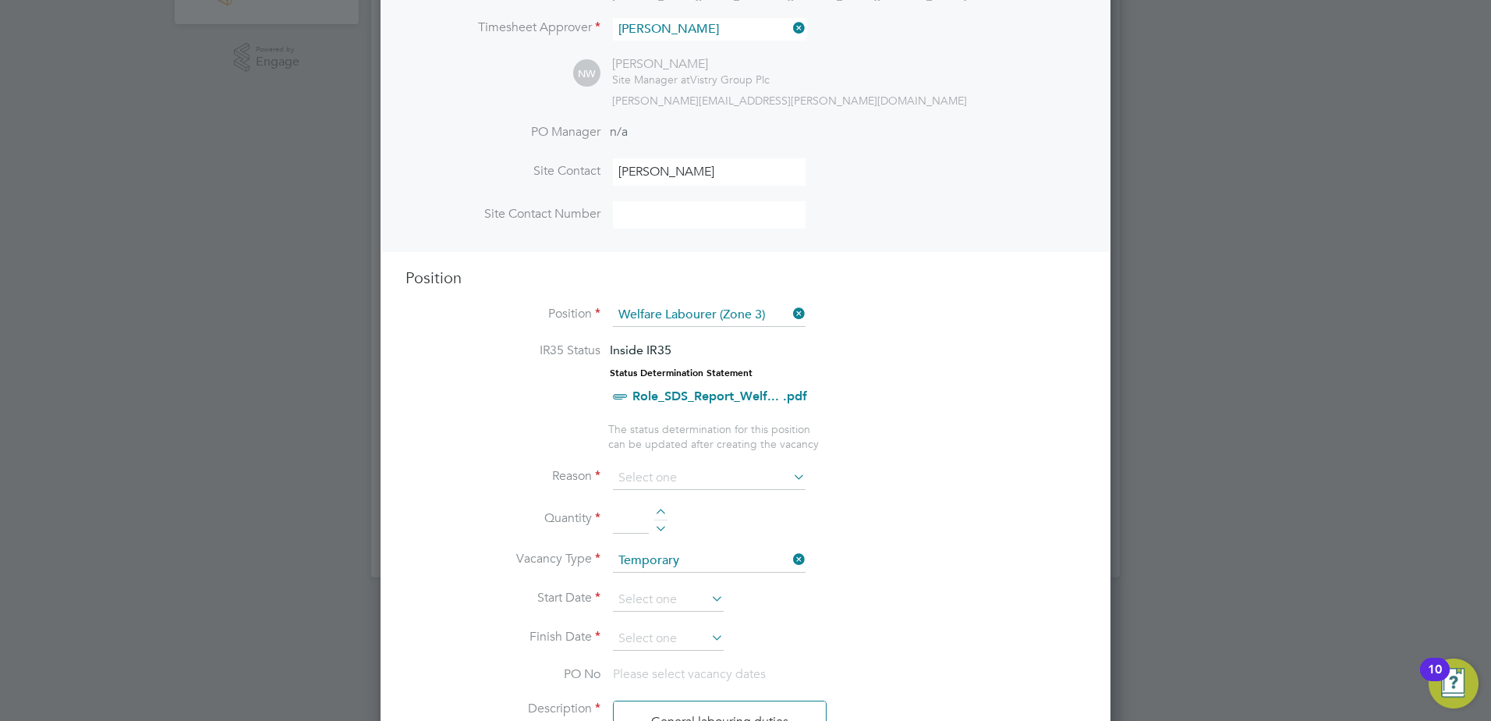
scroll to position [390, 0]
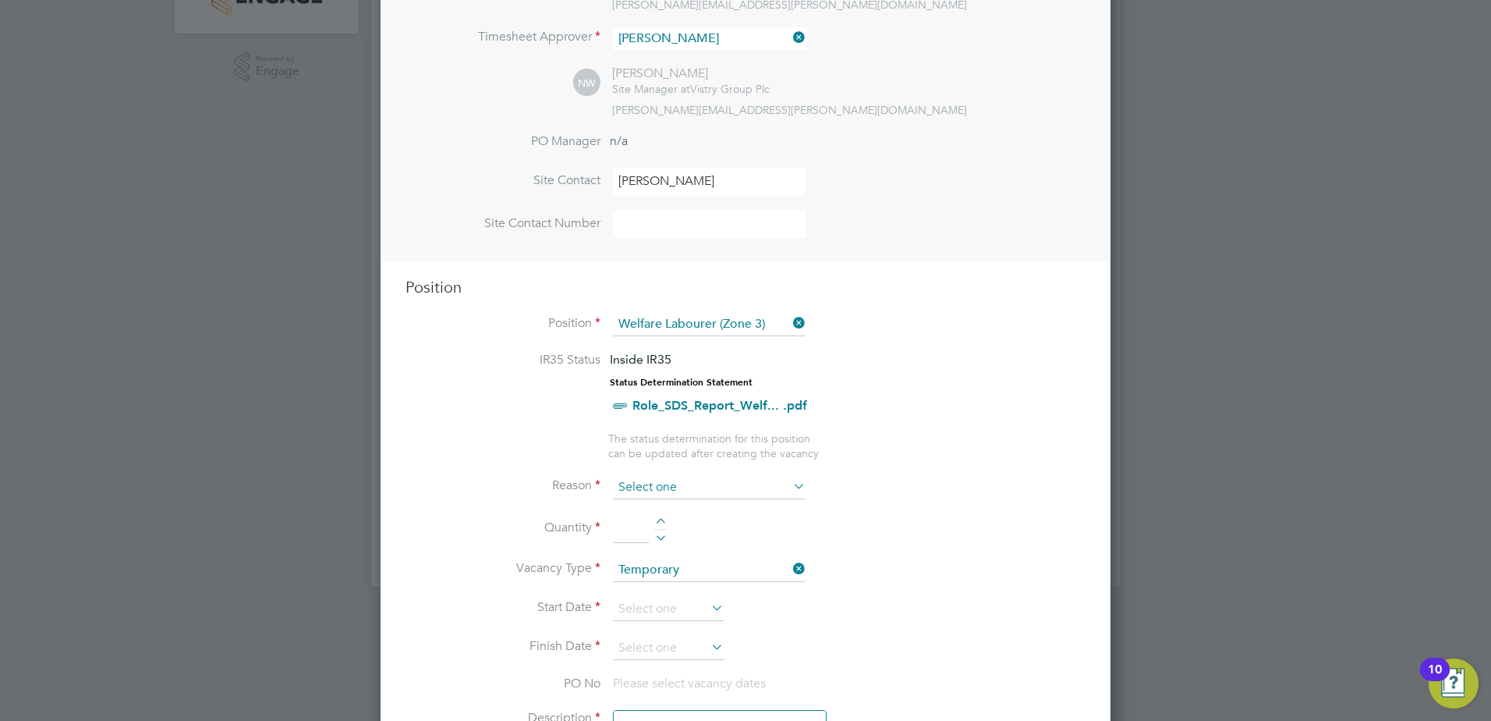
click at [666, 488] on input at bounding box center [709, 487] width 193 height 23
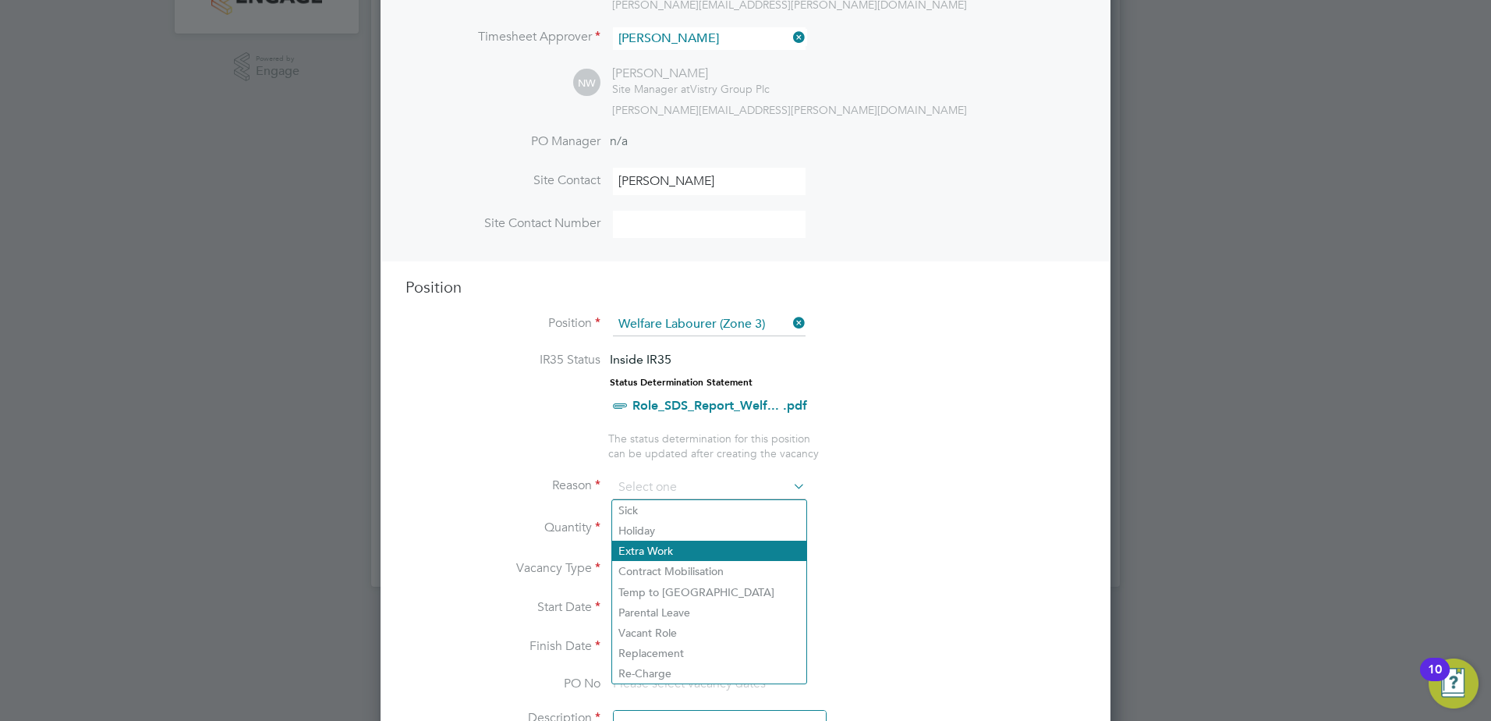
click at [692, 549] on li "Extra Work" at bounding box center [709, 551] width 194 height 20
type input "Extra Work"
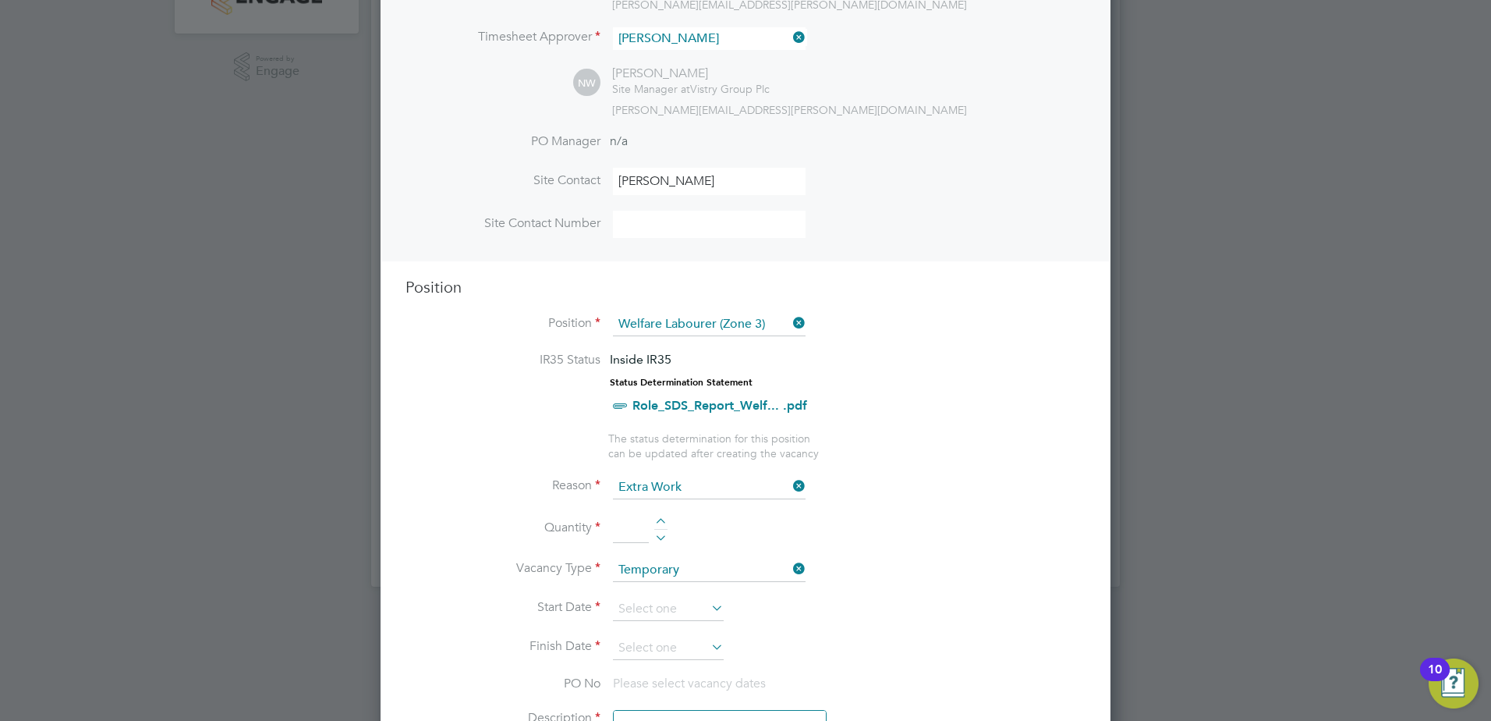
click at [656, 520] on div at bounding box center [660, 523] width 13 height 11
type input "1"
click at [666, 600] on input at bounding box center [668, 609] width 111 height 23
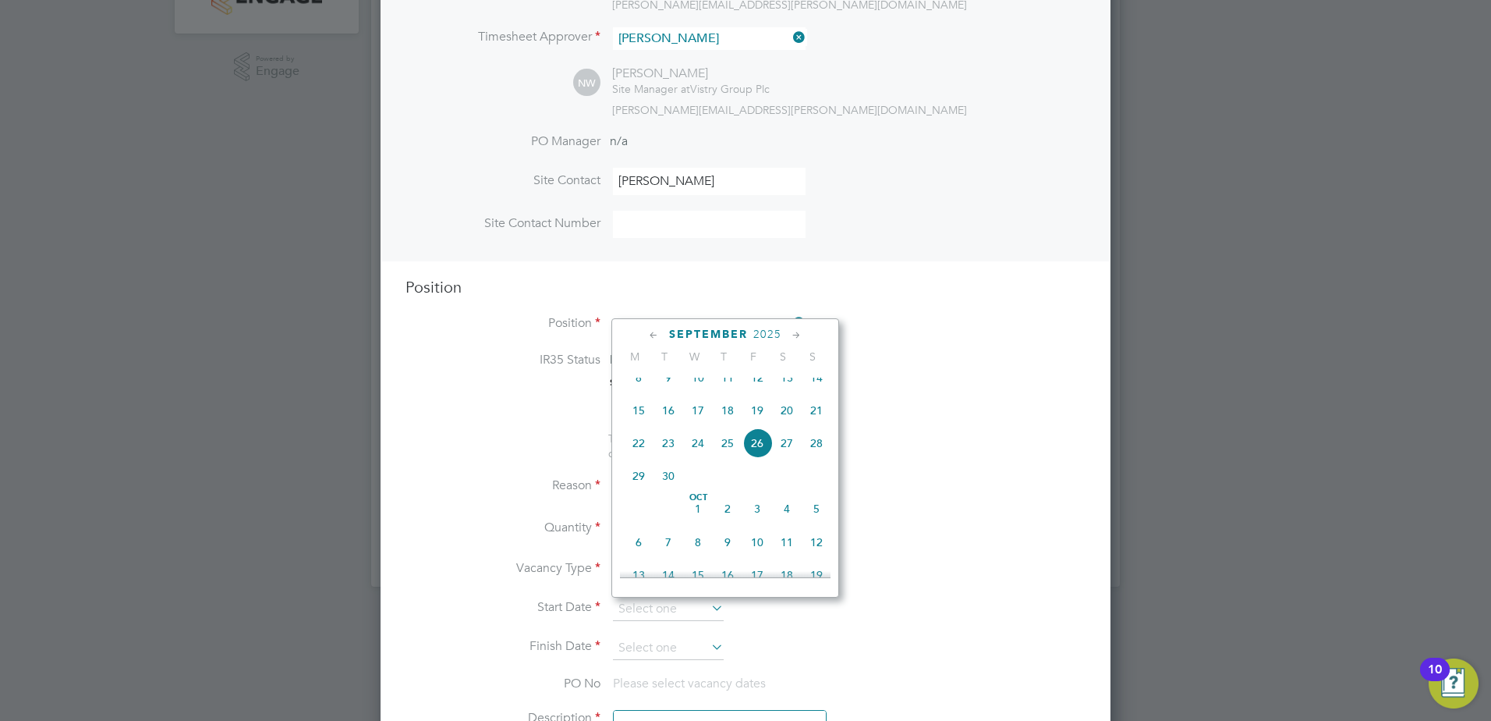
click at [668, 490] on span "30" at bounding box center [669, 476] width 30 height 30
type input "30 Sep 2025"
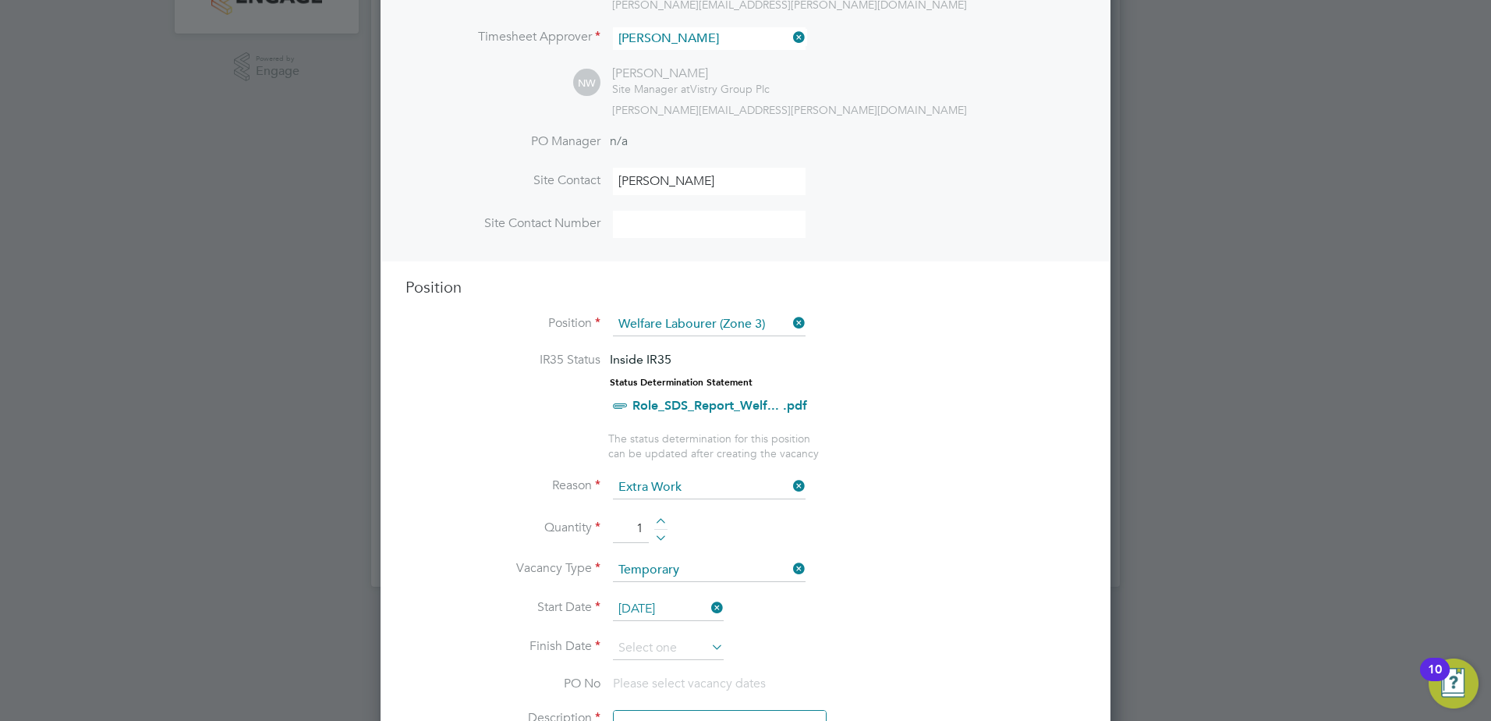
click at [708, 644] on icon at bounding box center [708, 647] width 0 height 22
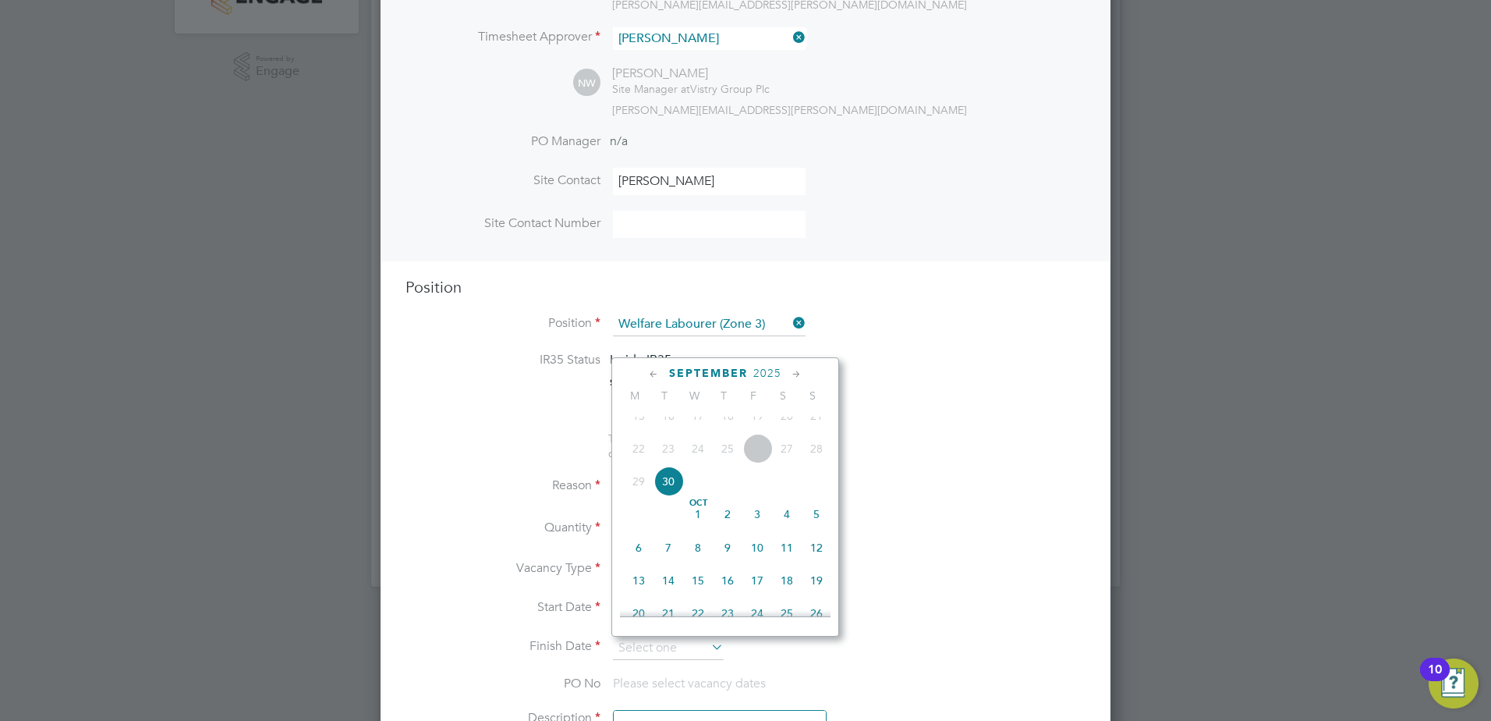
click at [796, 374] on icon at bounding box center [796, 374] width 15 height 17
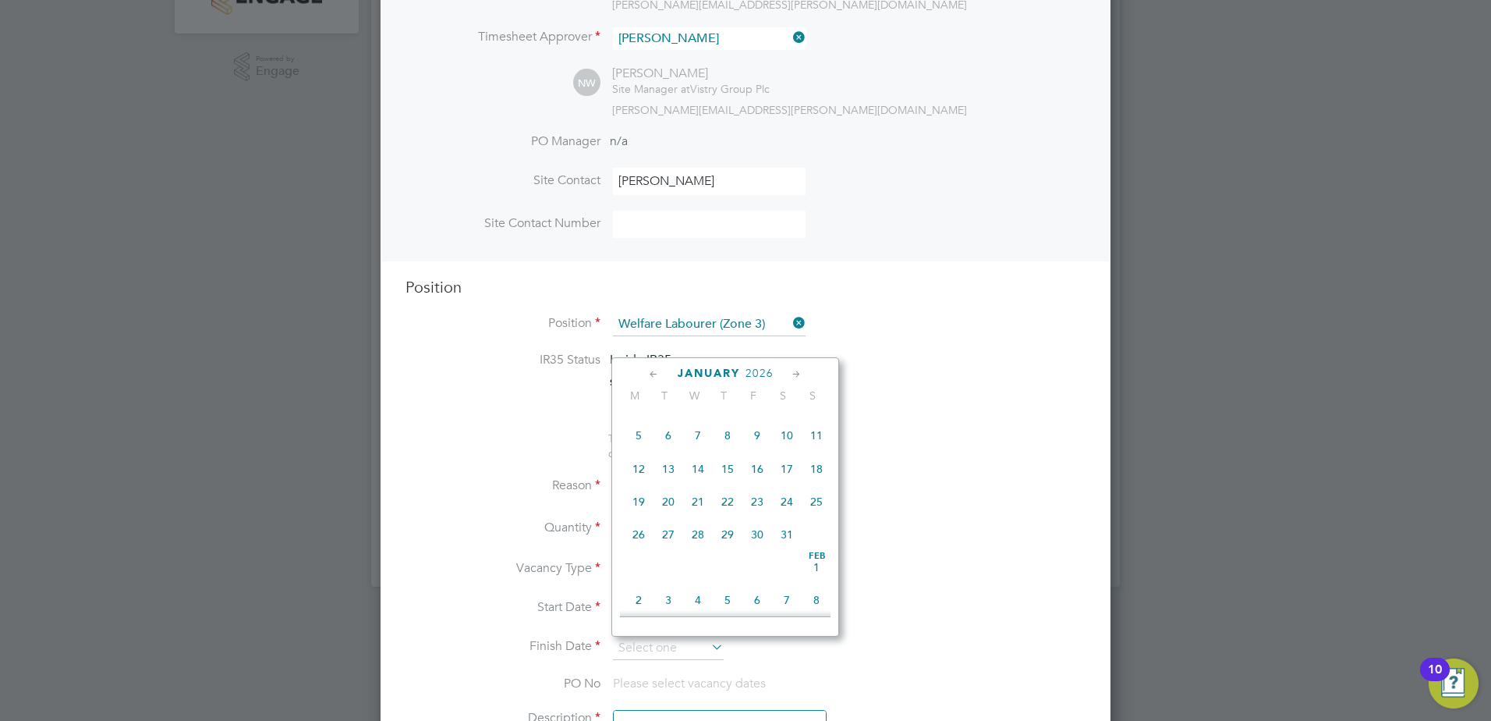
click at [796, 375] on icon at bounding box center [796, 374] width 15 height 17
click at [787, 545] on span "28" at bounding box center [787, 531] width 30 height 30
type input "28 Feb 2026"
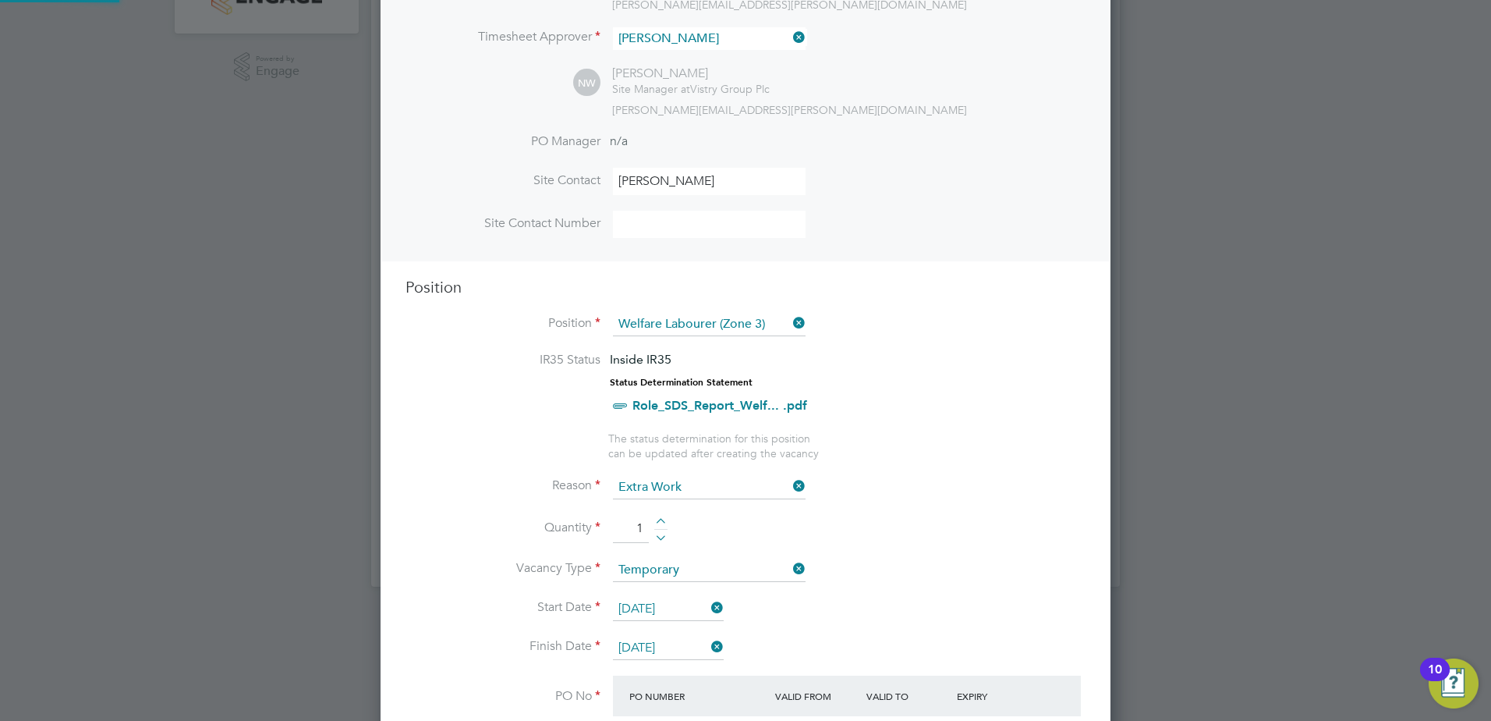
scroll to position [27, 147]
drag, startPoint x: 946, startPoint y: 559, endPoint x: 935, endPoint y: 569, distance: 14.4
click at [939, 562] on li "Vacancy Type Temporary" at bounding box center [746, 578] width 680 height 39
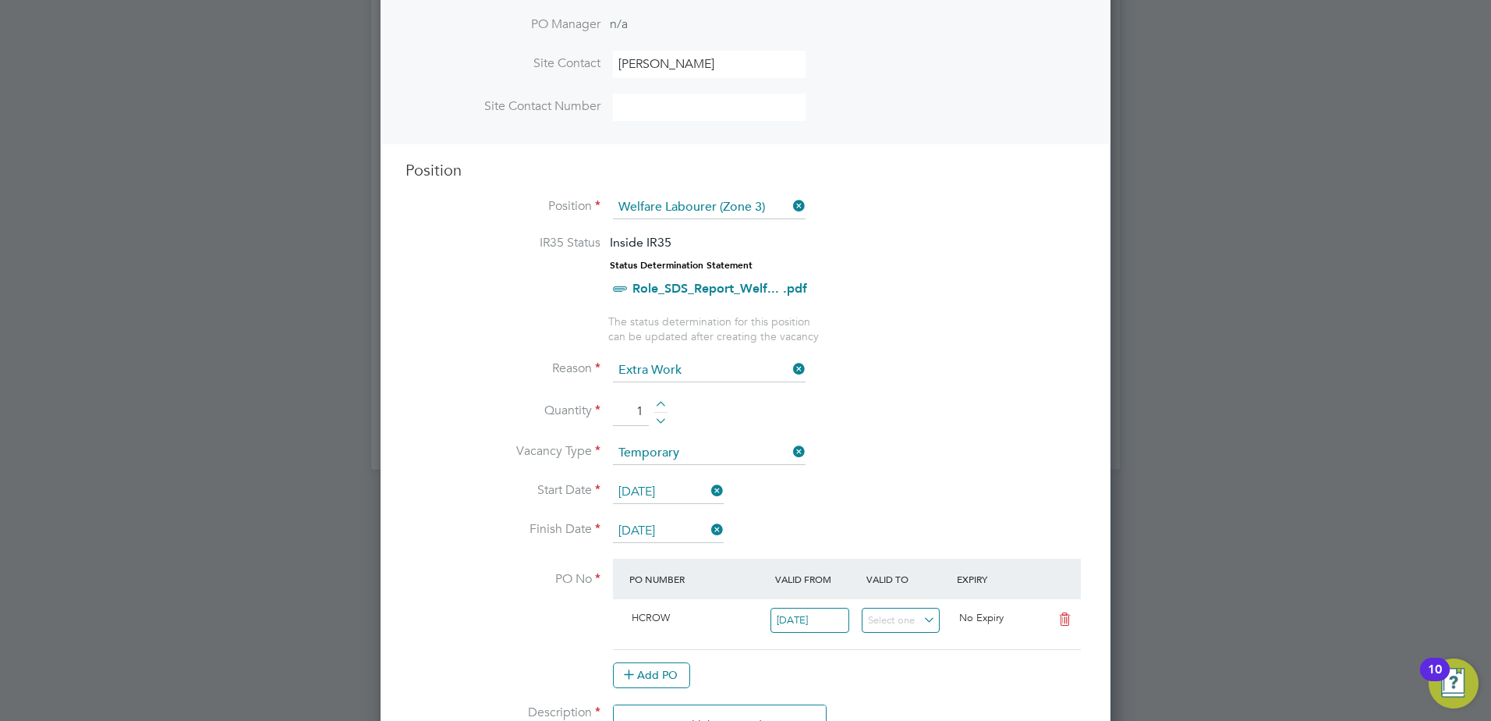
scroll to position [546, 0]
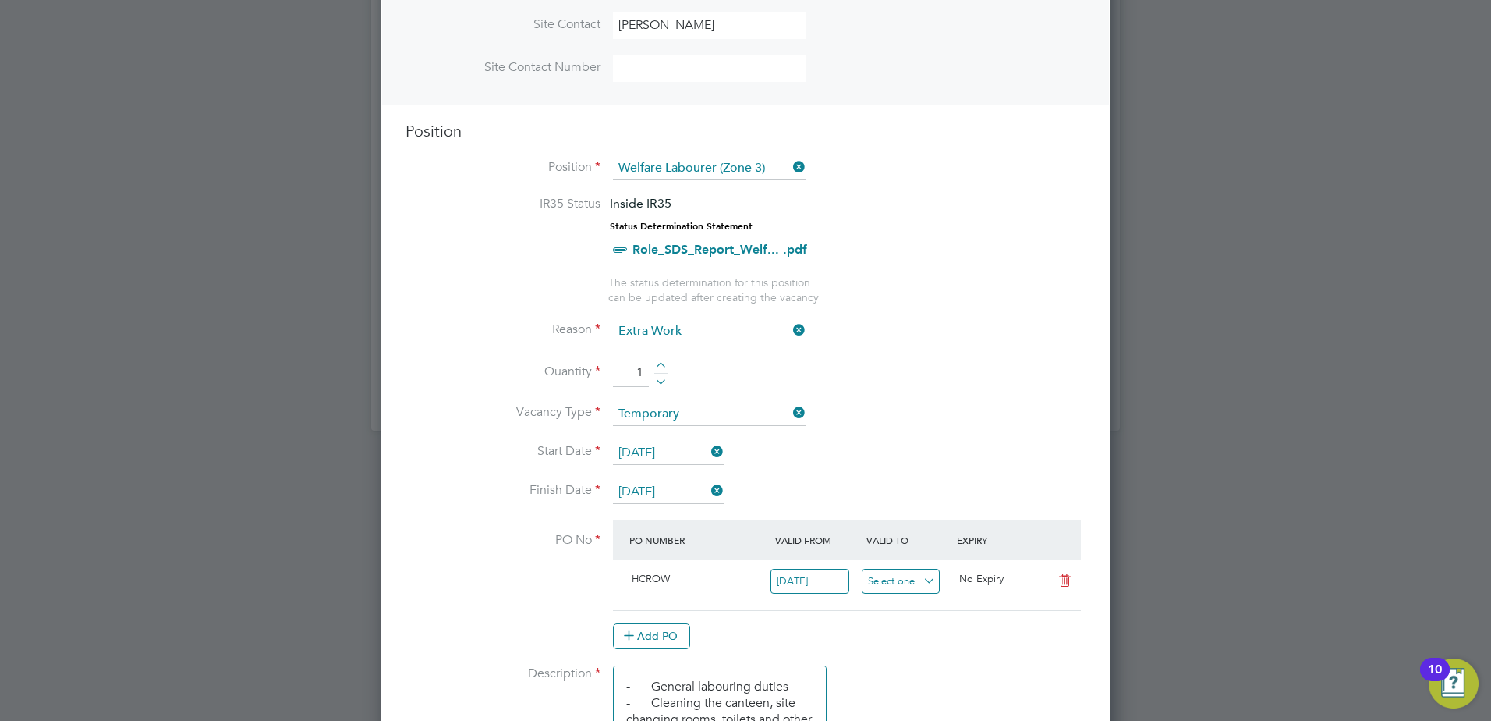
click at [921, 583] on input at bounding box center [901, 582] width 79 height 26
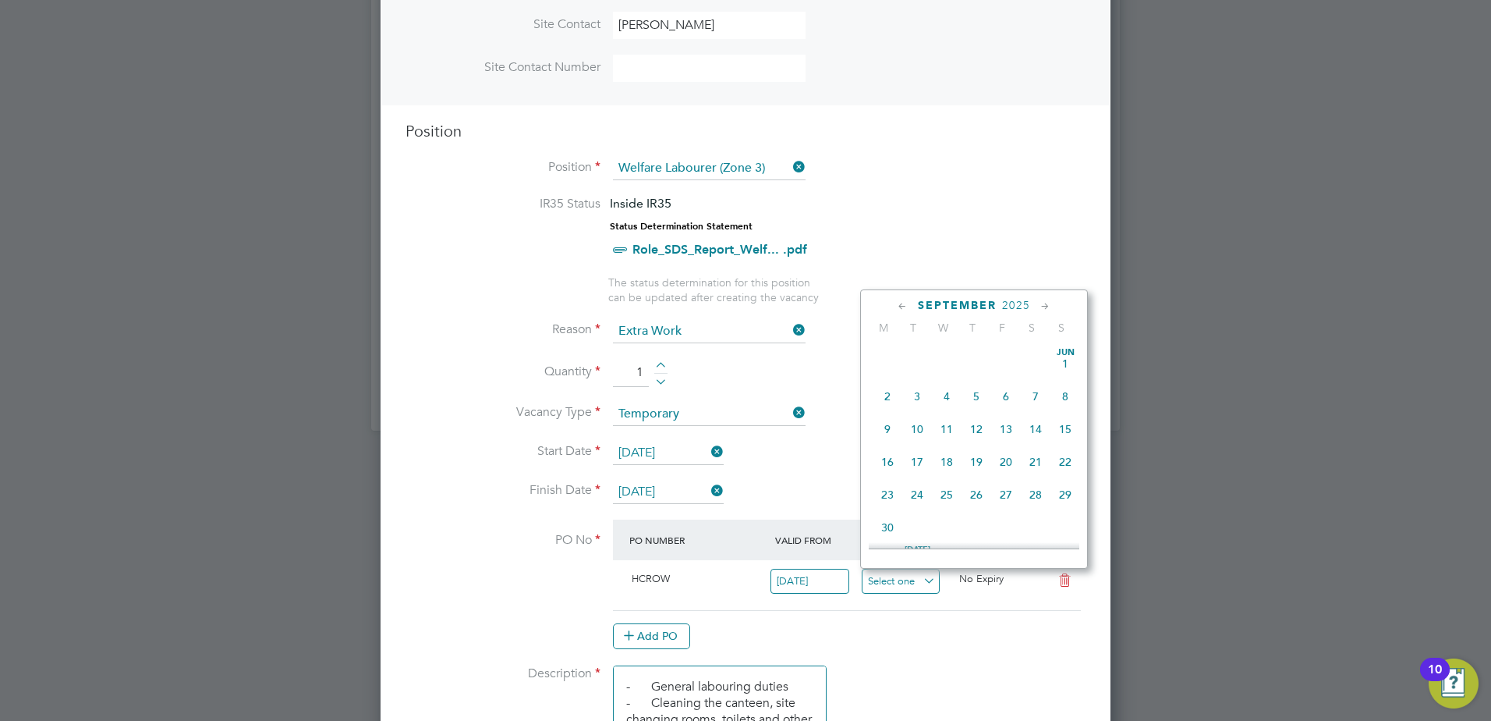
scroll to position [574, 0]
click at [921, 583] on input at bounding box center [901, 582] width 79 height 26
click at [949, 651] on li "PO No PO Number Valid From Valid To Expiry HCROW 02 Sep 2024 No Expiry Add PO" at bounding box center [746, 593] width 680 height 146
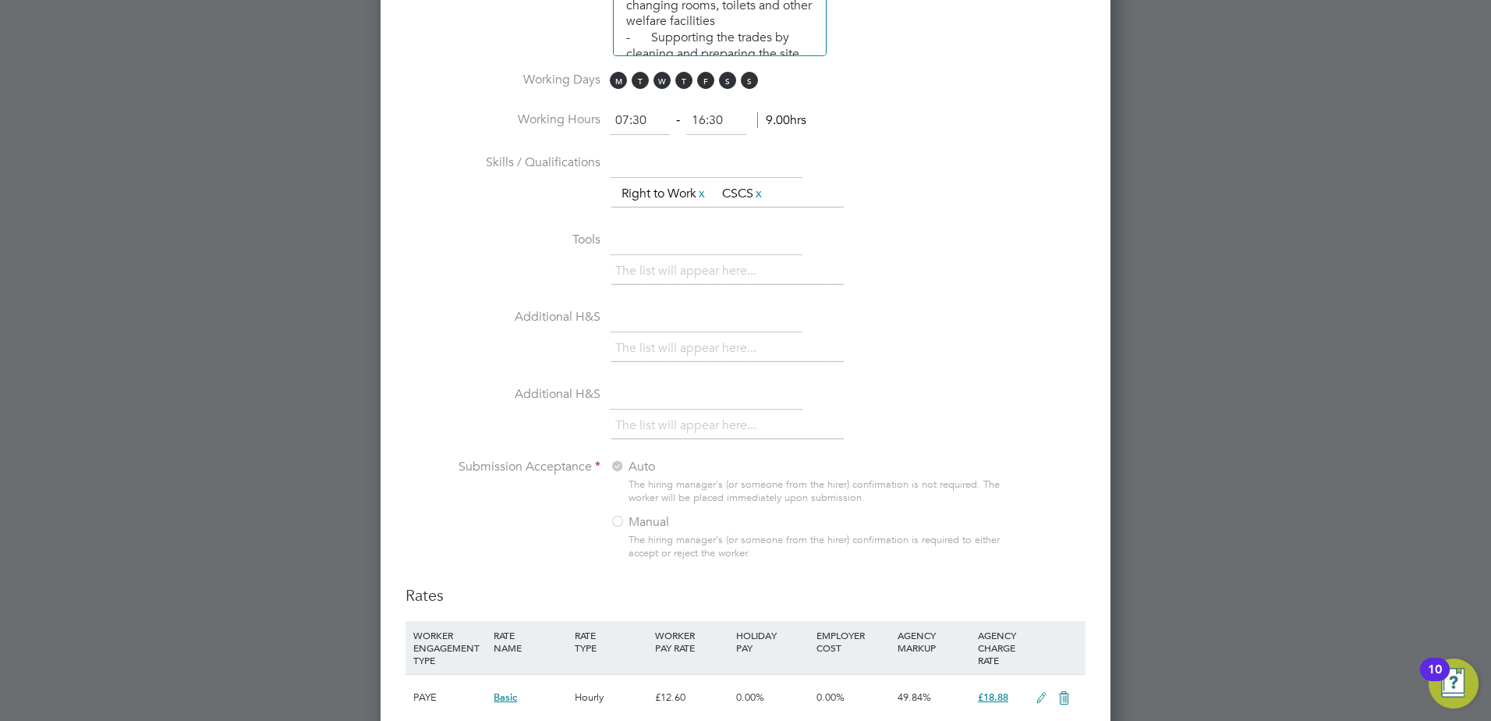
scroll to position [1248, 0]
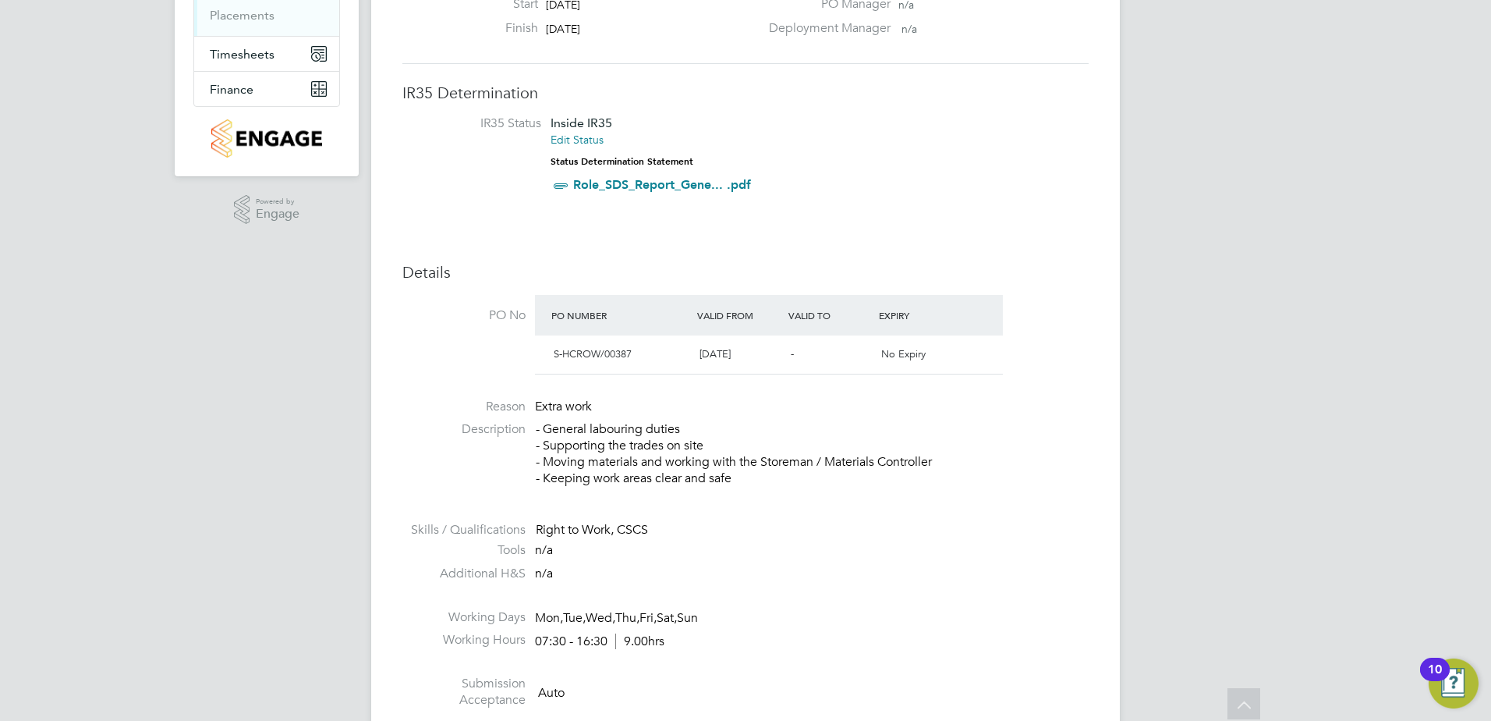
scroll to position [234, 0]
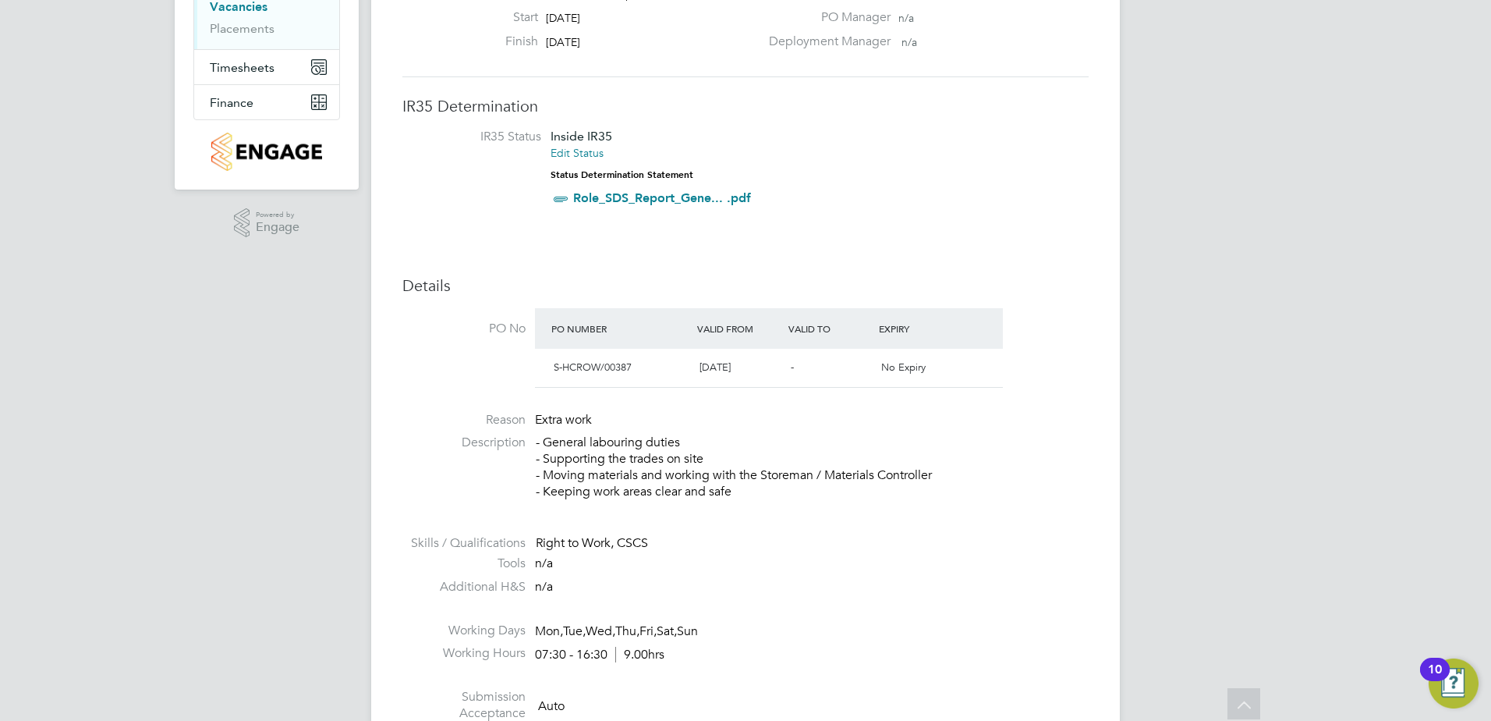
click at [898, 364] on span "No Expiry" at bounding box center [903, 366] width 44 height 13
click at [888, 366] on span "No Expiry" at bounding box center [903, 366] width 44 height 13
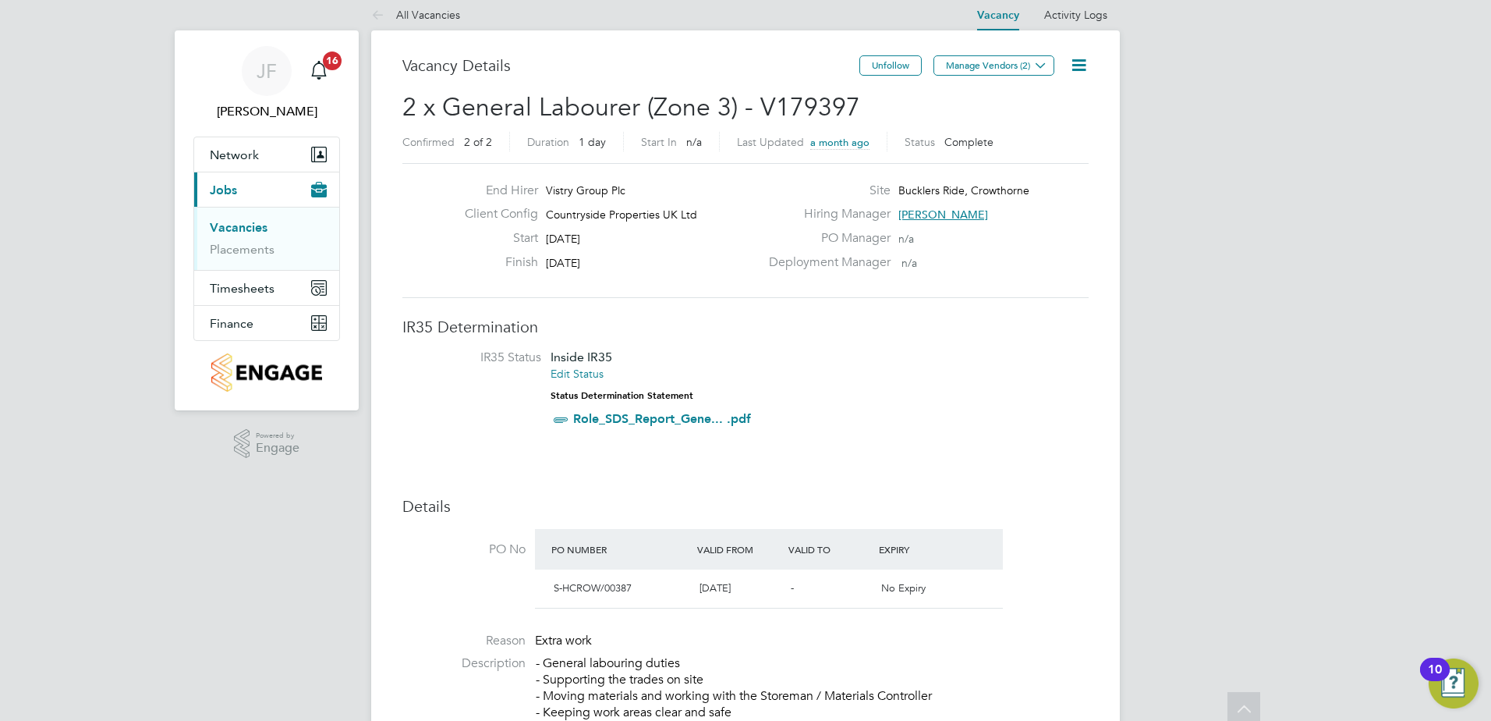
scroll to position [0, 0]
